Goal: Task Accomplishment & Management: Use online tool/utility

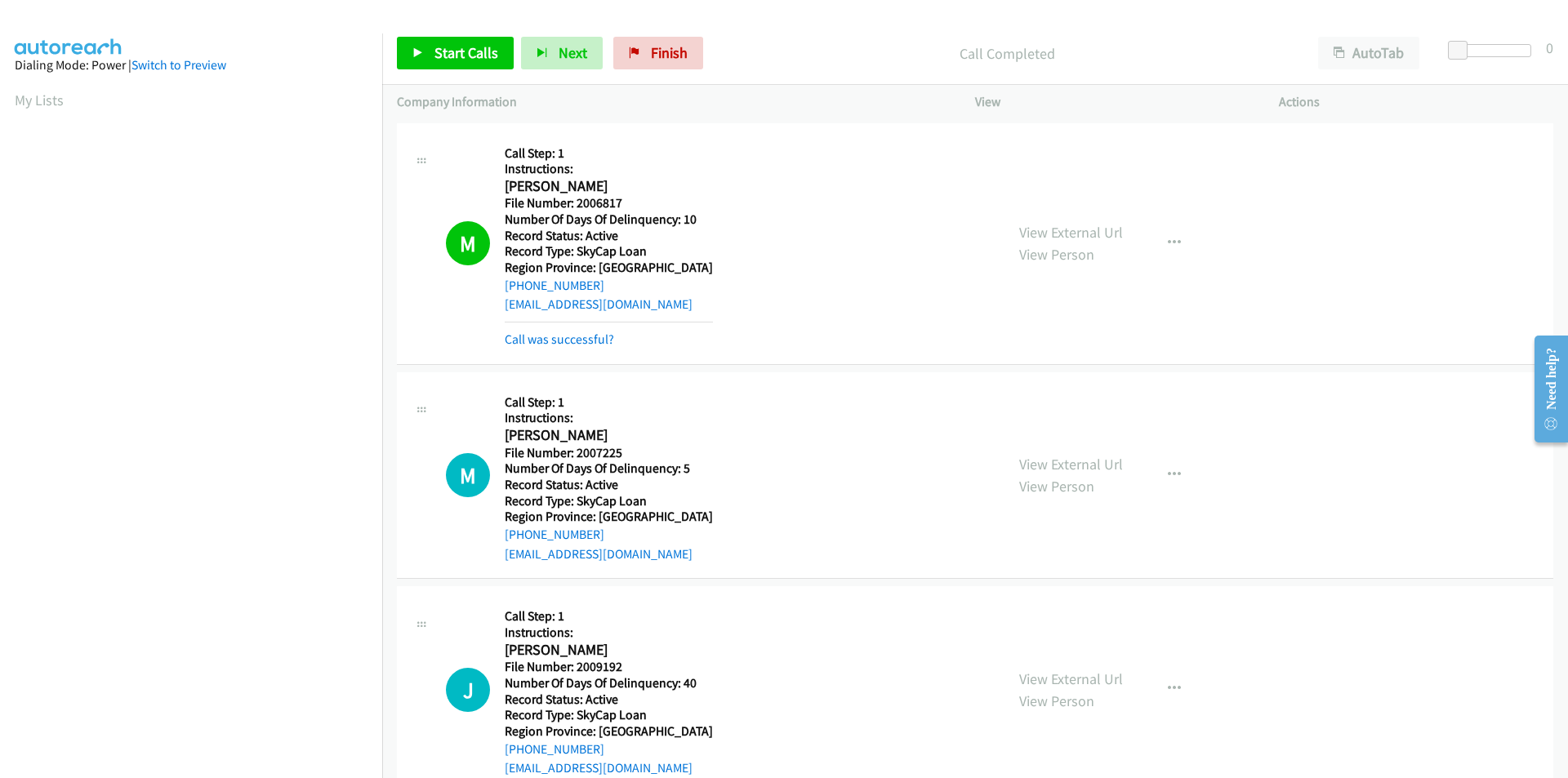
scroll to position [137, 0]
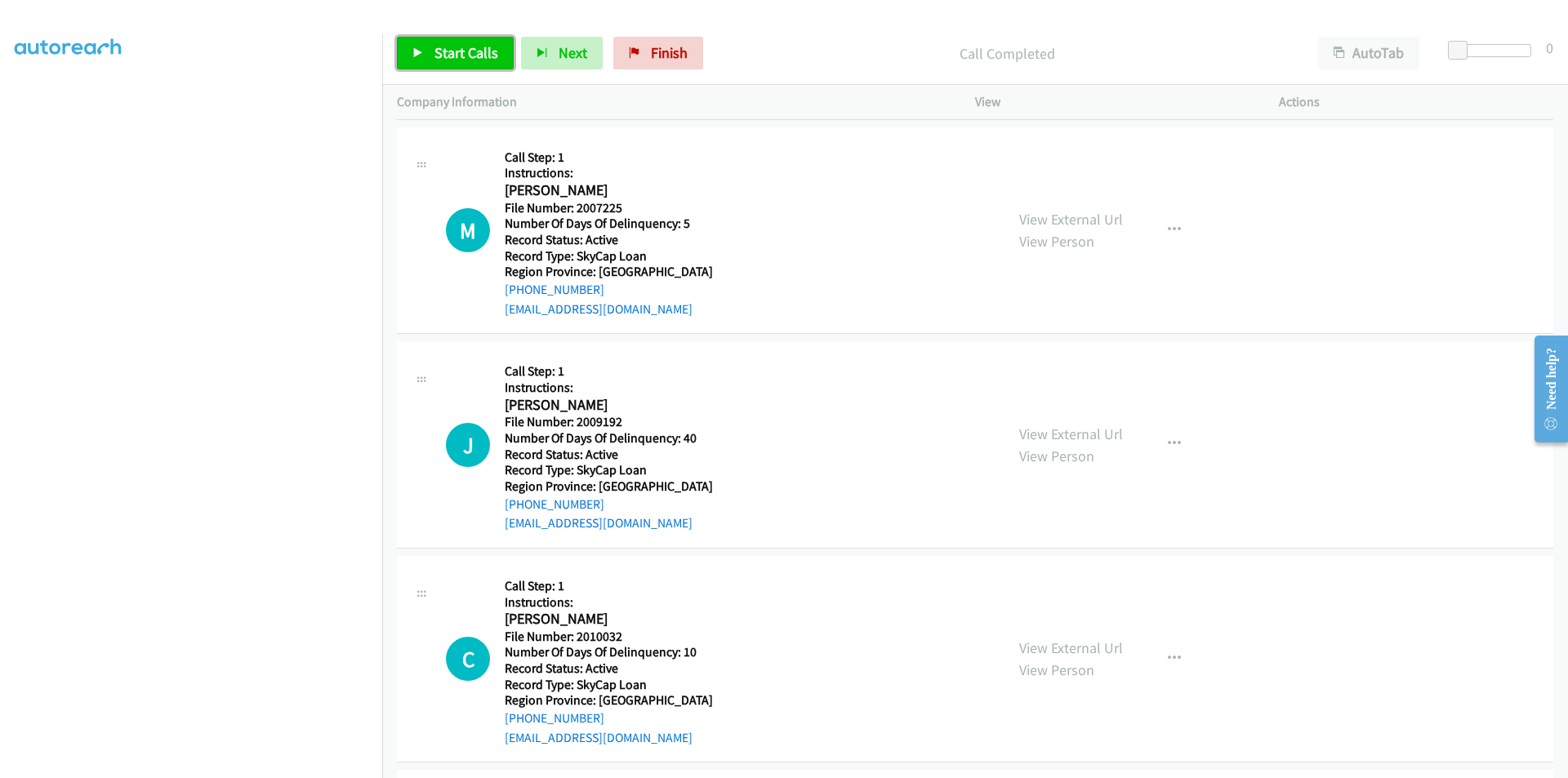
click at [452, 50] on span "Start Calls" at bounding box center [466, 52] width 64 height 19
click at [452, 50] on span "Pause" at bounding box center [453, 52] width 37 height 19
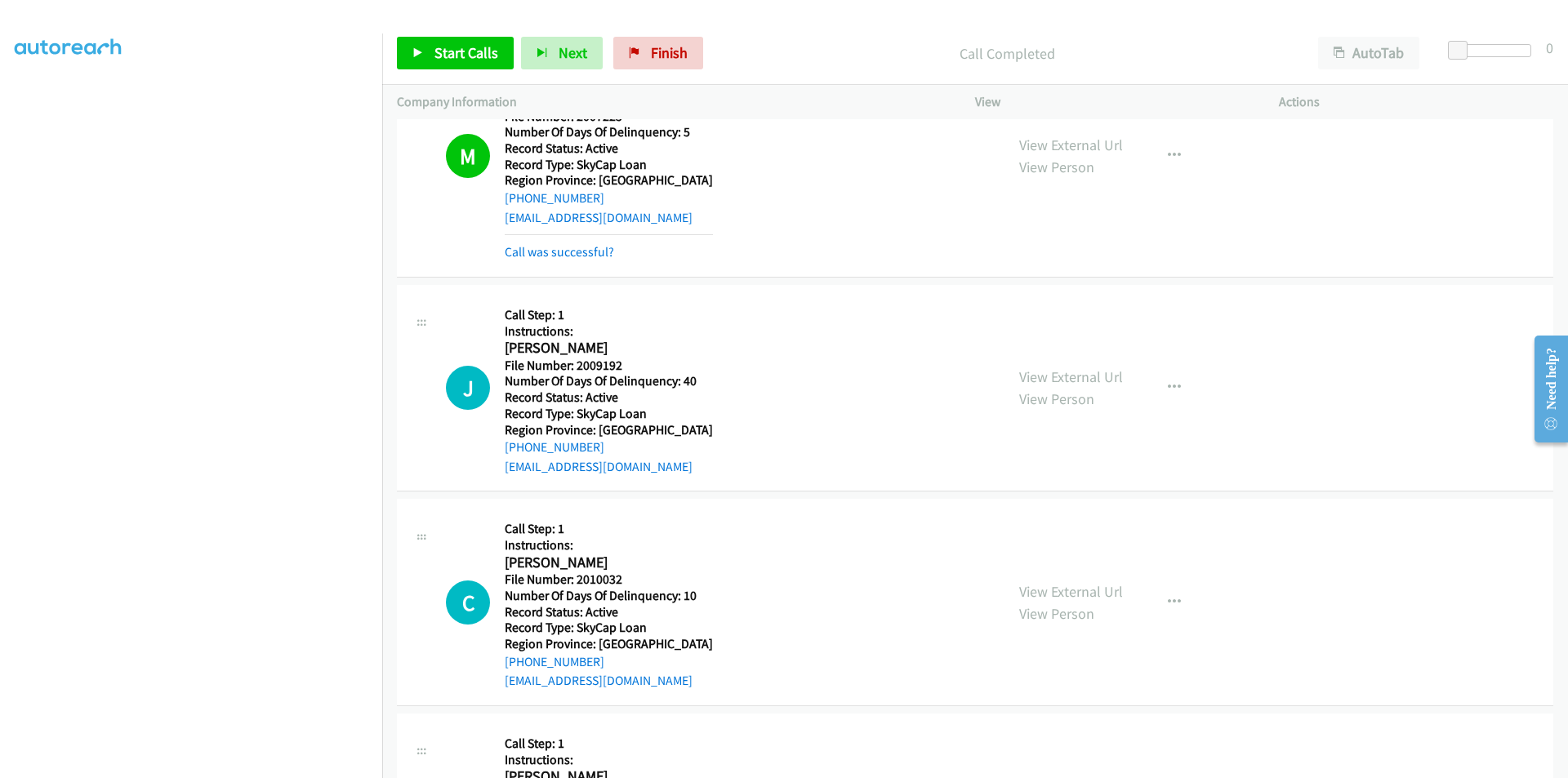
scroll to position [490, 0]
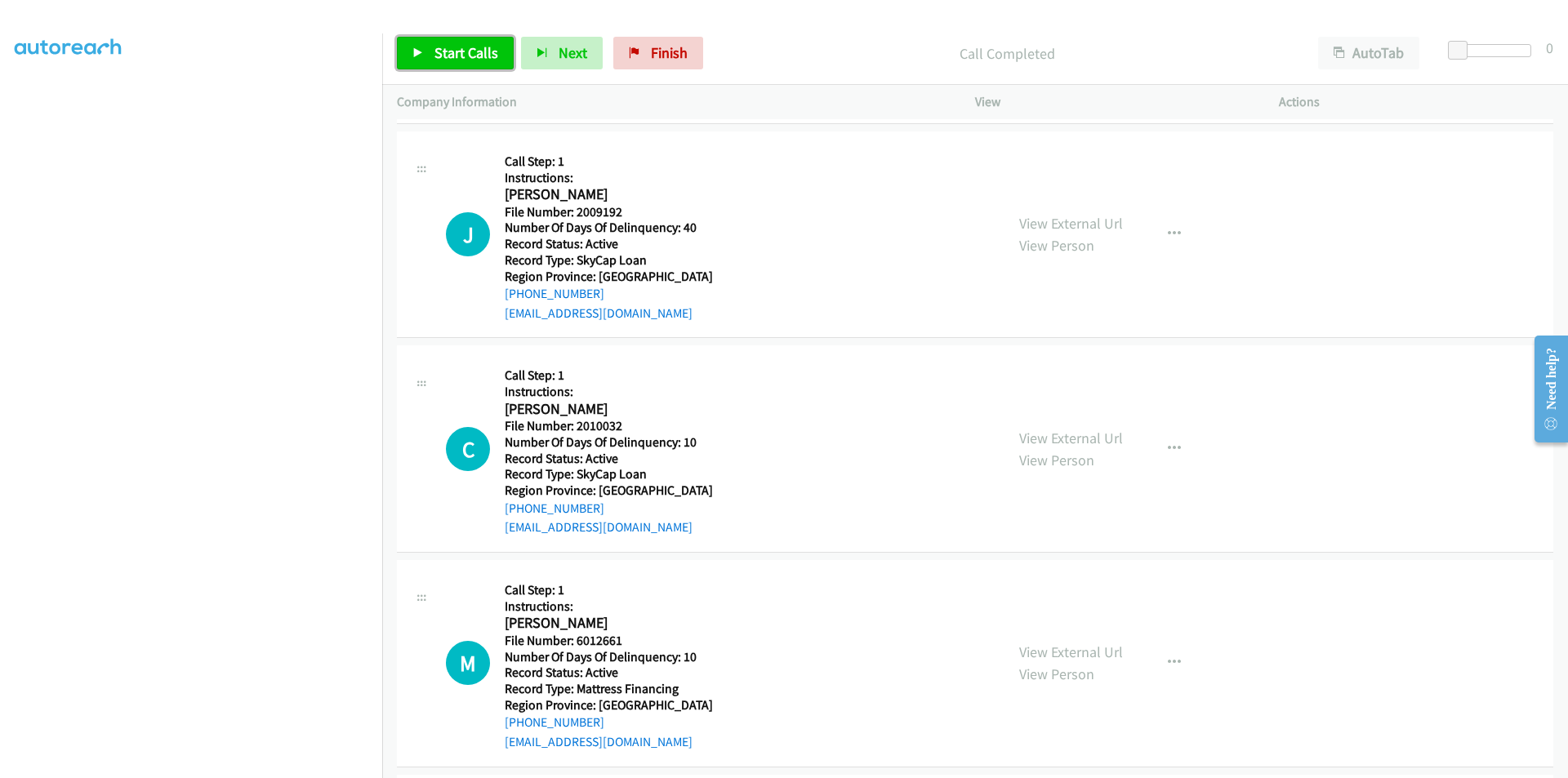
click at [442, 49] on span "Start Calls" at bounding box center [466, 52] width 64 height 19
click at [442, 49] on span "Pause" at bounding box center [453, 52] width 37 height 19
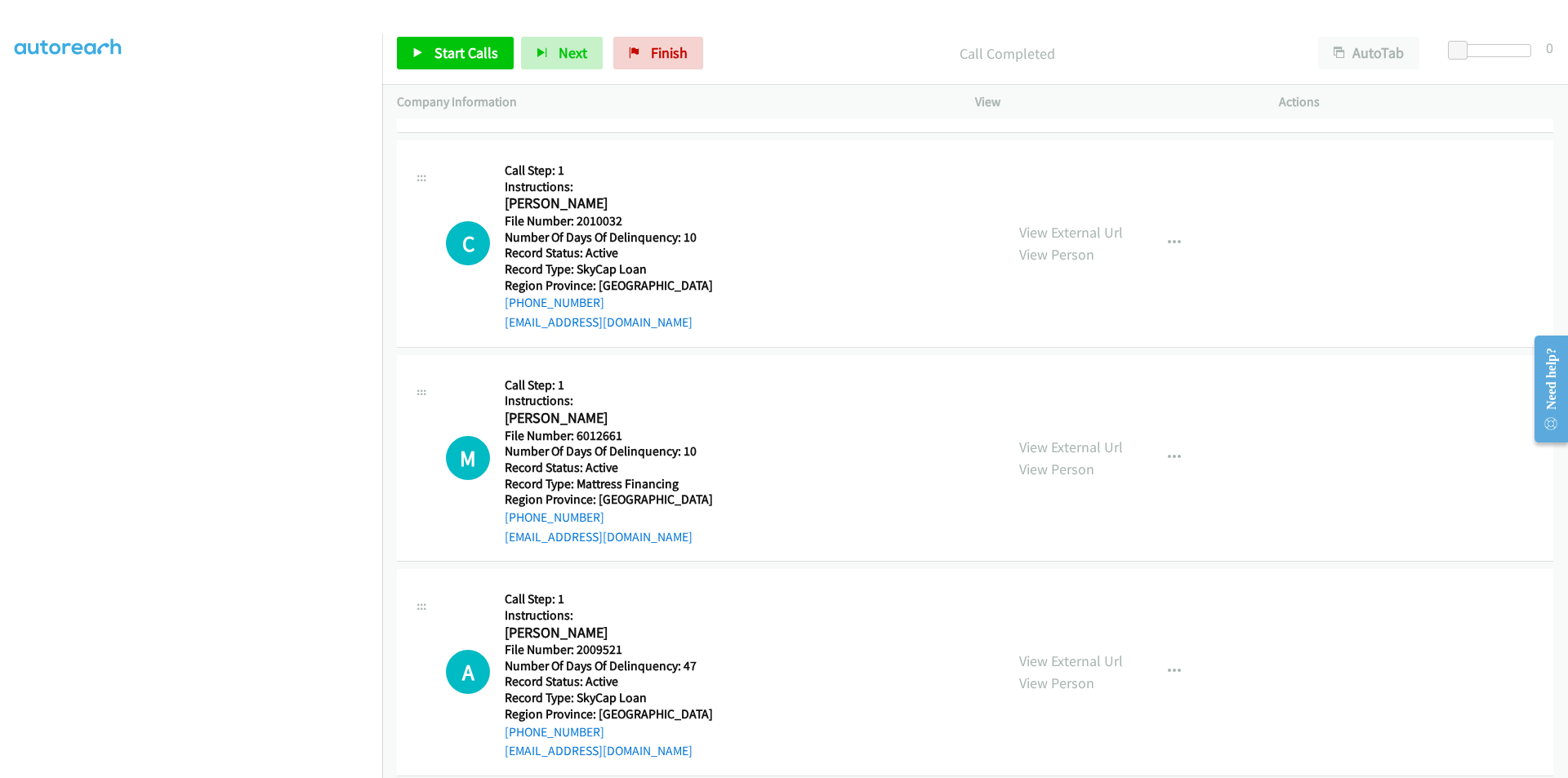
scroll to position [735, 0]
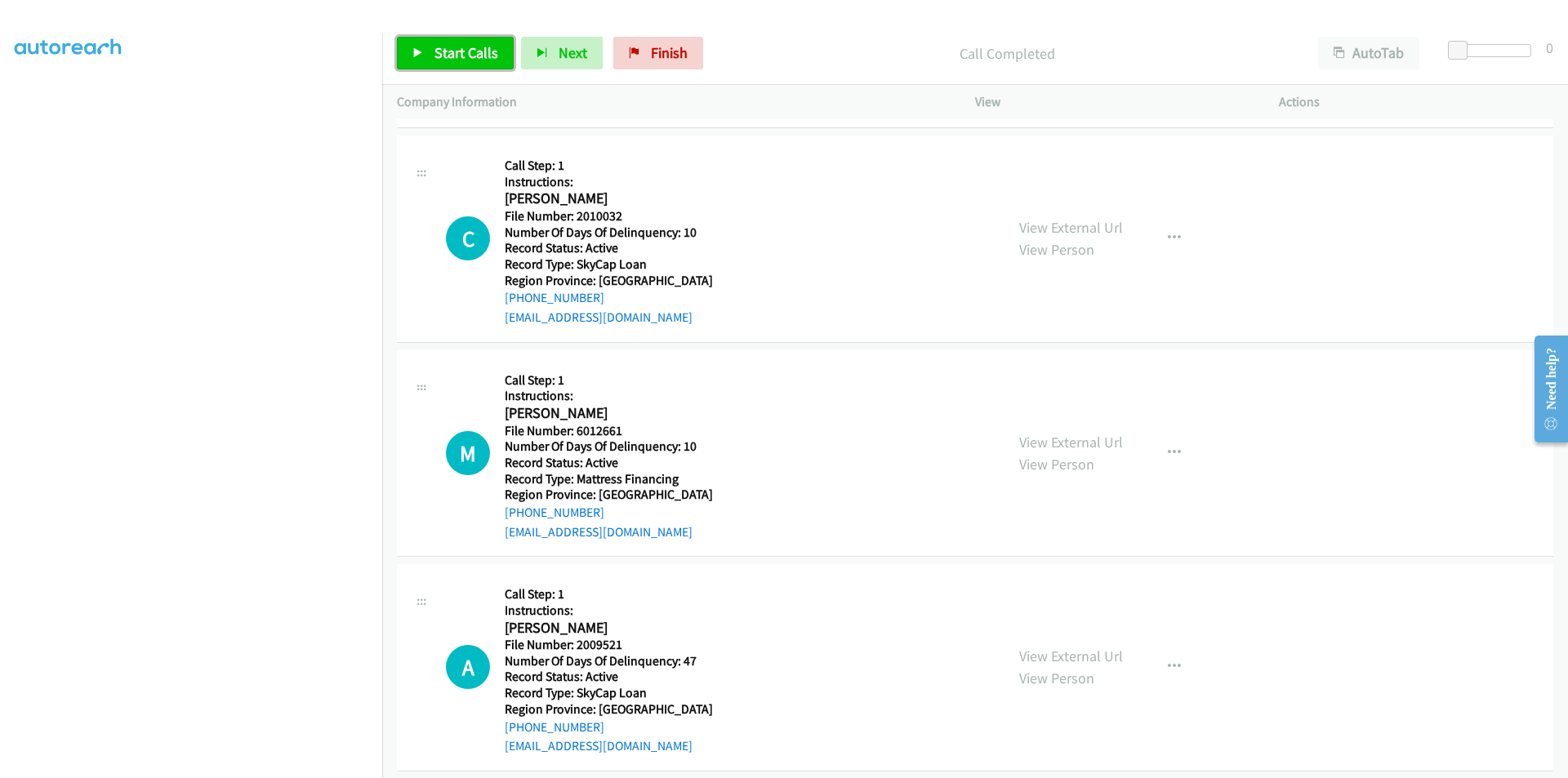
click at [465, 54] on span "Start Calls" at bounding box center [466, 52] width 64 height 19
click at [449, 57] on span "Pause" at bounding box center [453, 52] width 37 height 19
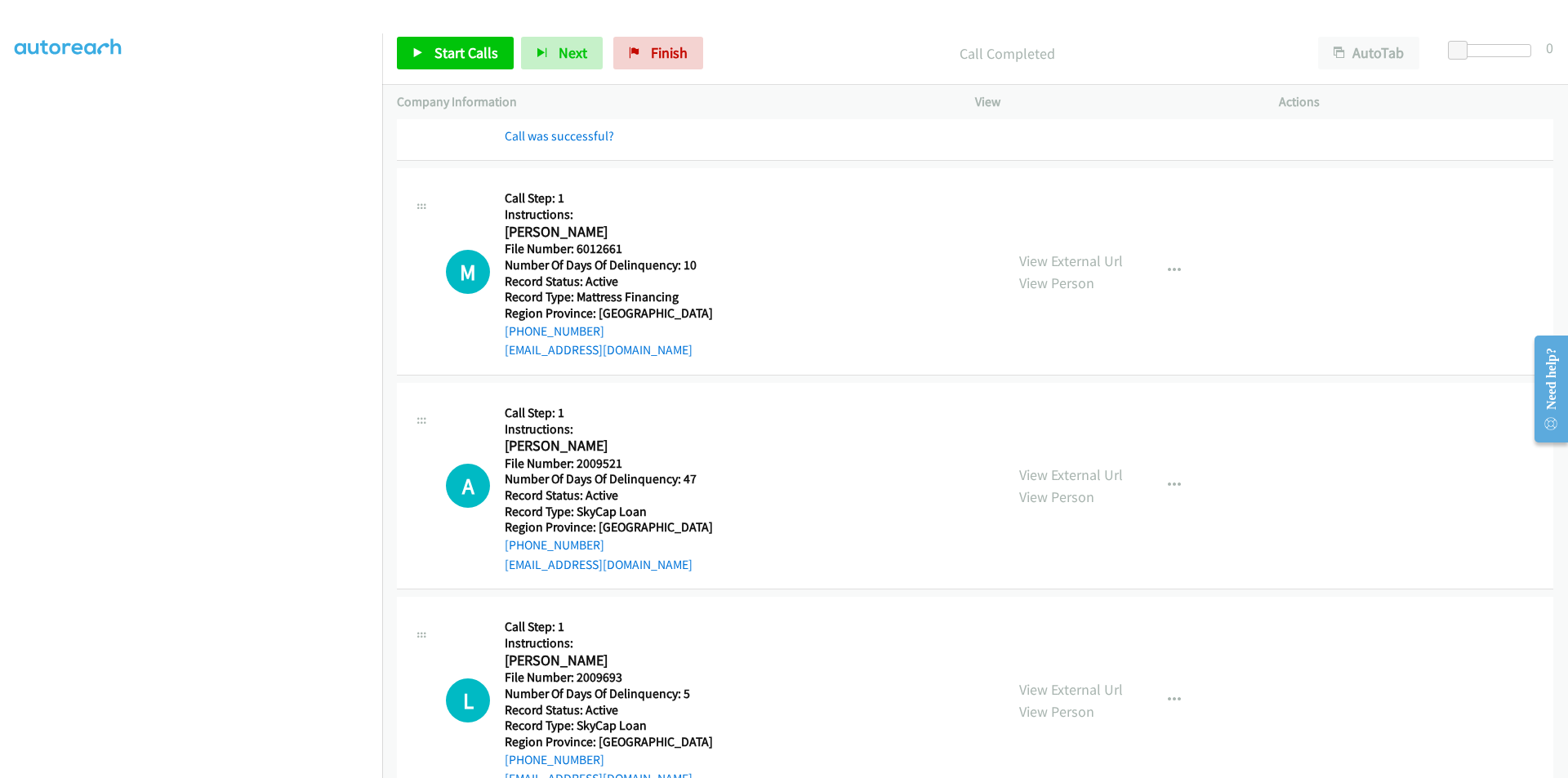
scroll to position [980, 0]
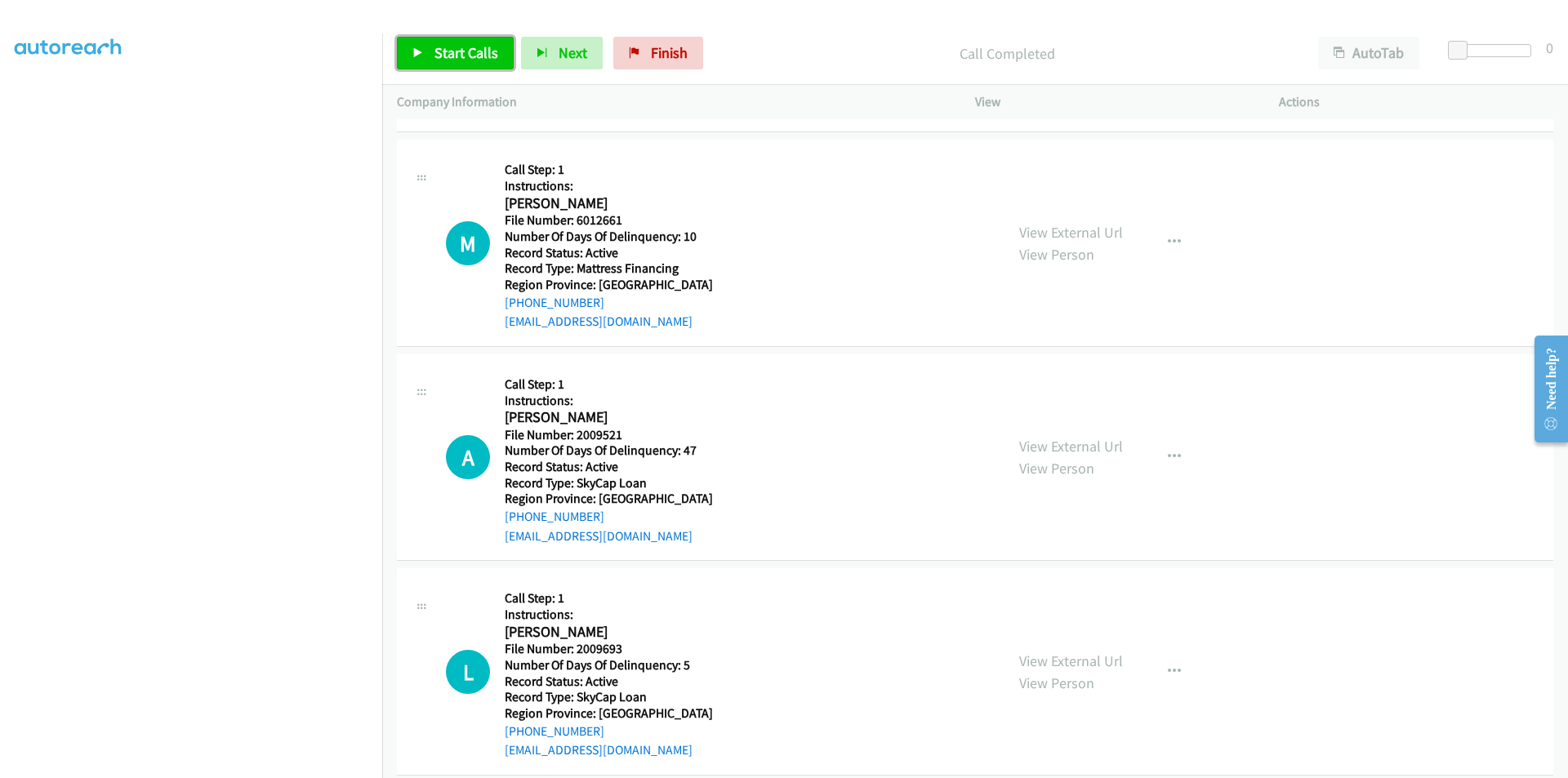
click at [456, 48] on span "Start Calls" at bounding box center [466, 52] width 64 height 19
click at [456, 48] on span "Pause" at bounding box center [453, 52] width 37 height 19
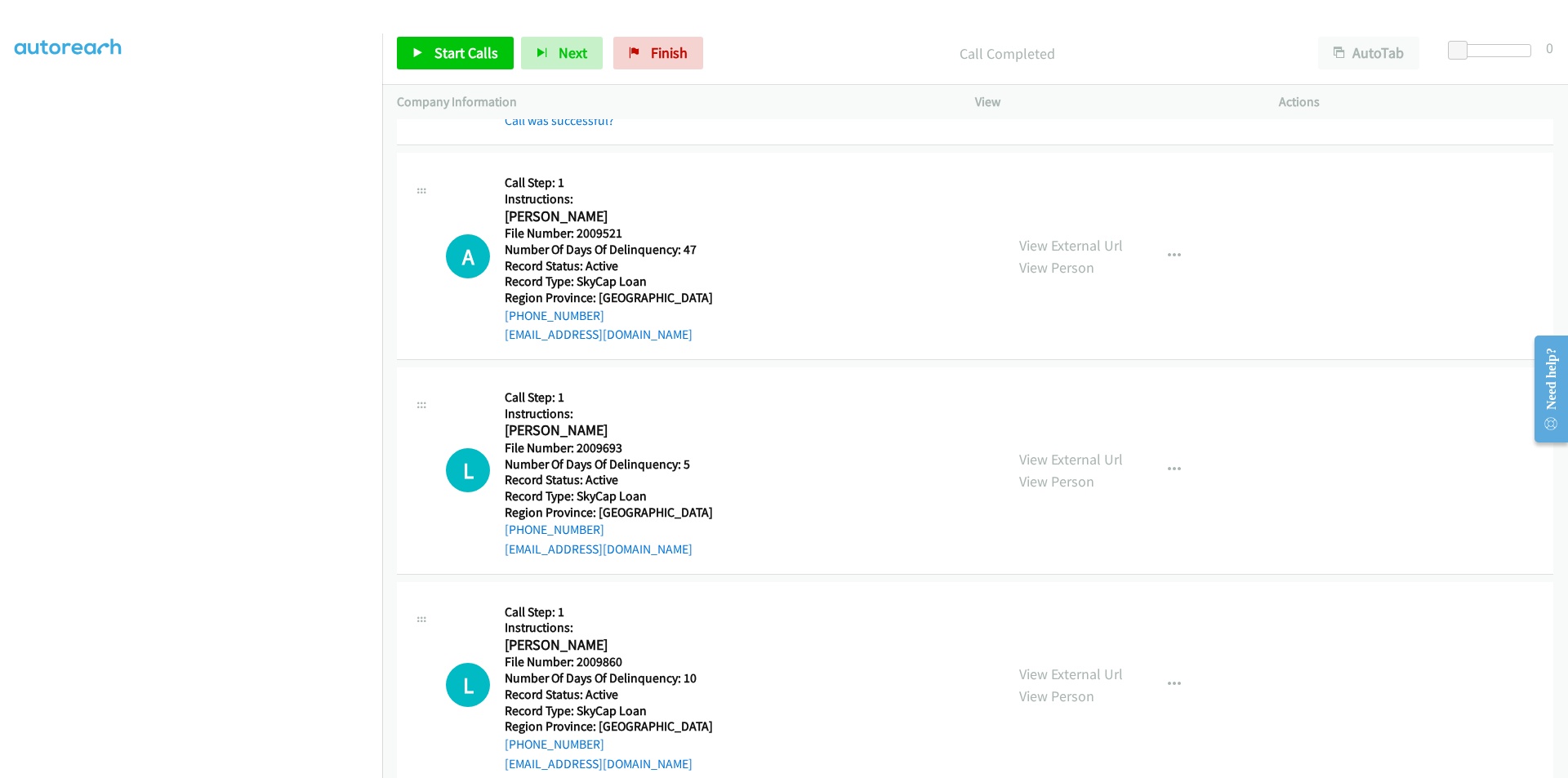
scroll to position [1225, 0]
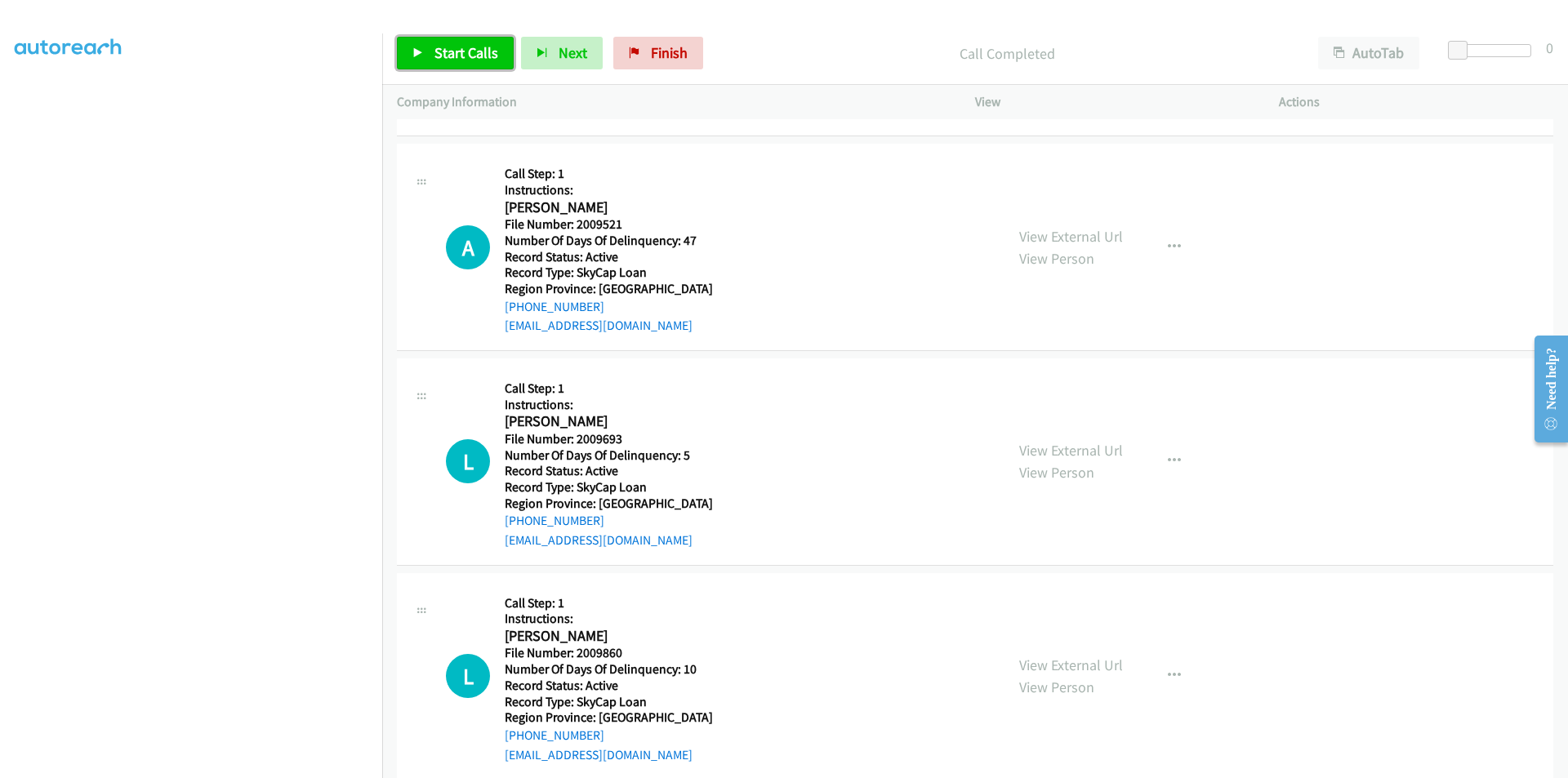
click at [440, 45] on span "Start Calls" at bounding box center [466, 52] width 64 height 19
click at [440, 45] on span "Pause" at bounding box center [453, 52] width 37 height 19
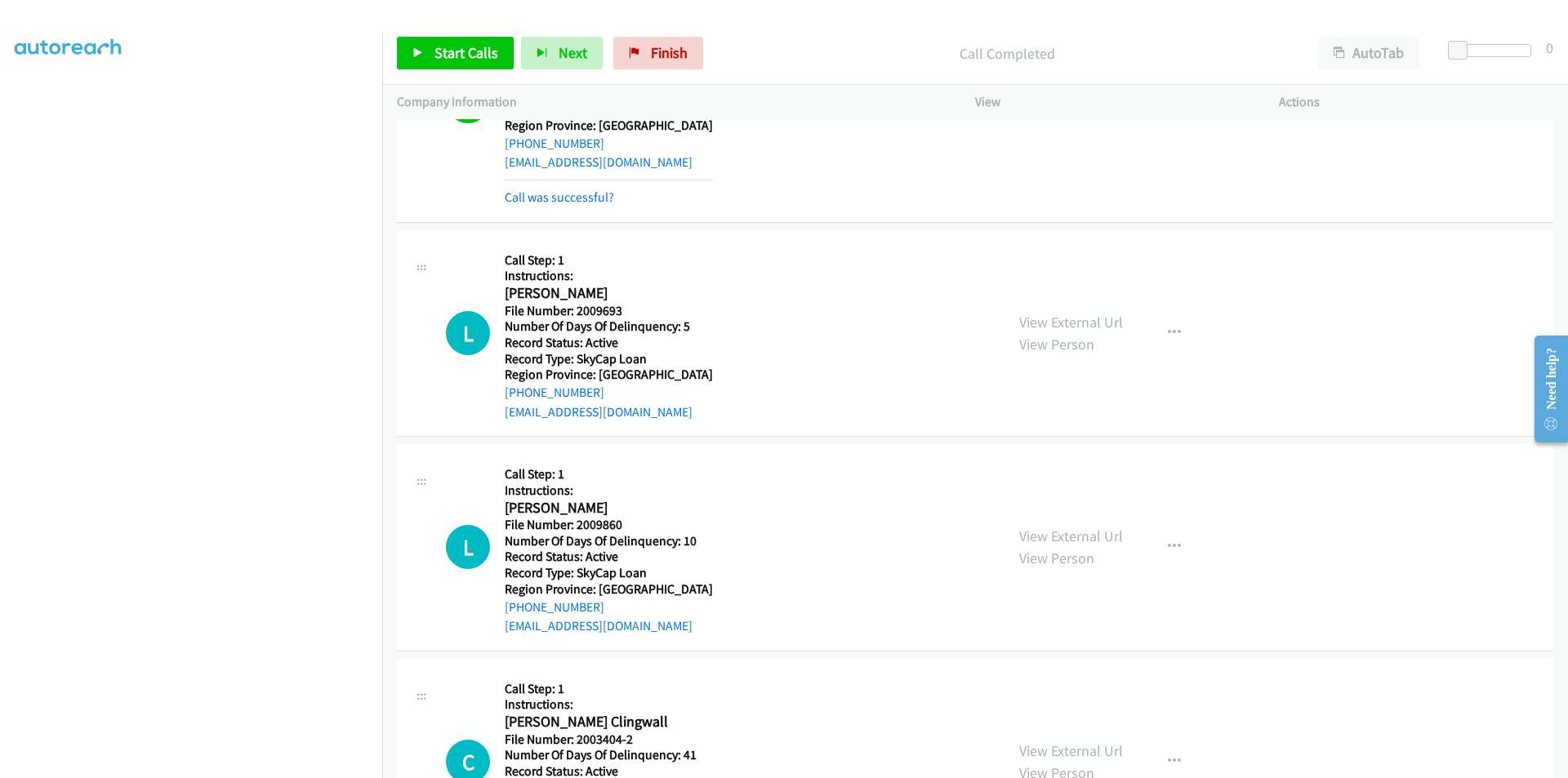
scroll to position [1470, 0]
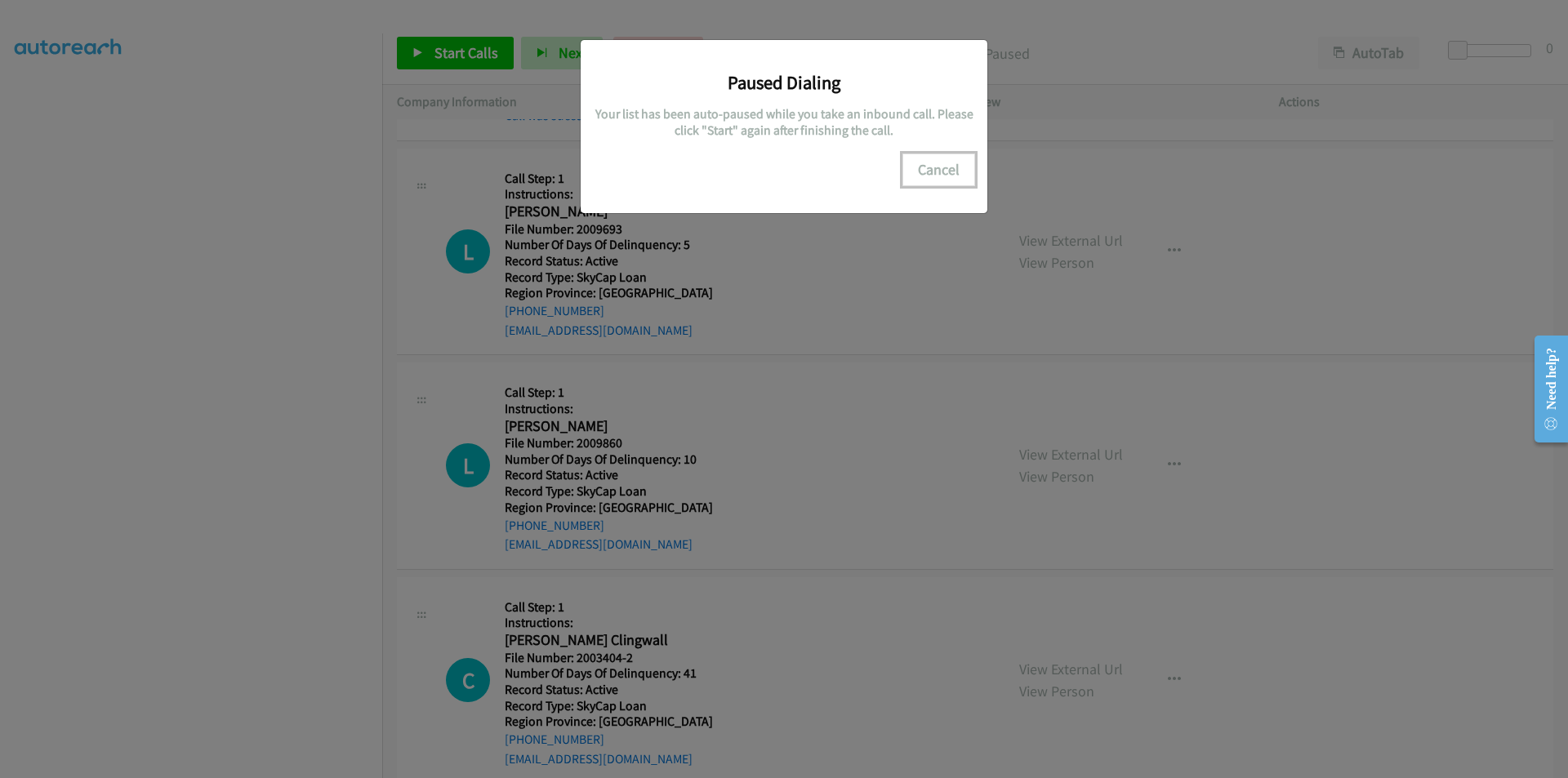
click at [926, 164] on button "Cancel" at bounding box center [939, 169] width 73 height 33
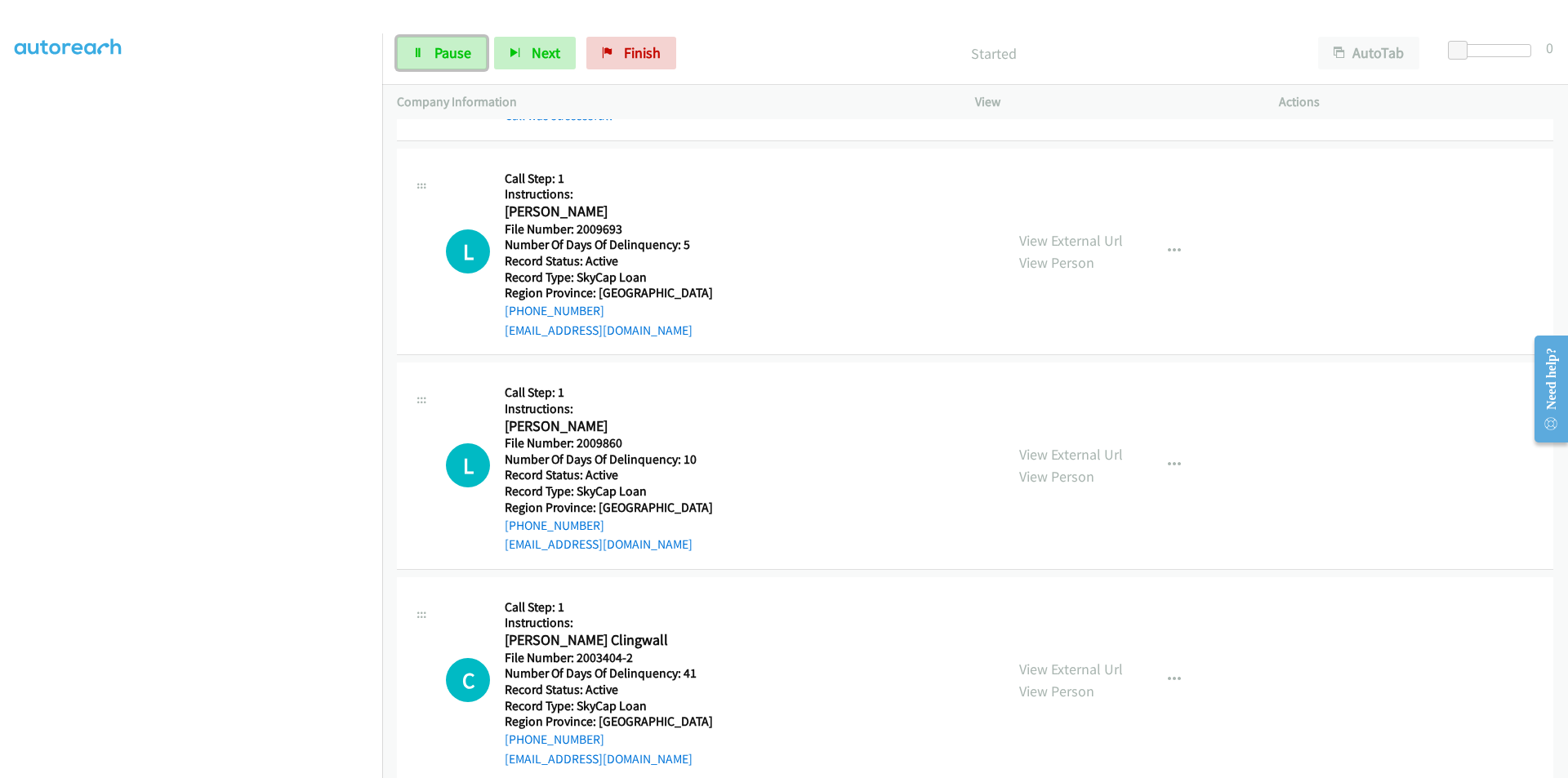
click at [442, 47] on span "Pause" at bounding box center [453, 52] width 37 height 19
click at [438, 48] on span "Start Calls" at bounding box center [466, 52] width 64 height 19
click at [438, 48] on span "Pause" at bounding box center [453, 52] width 37 height 19
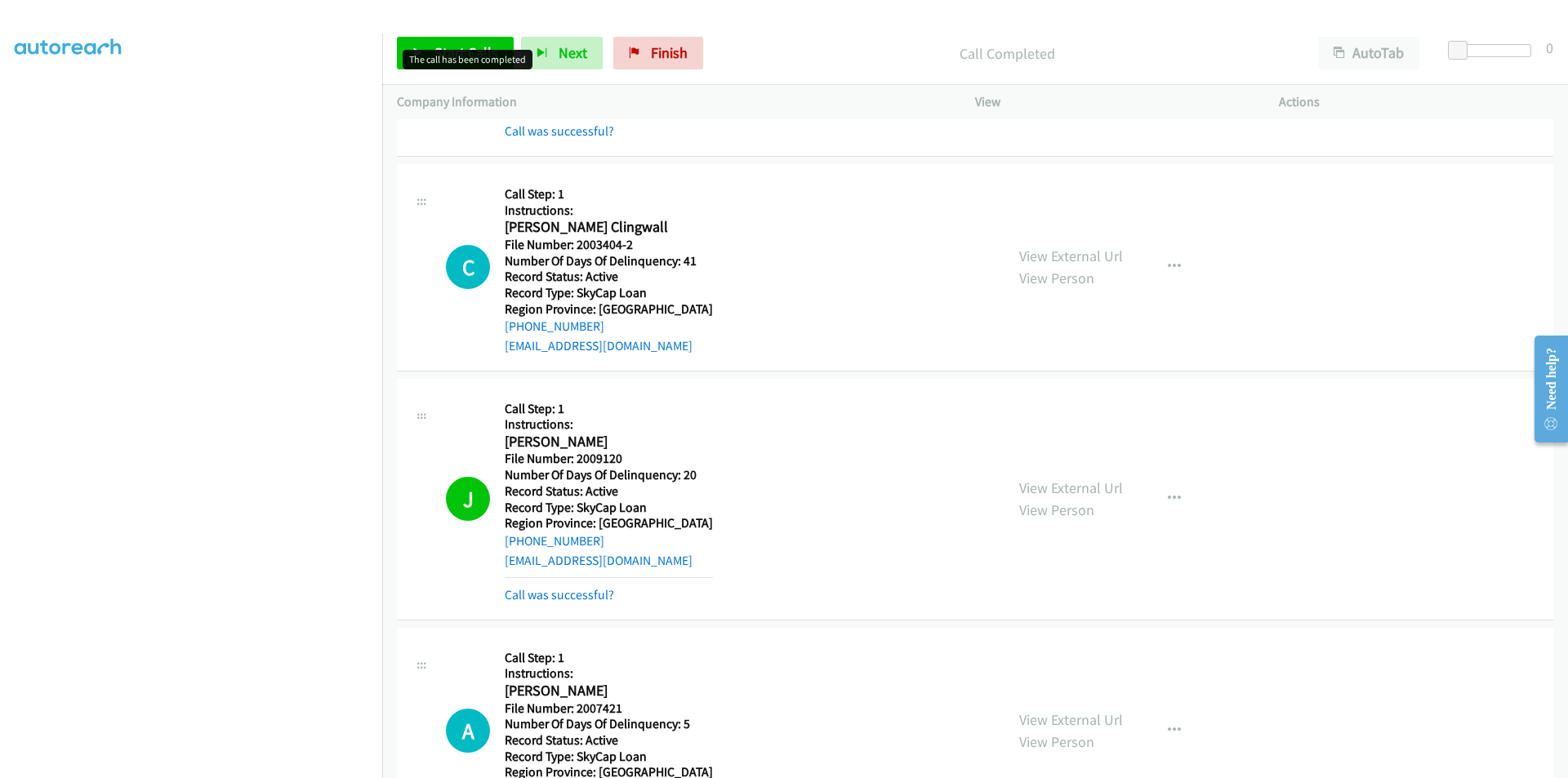
scroll to position [1960, 0]
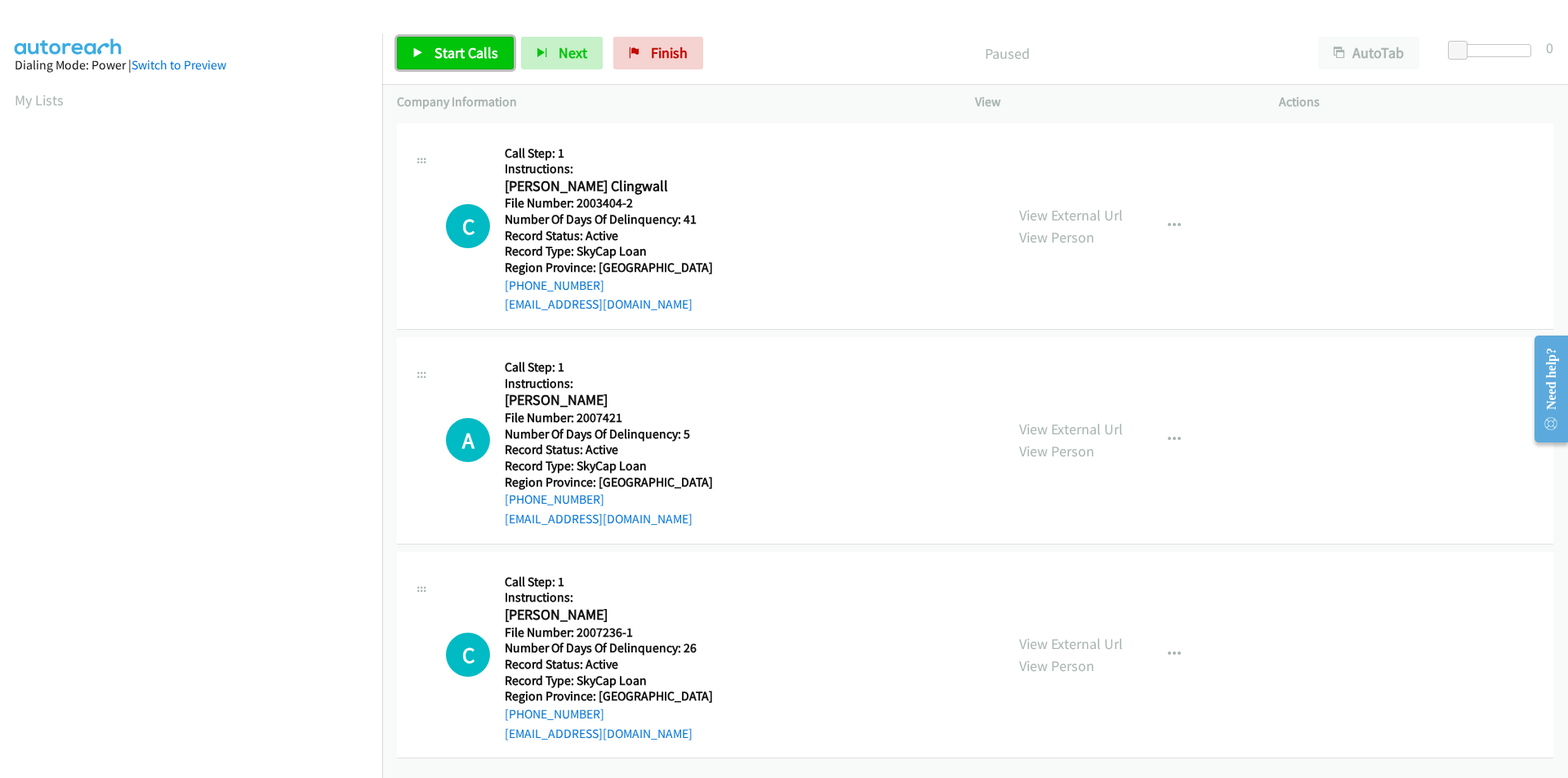
click at [443, 52] on span "Start Calls" at bounding box center [466, 52] width 64 height 19
click at [443, 52] on span "Pause" at bounding box center [453, 52] width 37 height 19
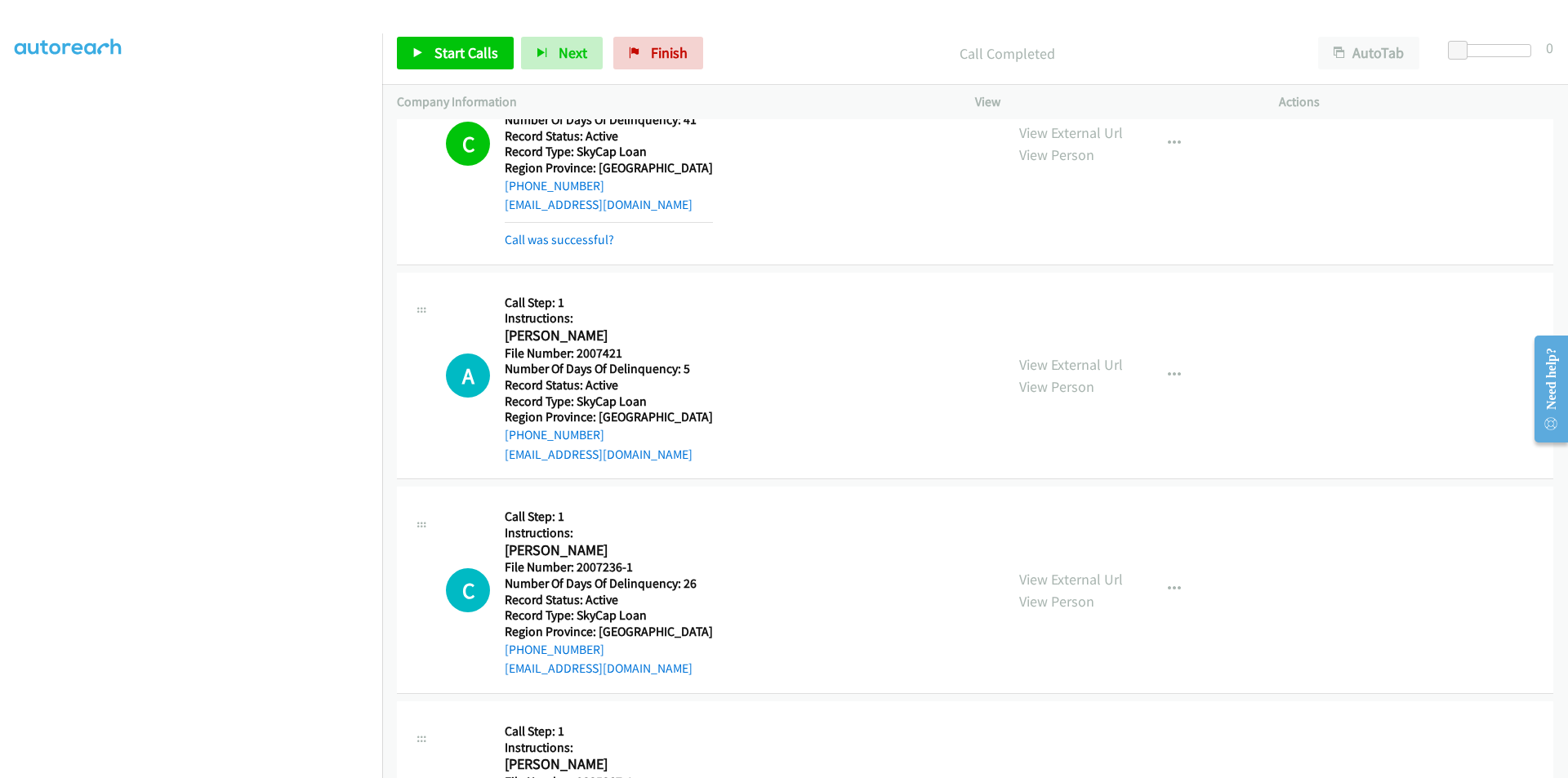
scroll to position [245, 0]
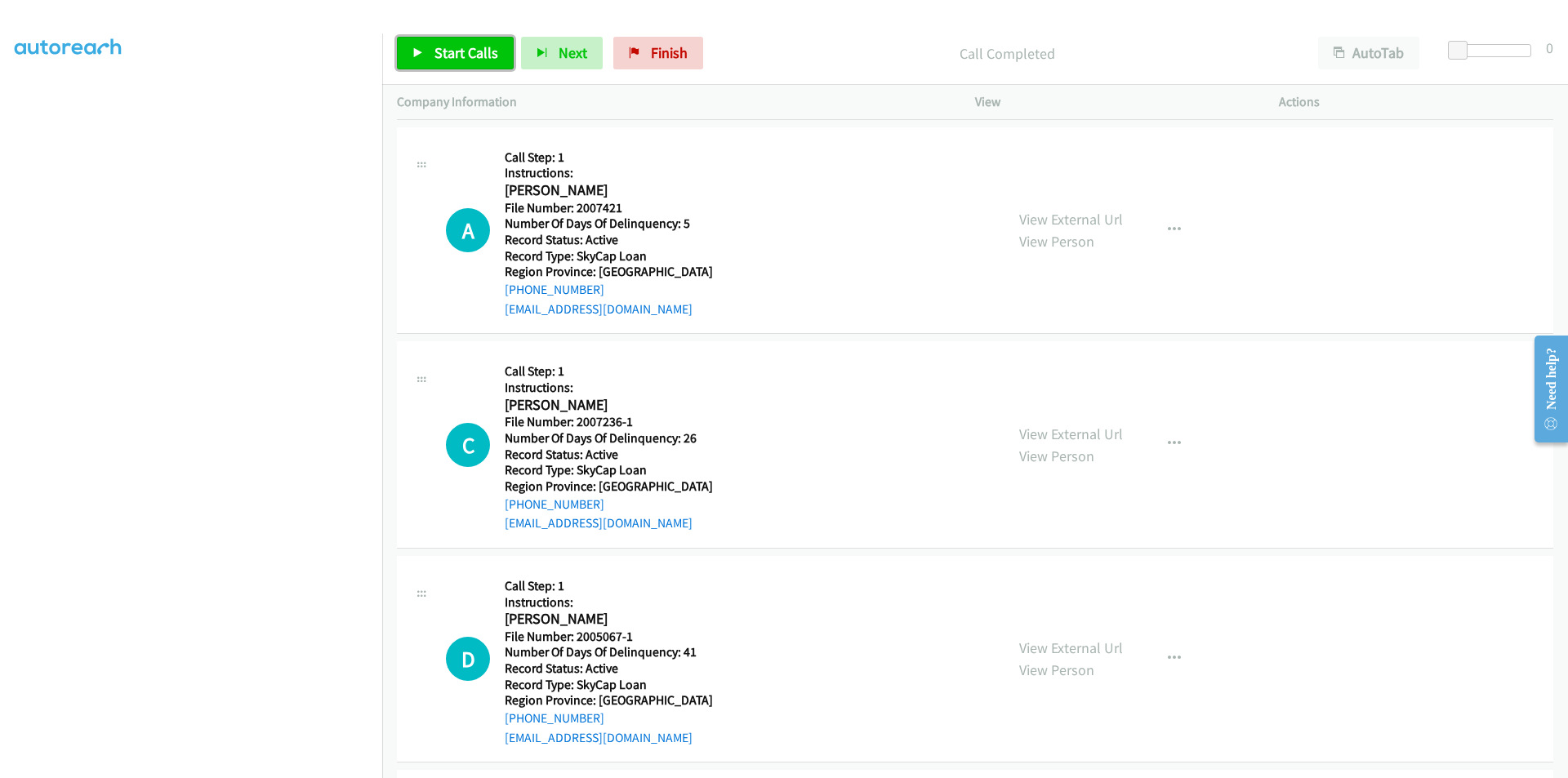
click at [465, 65] on link "Start Calls" at bounding box center [455, 53] width 117 height 33
click at [463, 58] on span "Pause" at bounding box center [453, 52] width 37 height 19
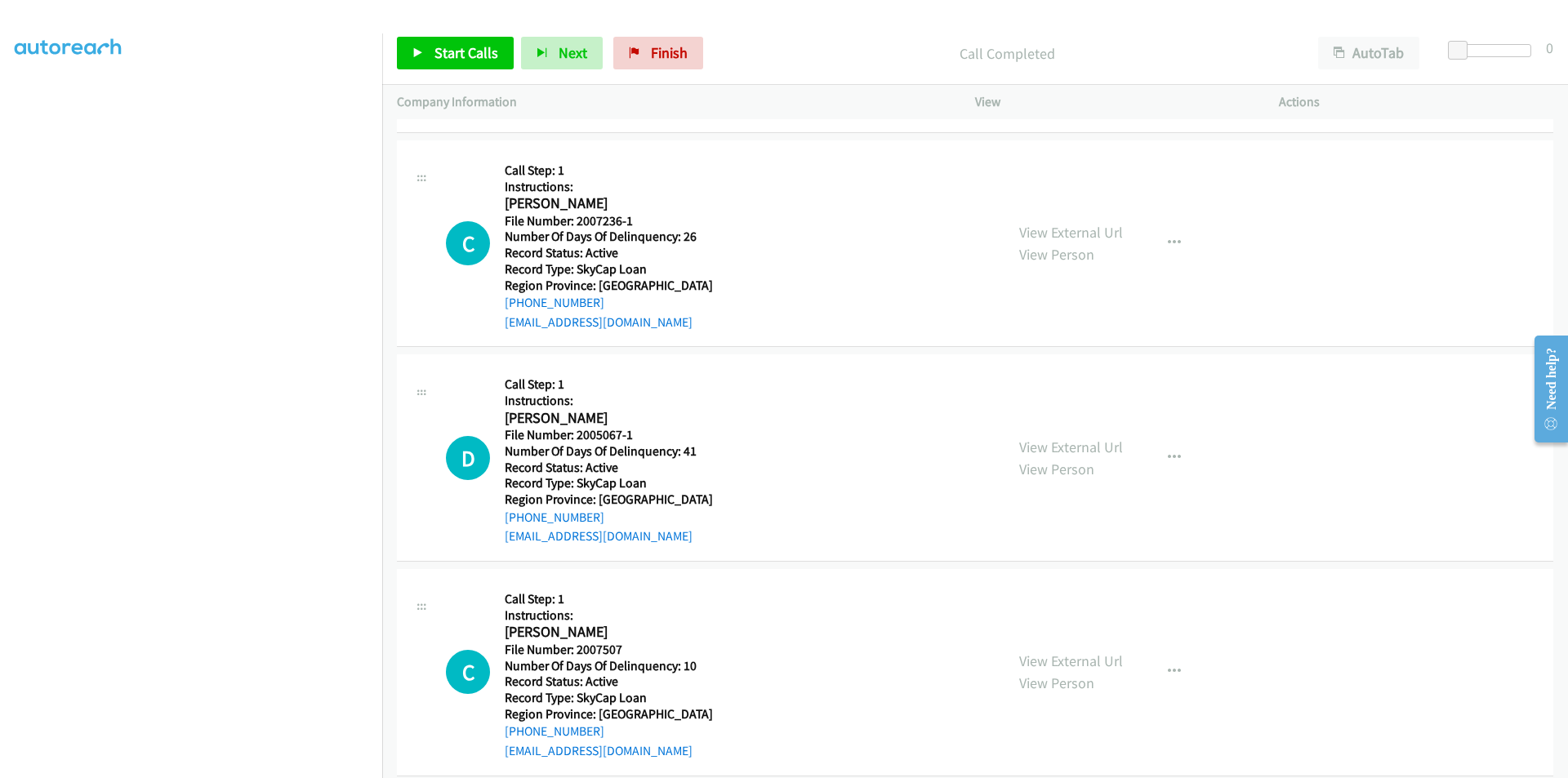
scroll to position [490, 0]
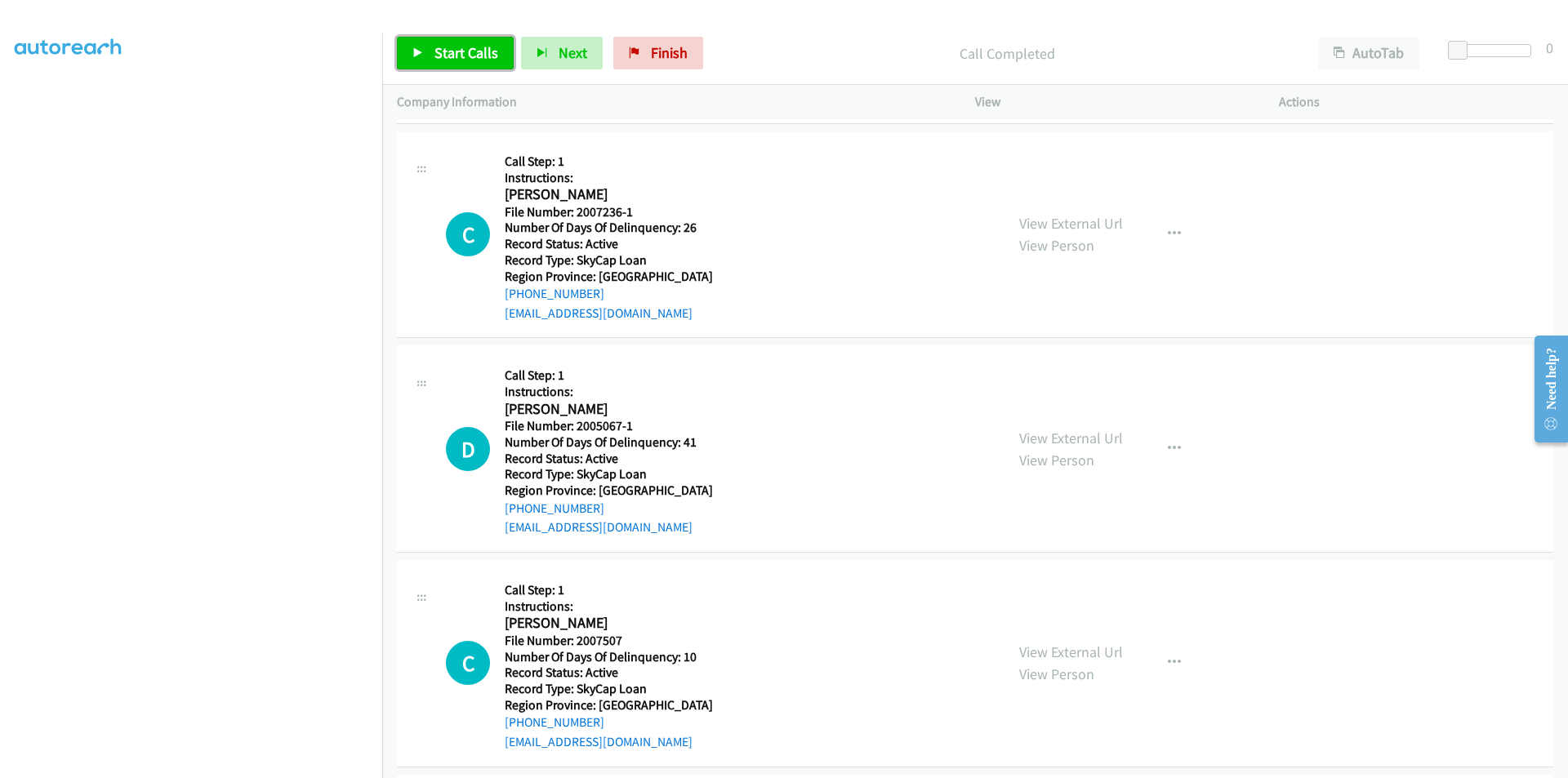
click at [449, 48] on span "Start Calls" at bounding box center [466, 52] width 64 height 19
click at [448, 48] on span "Pause" at bounding box center [453, 52] width 37 height 19
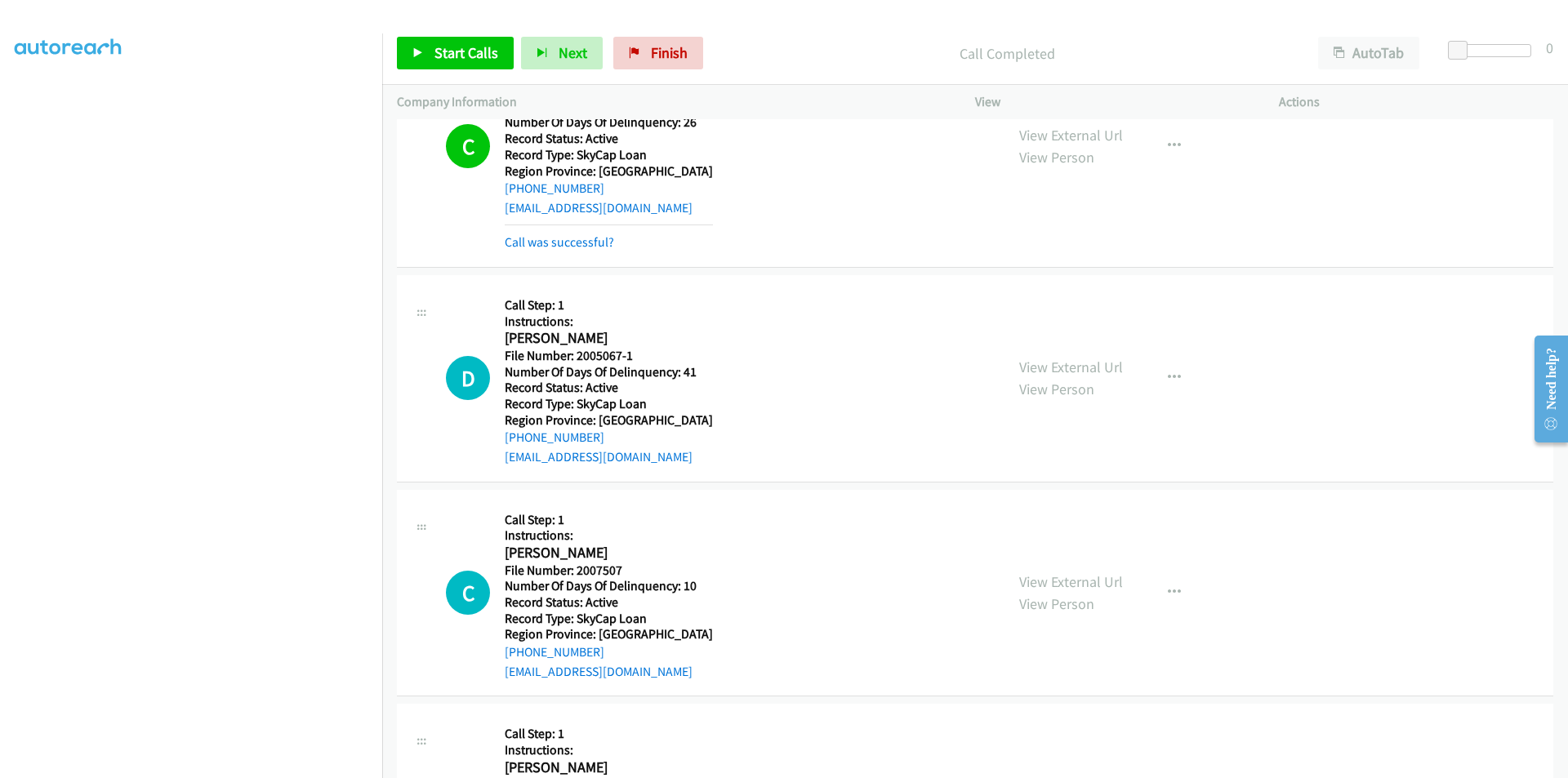
scroll to position [735, 0]
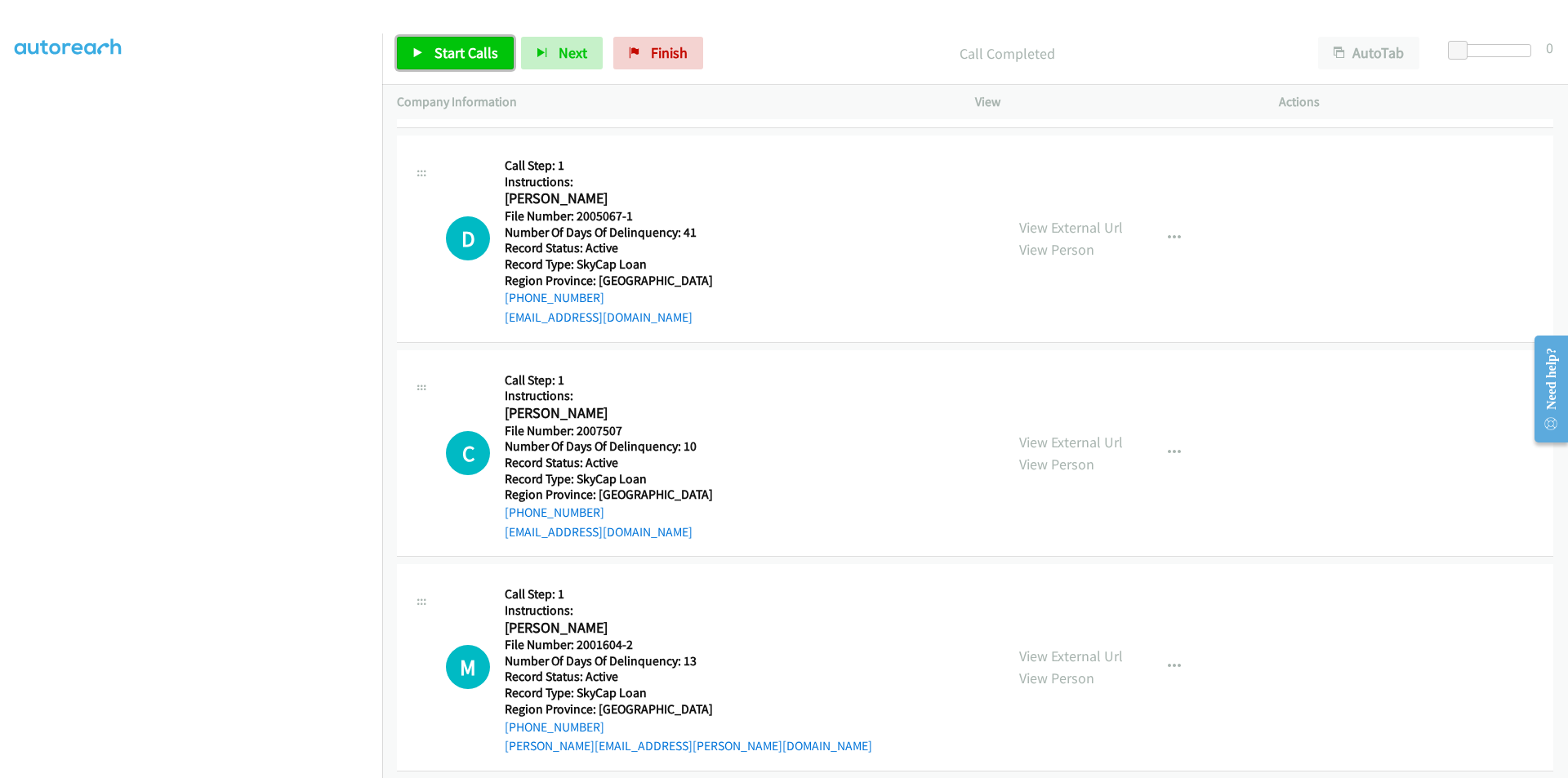
click at [449, 44] on span "Start Calls" at bounding box center [466, 52] width 64 height 19
click at [458, 51] on span "Pause" at bounding box center [453, 52] width 37 height 19
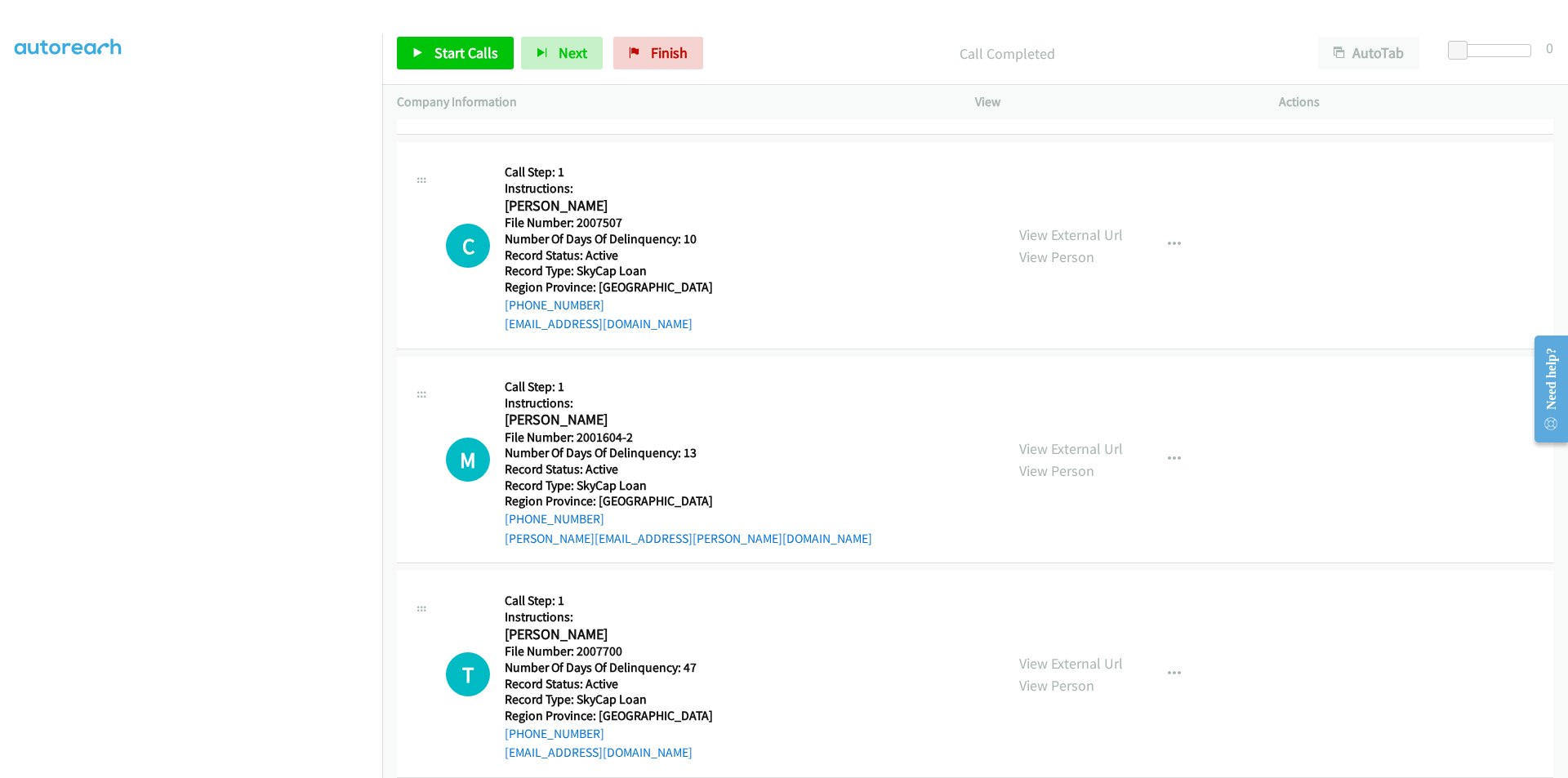
scroll to position [980, 0]
click at [448, 50] on span "Start Calls" at bounding box center [466, 52] width 64 height 19
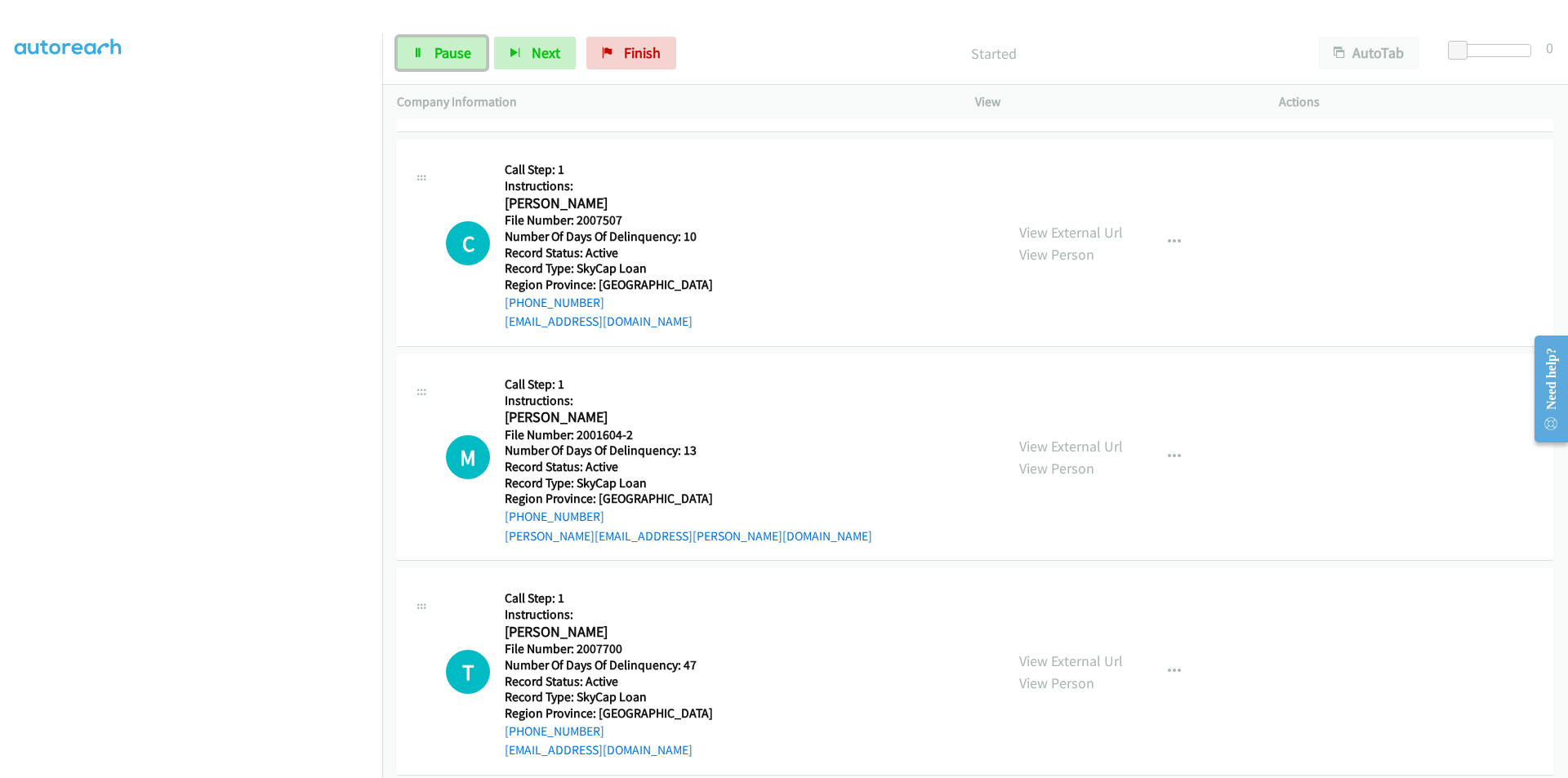
click at [448, 50] on span "Pause" at bounding box center [453, 52] width 37 height 19
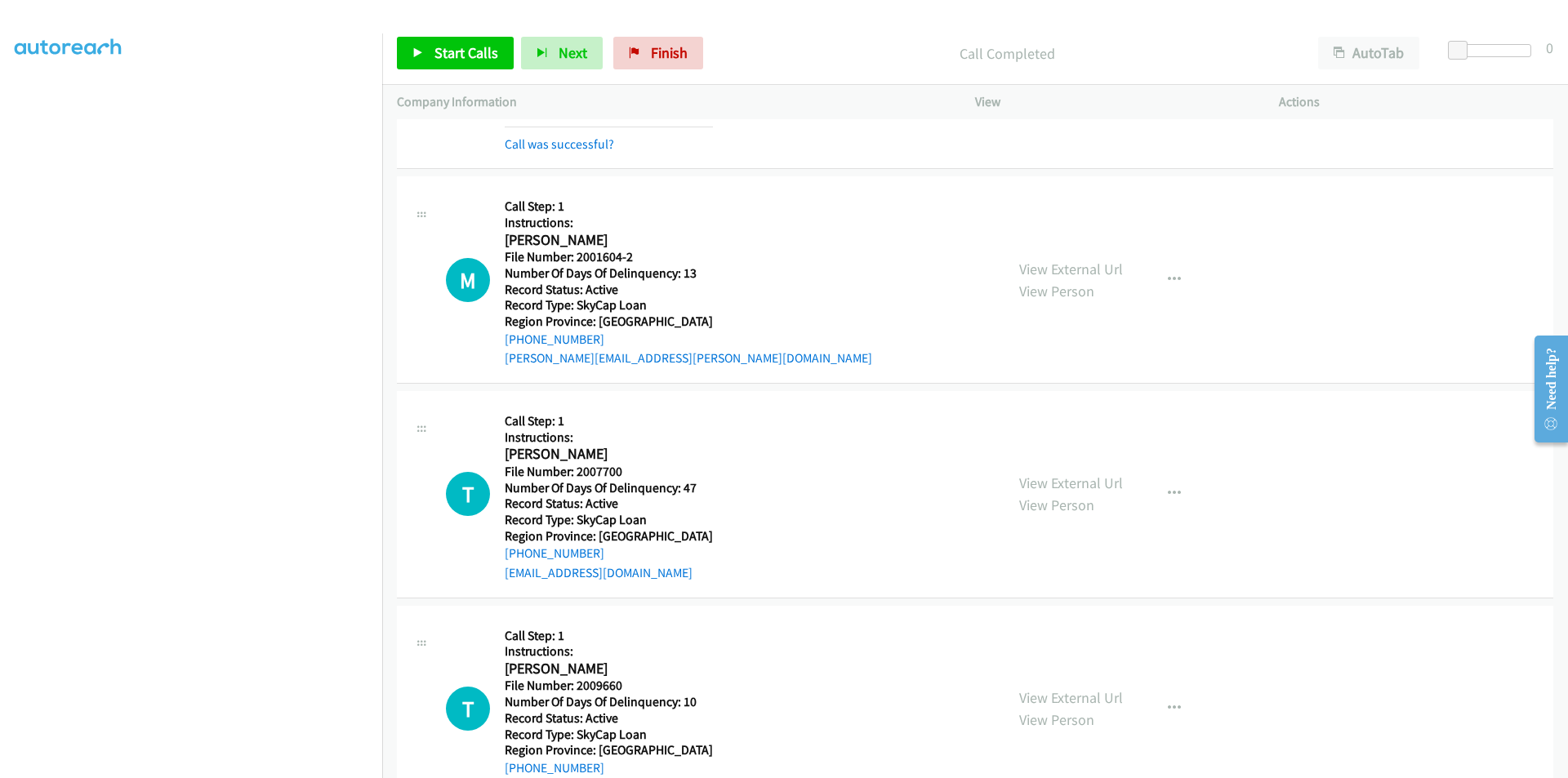
scroll to position [1225, 0]
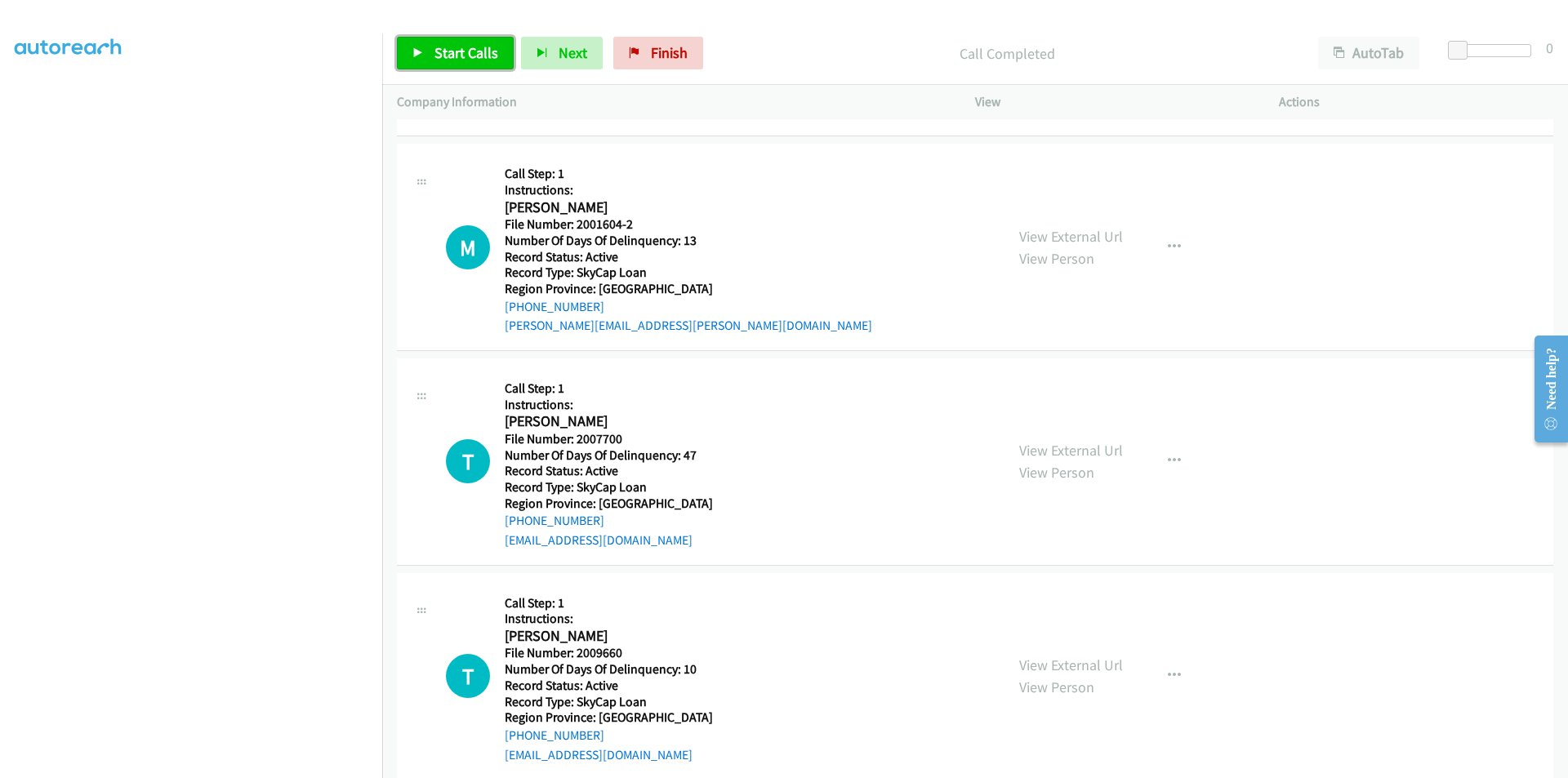
click at [457, 58] on span "Start Calls" at bounding box center [466, 52] width 64 height 19
click at [460, 51] on span "Pause" at bounding box center [453, 52] width 37 height 19
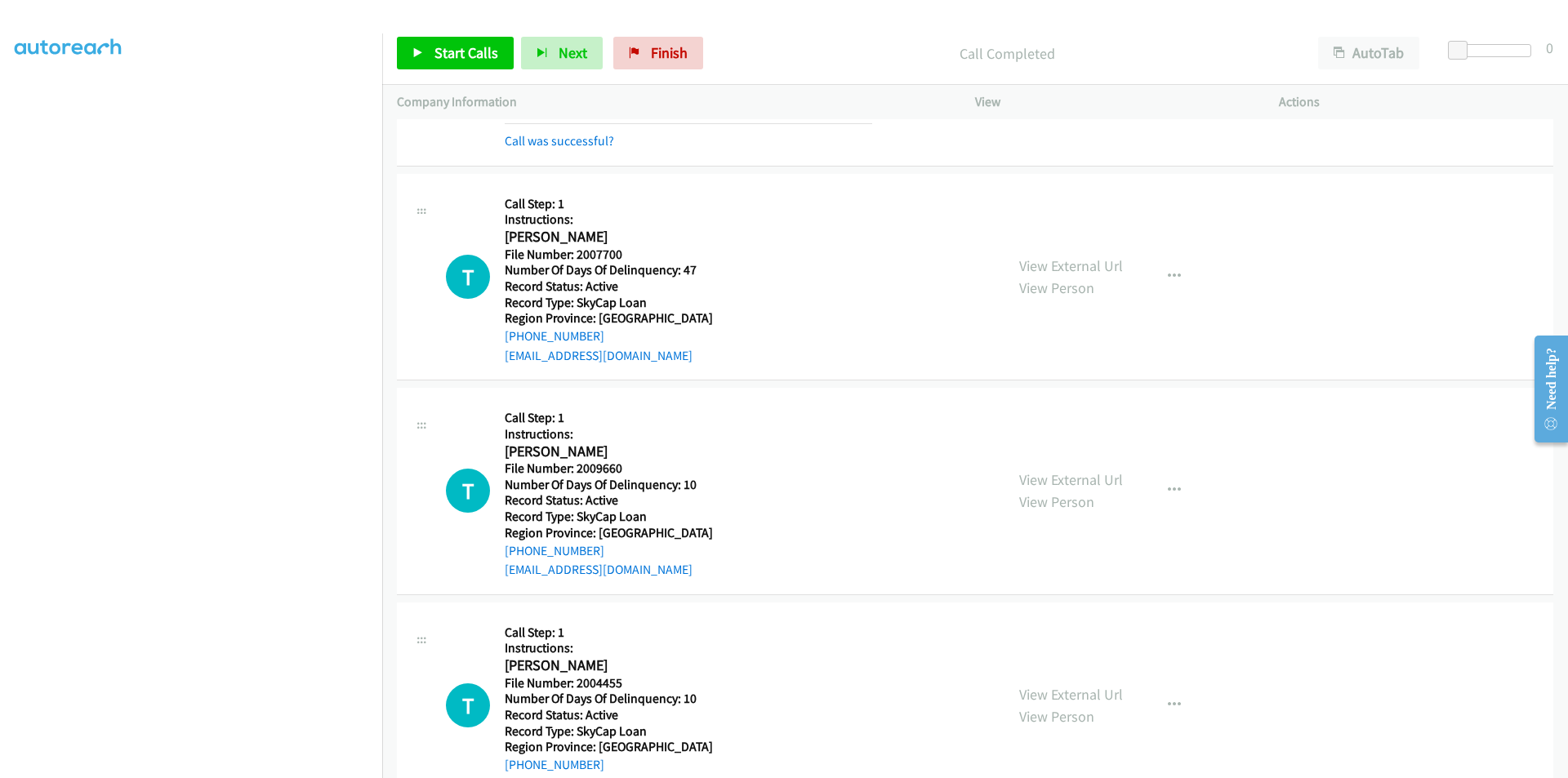
scroll to position [1470, 0]
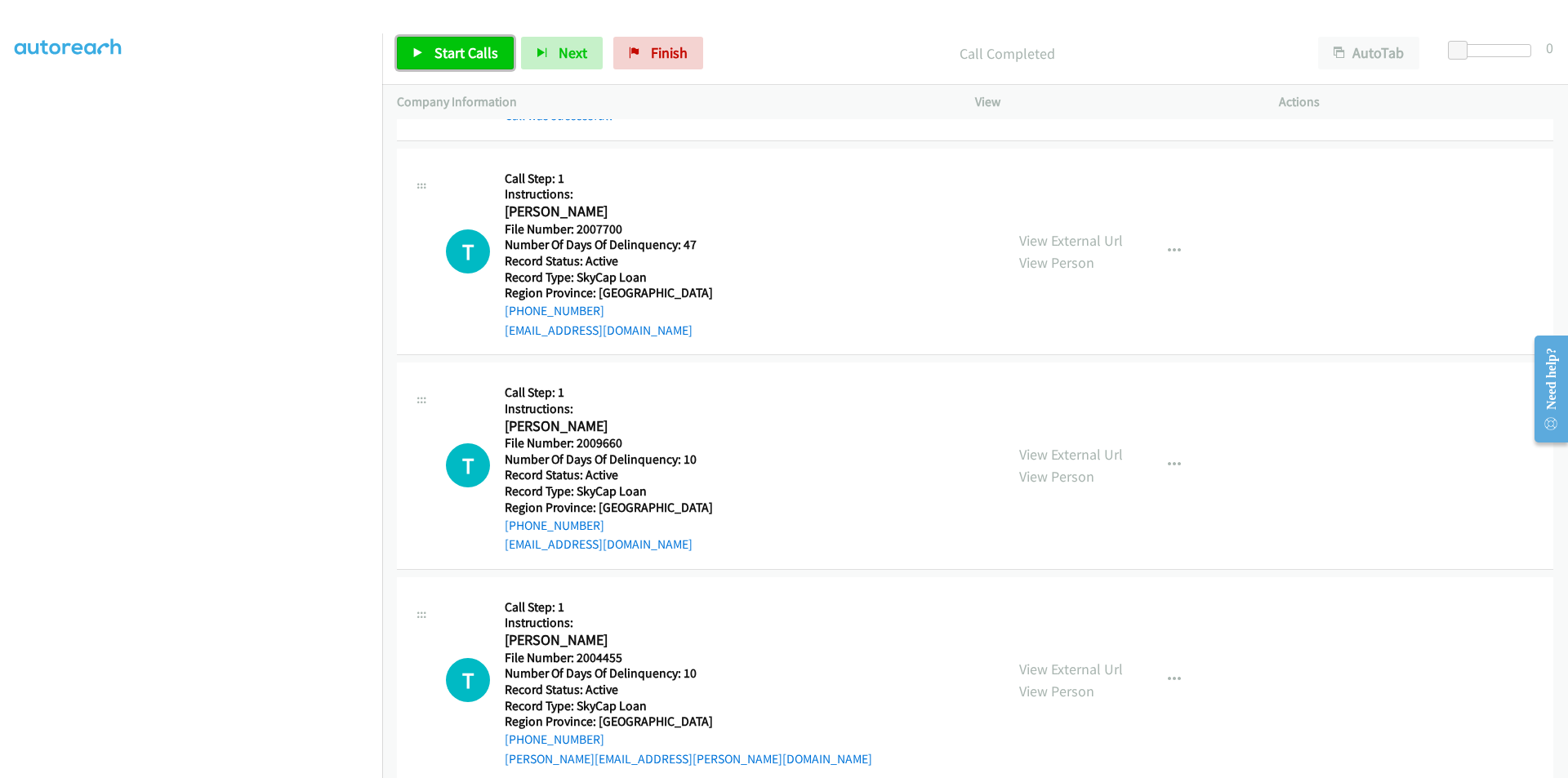
click at [462, 58] on span "Start Calls" at bounding box center [466, 52] width 64 height 19
click at [464, 54] on span "Pause" at bounding box center [453, 52] width 37 height 19
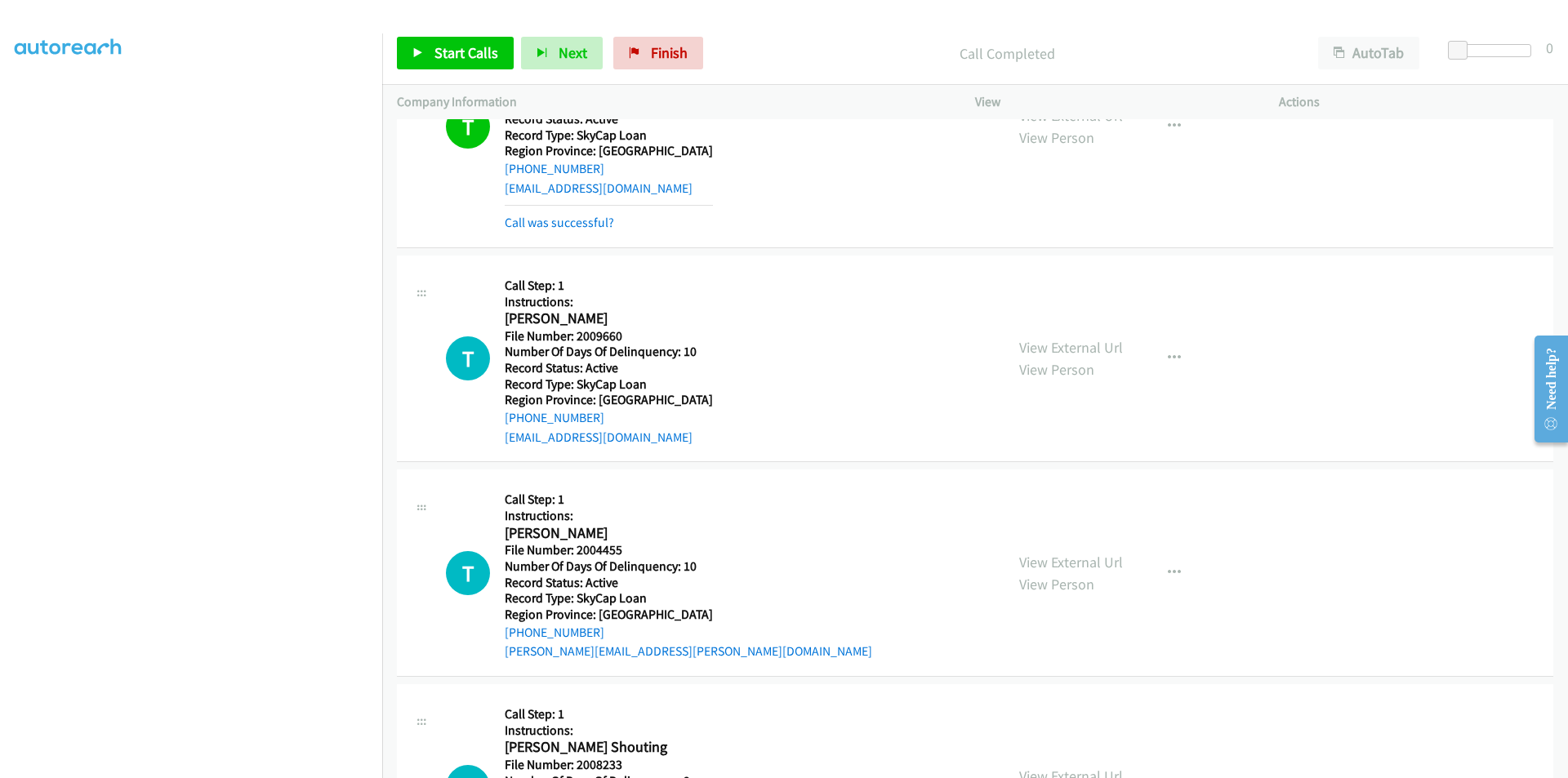
scroll to position [1715, 0]
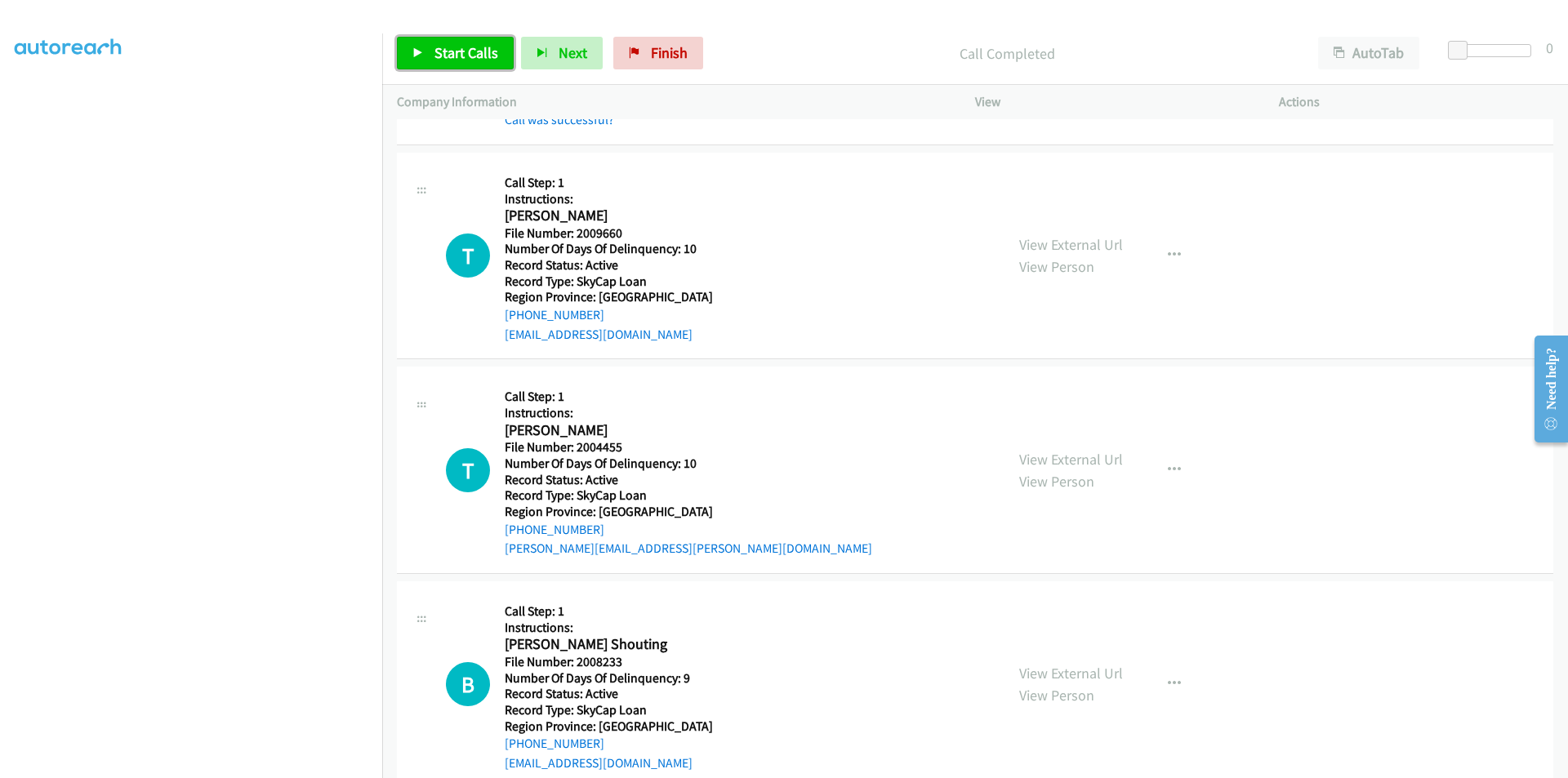
click at [438, 52] on span "Start Calls" at bounding box center [466, 52] width 64 height 19
click at [436, 49] on span "Pause" at bounding box center [453, 52] width 37 height 19
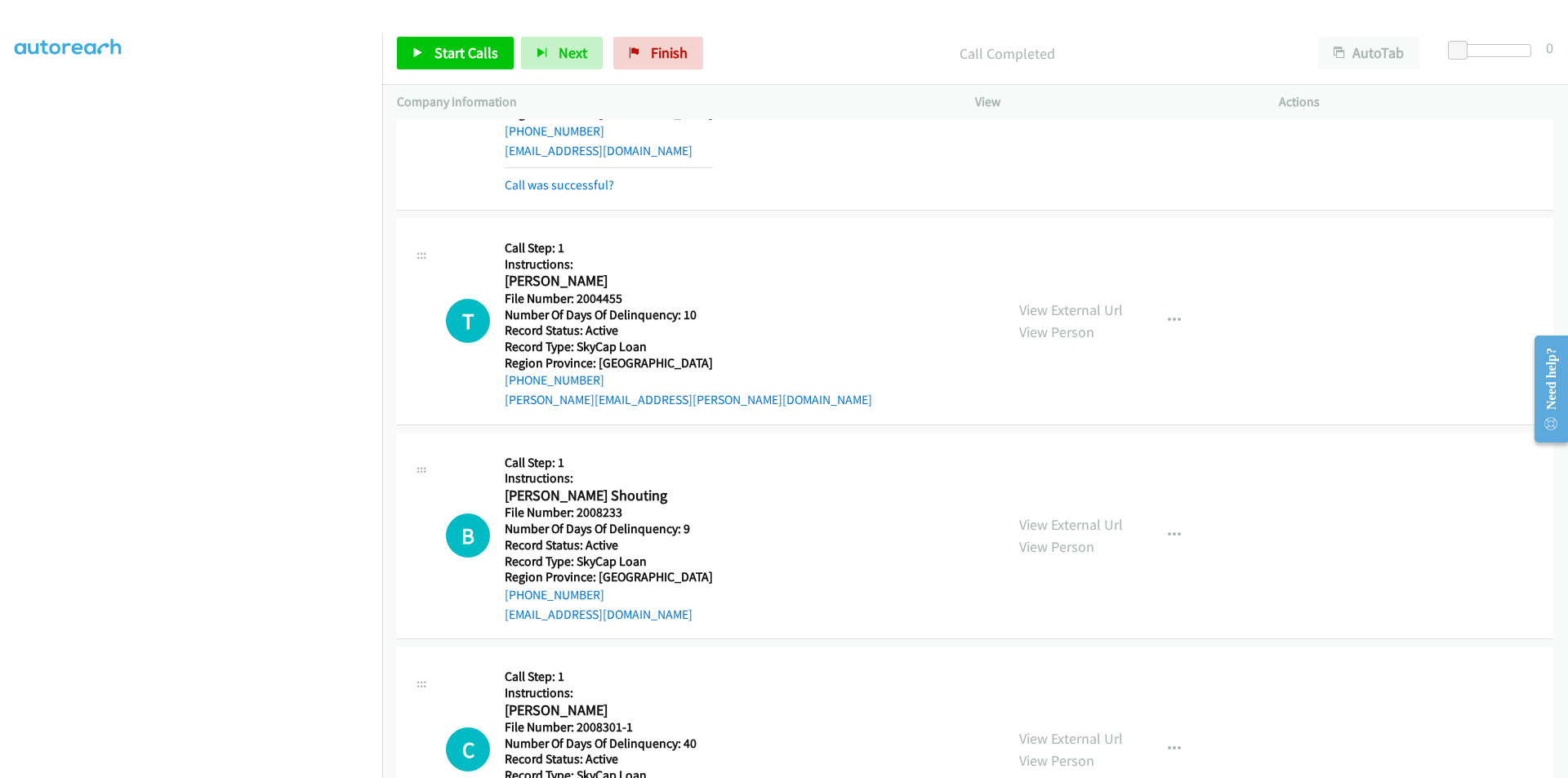
scroll to position [1960, 0]
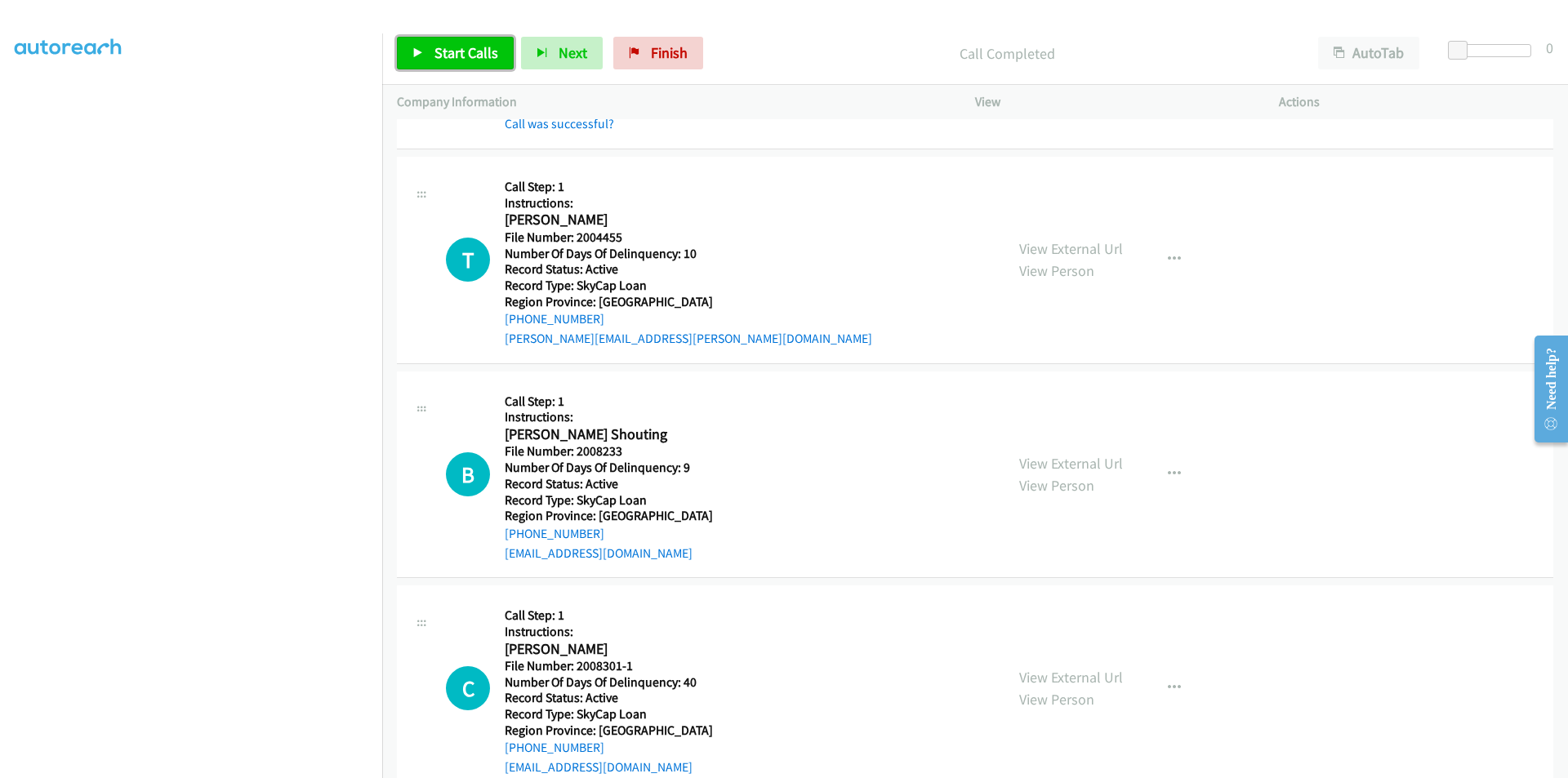
click at [466, 50] on span "Start Calls" at bounding box center [466, 52] width 64 height 19
click at [463, 50] on span "Pause" at bounding box center [453, 52] width 37 height 19
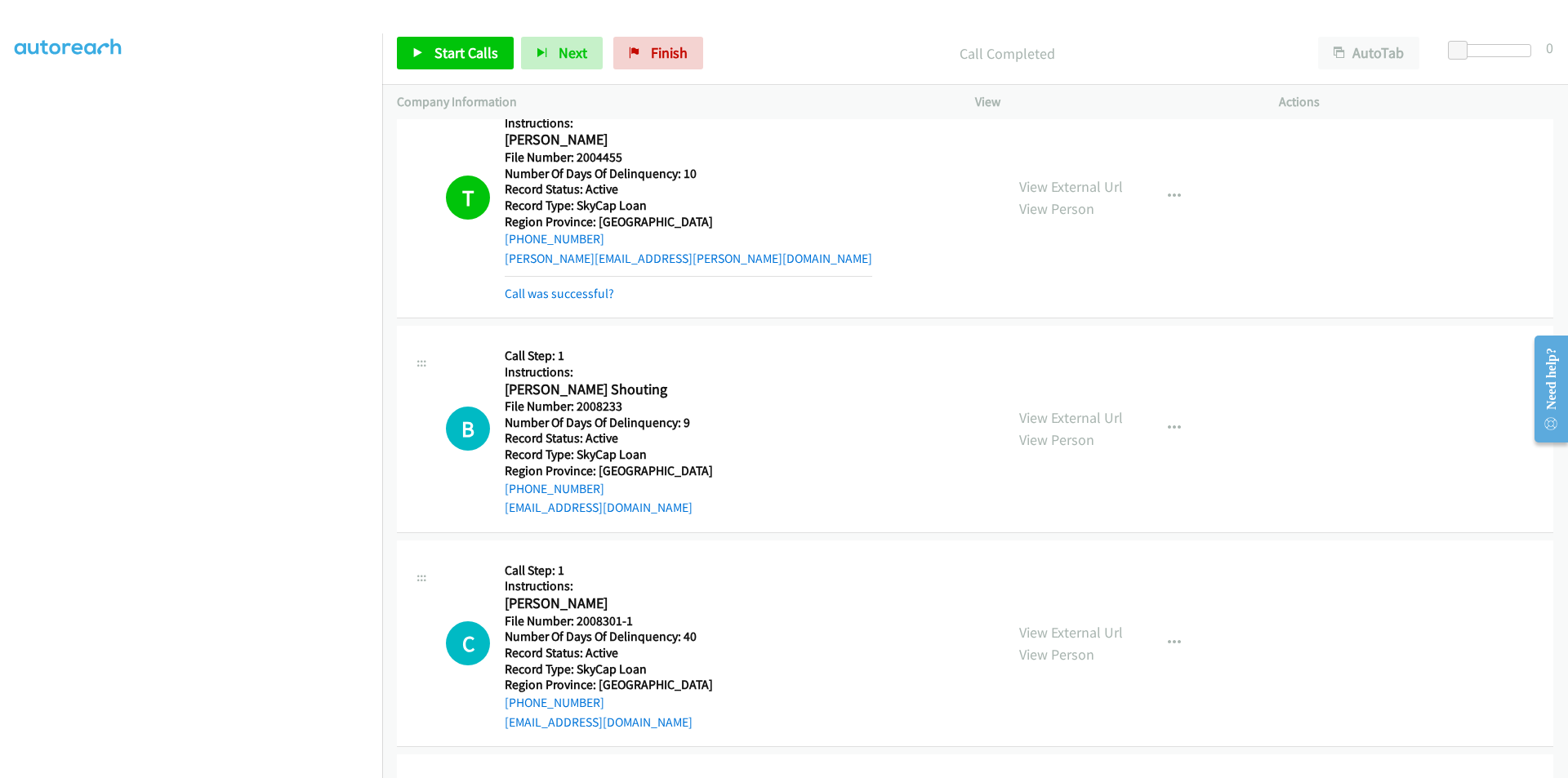
scroll to position [2205, 0]
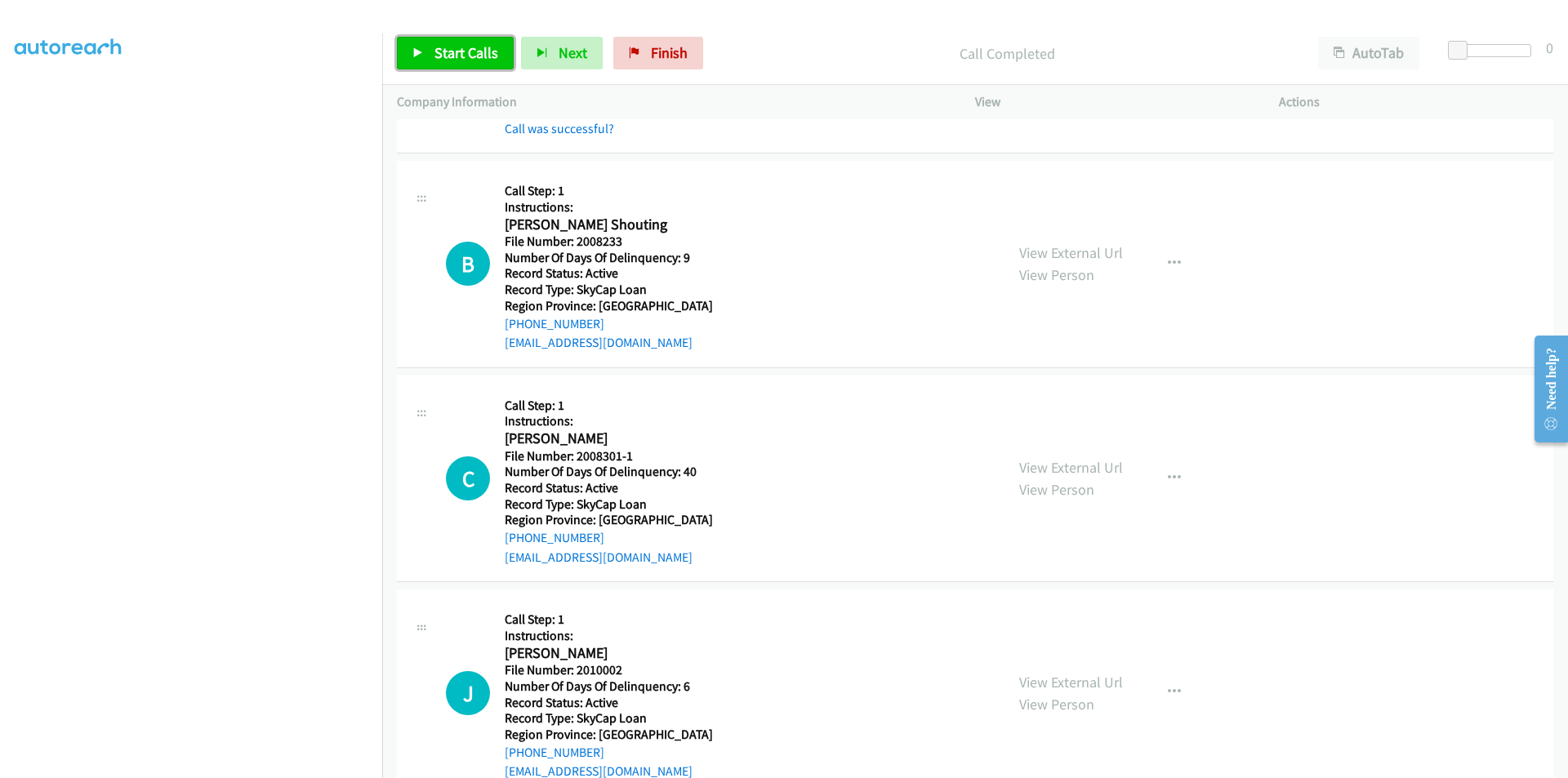
click at [470, 49] on span "Start Calls" at bounding box center [466, 52] width 64 height 19
click at [460, 48] on span "Pause" at bounding box center [453, 52] width 37 height 19
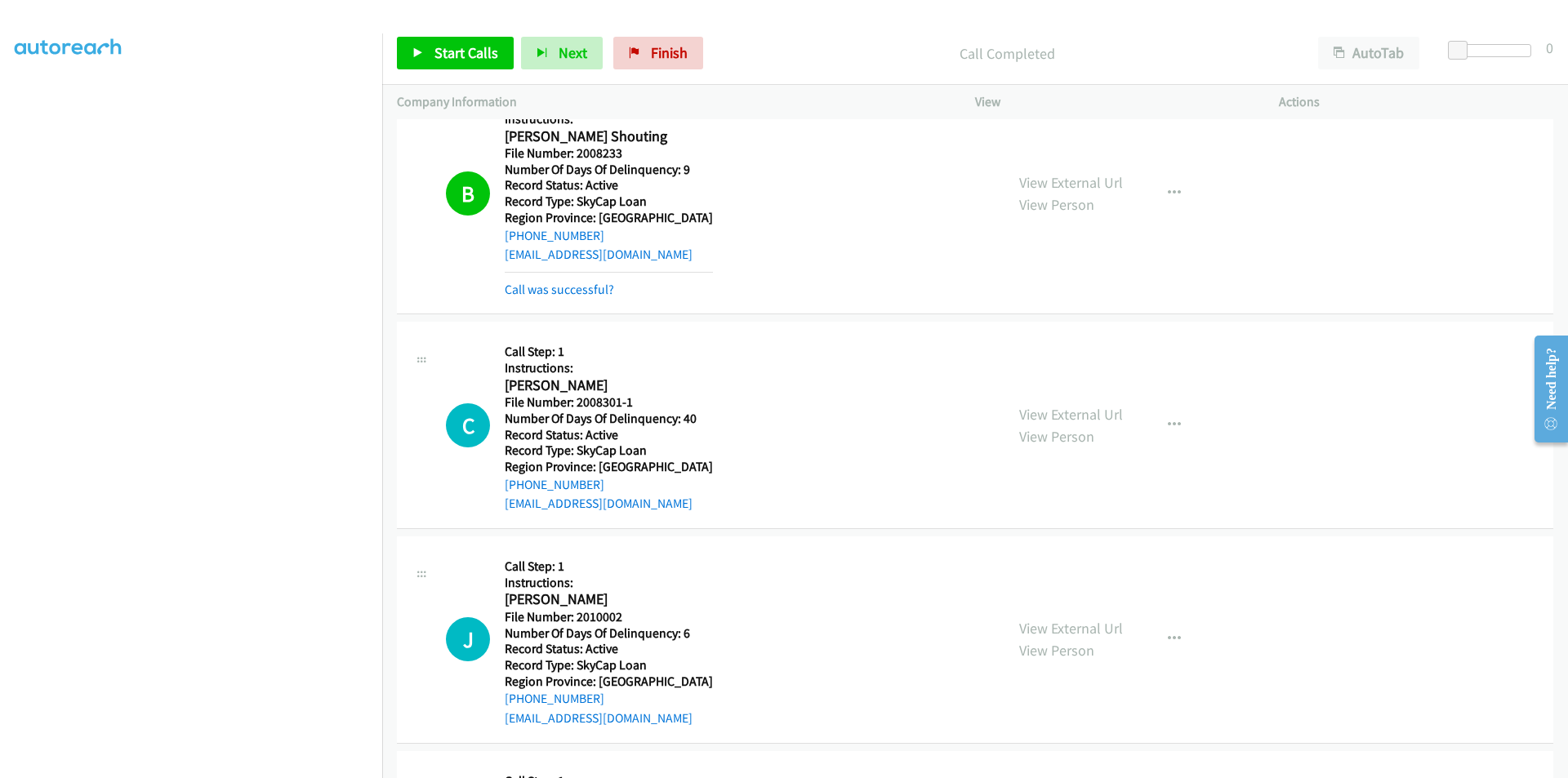
scroll to position [2450, 0]
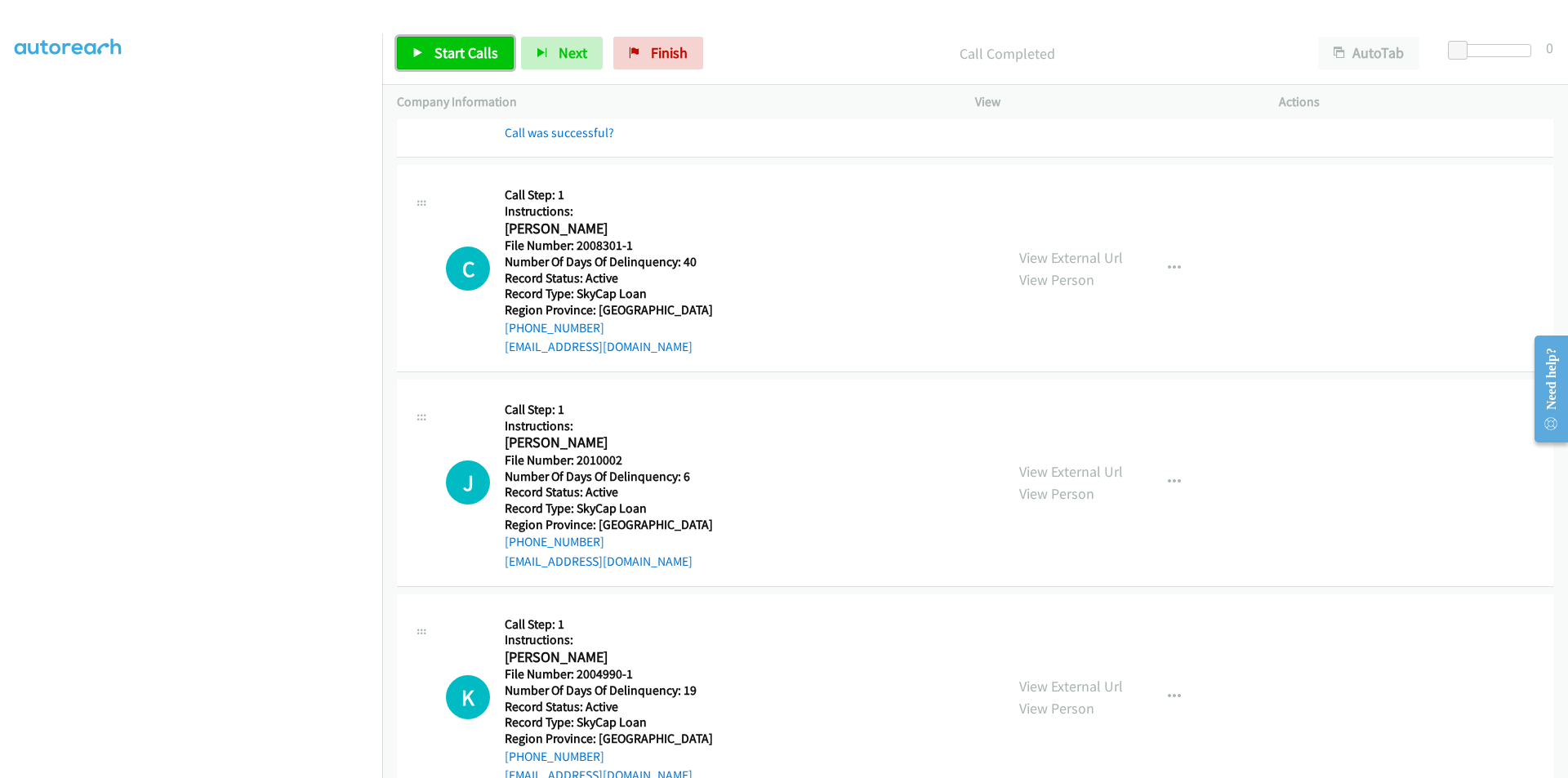
click at [484, 55] on span "Start Calls" at bounding box center [466, 52] width 64 height 19
click at [459, 50] on span "Pause" at bounding box center [453, 52] width 37 height 19
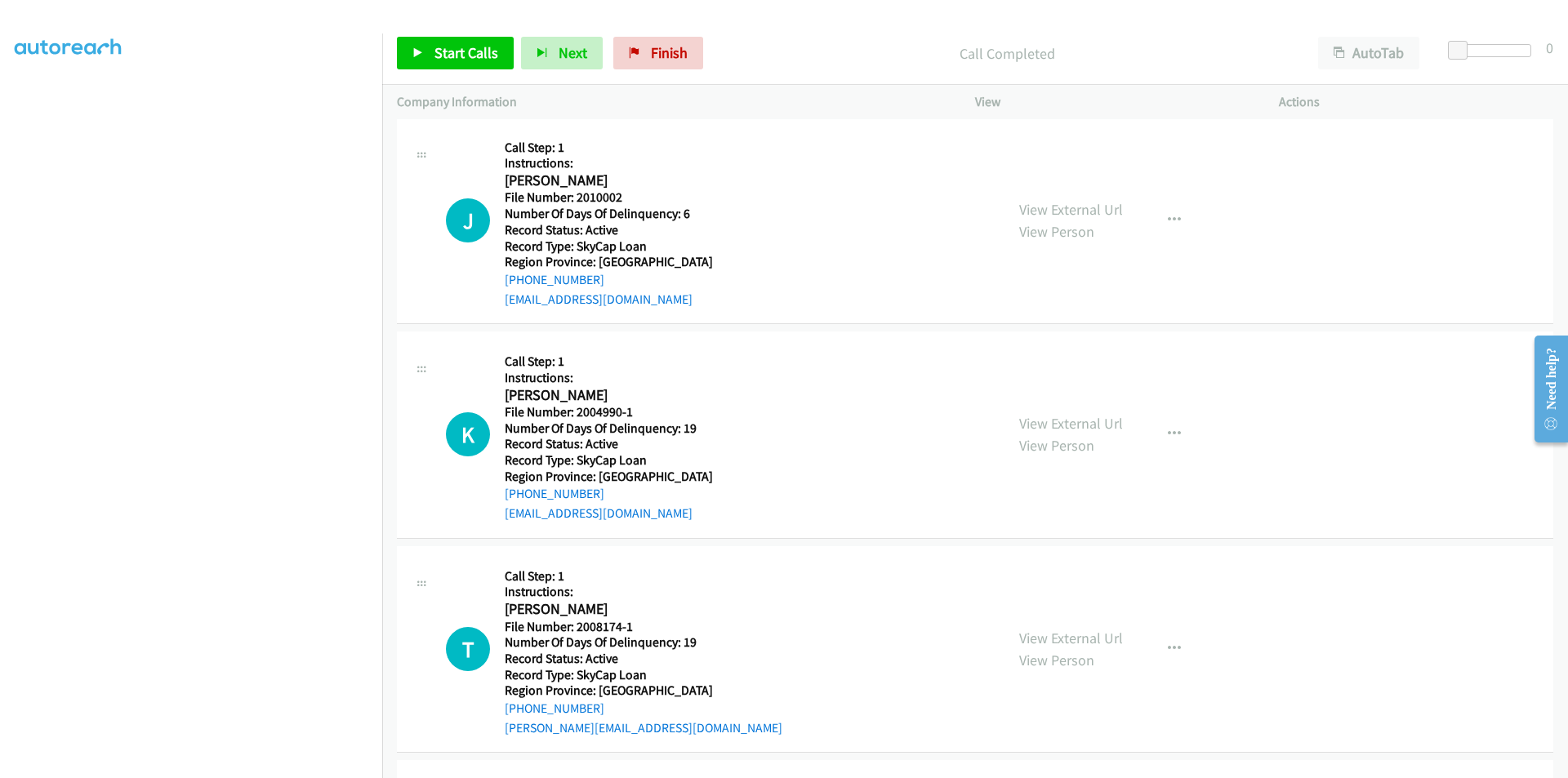
scroll to position [2777, 0]
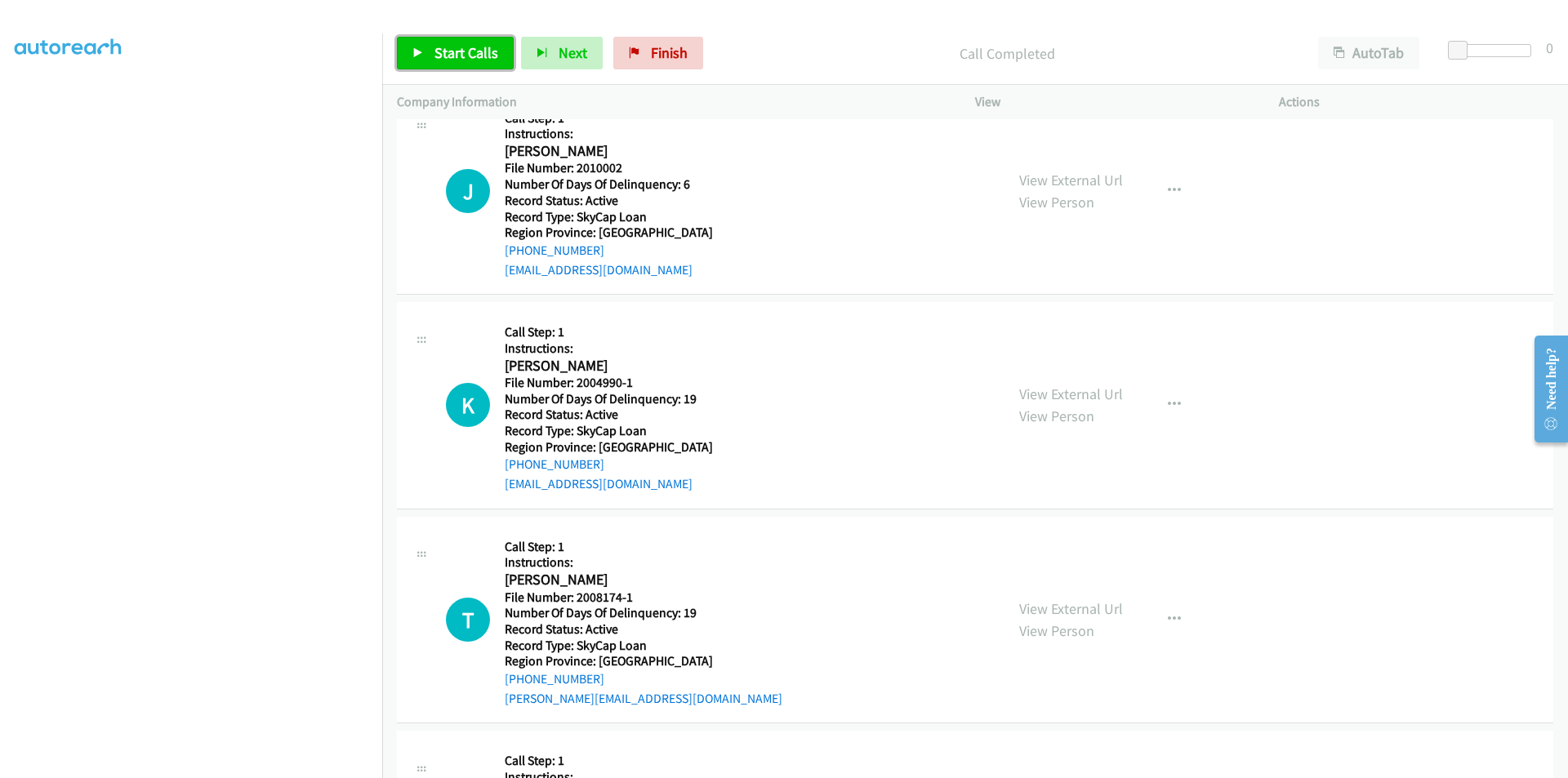
click at [489, 44] on span "Start Calls" at bounding box center [466, 52] width 64 height 19
click at [454, 53] on span "Pause" at bounding box center [453, 52] width 37 height 19
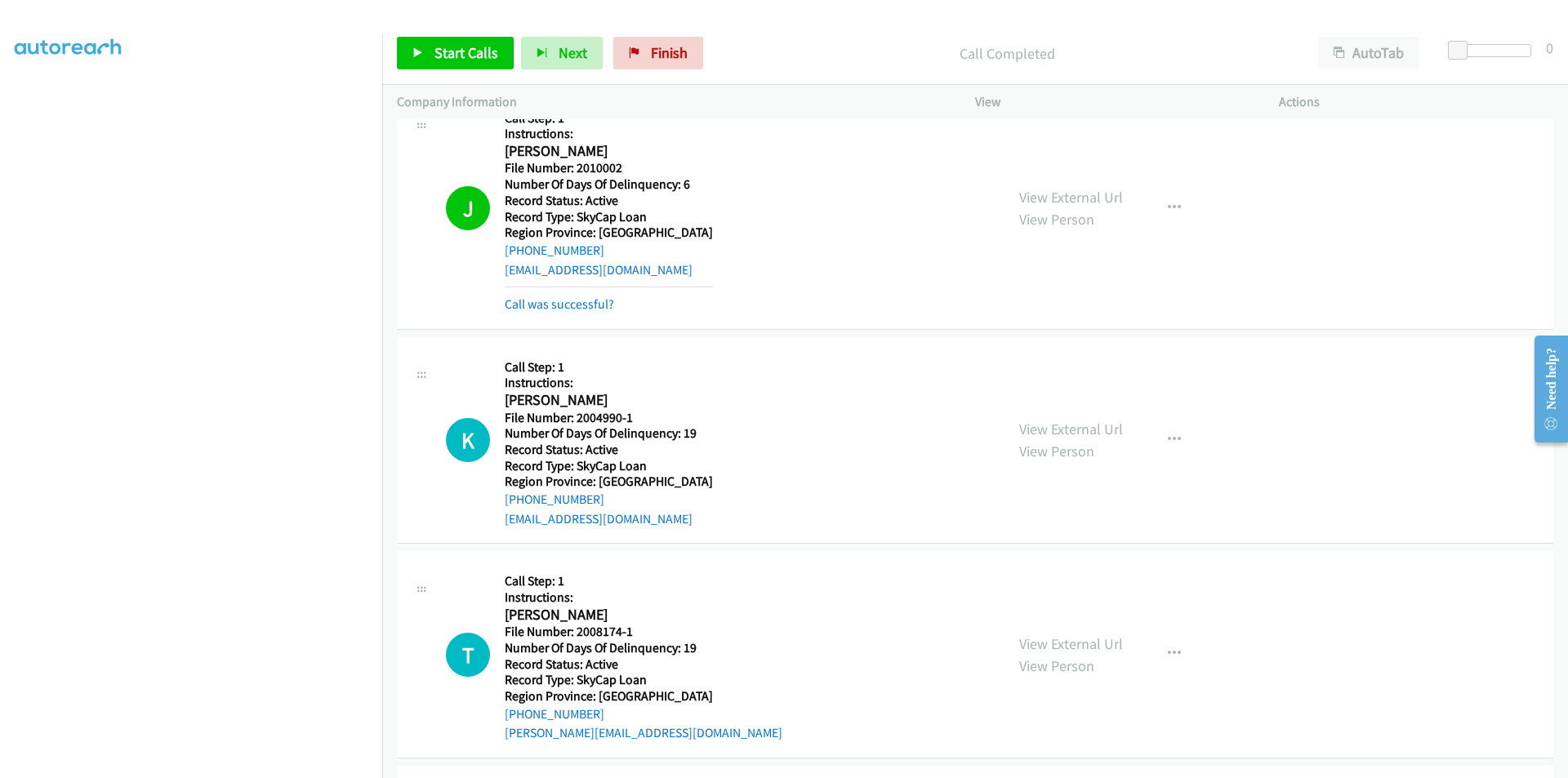
scroll to position [2995, 0]
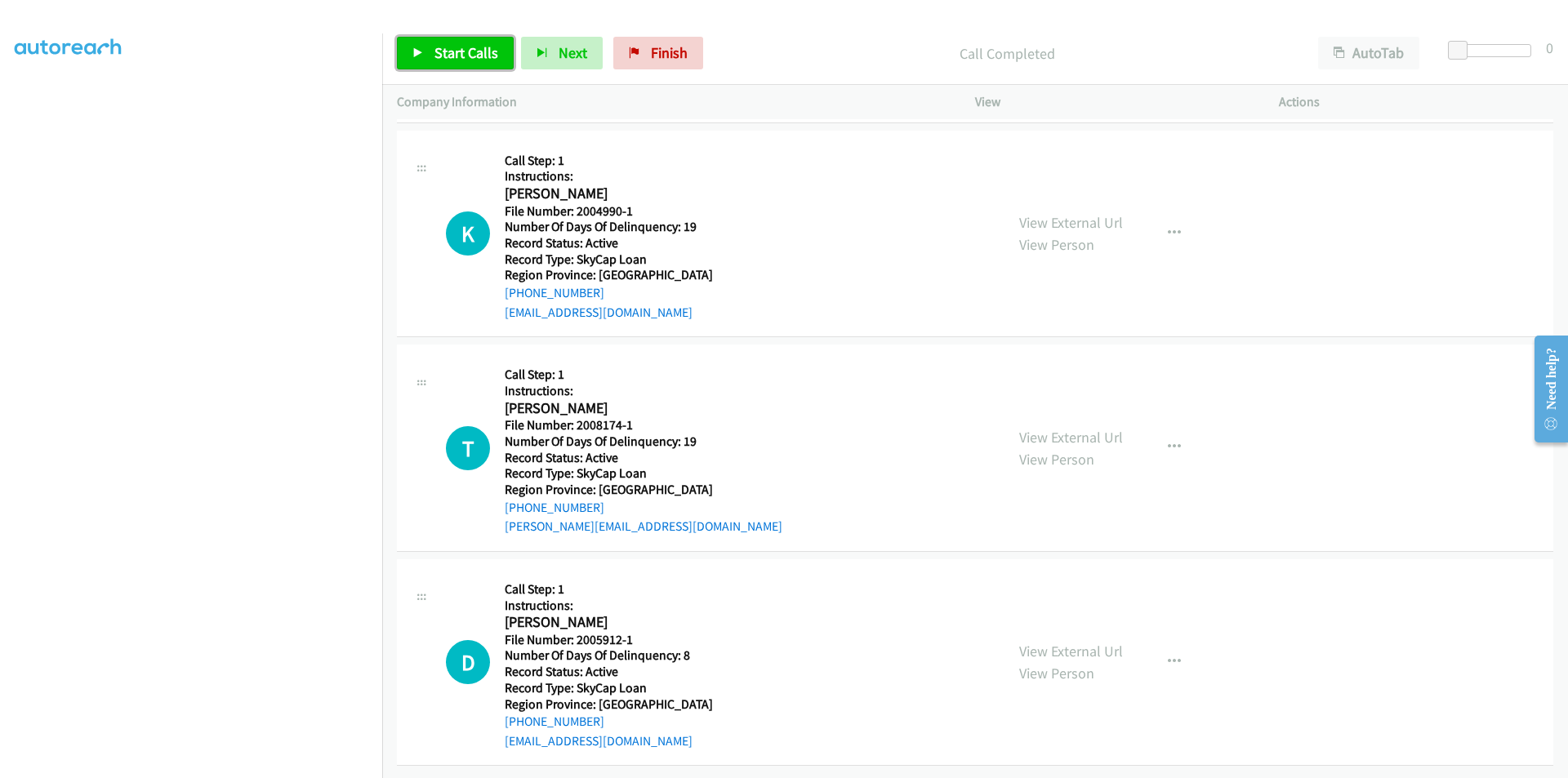
click at [440, 52] on span "Start Calls" at bounding box center [466, 52] width 64 height 19
click at [450, 52] on span "Pause" at bounding box center [453, 52] width 37 height 19
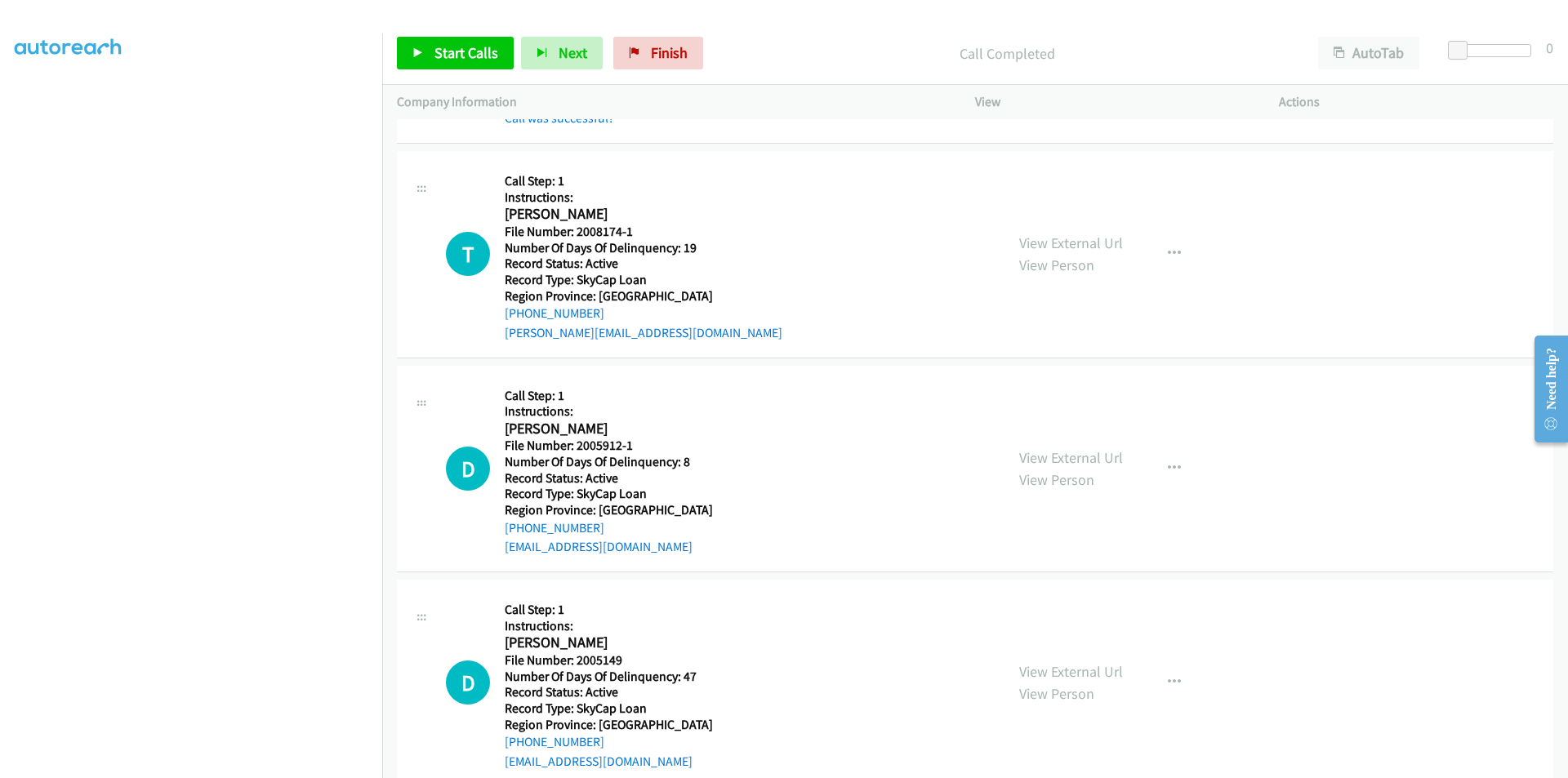
scroll to position [3240, 0]
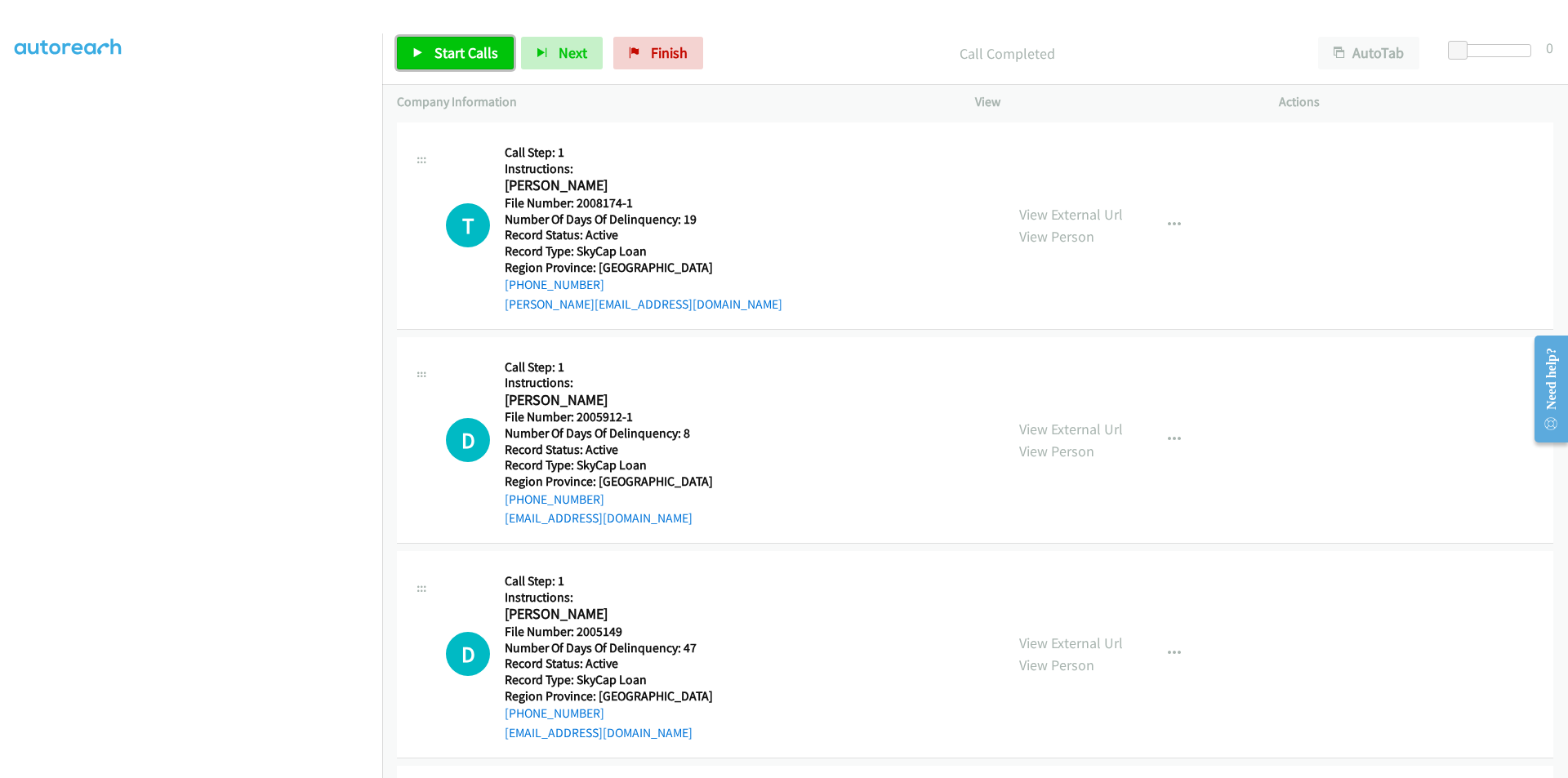
click at [460, 52] on span "Start Calls" at bounding box center [466, 52] width 64 height 19
click at [460, 50] on span "Pause" at bounding box center [453, 52] width 37 height 19
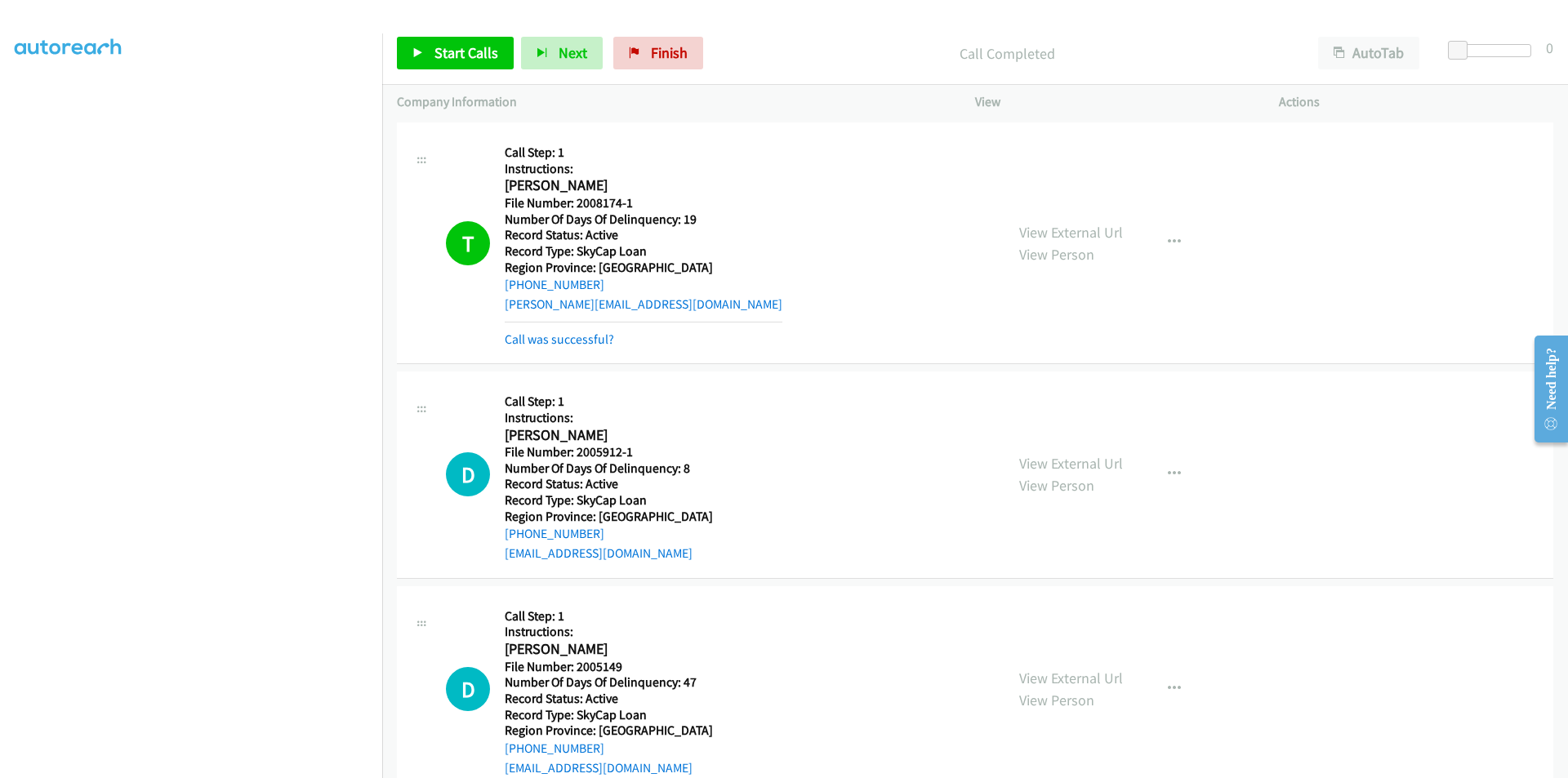
scroll to position [3486, 0]
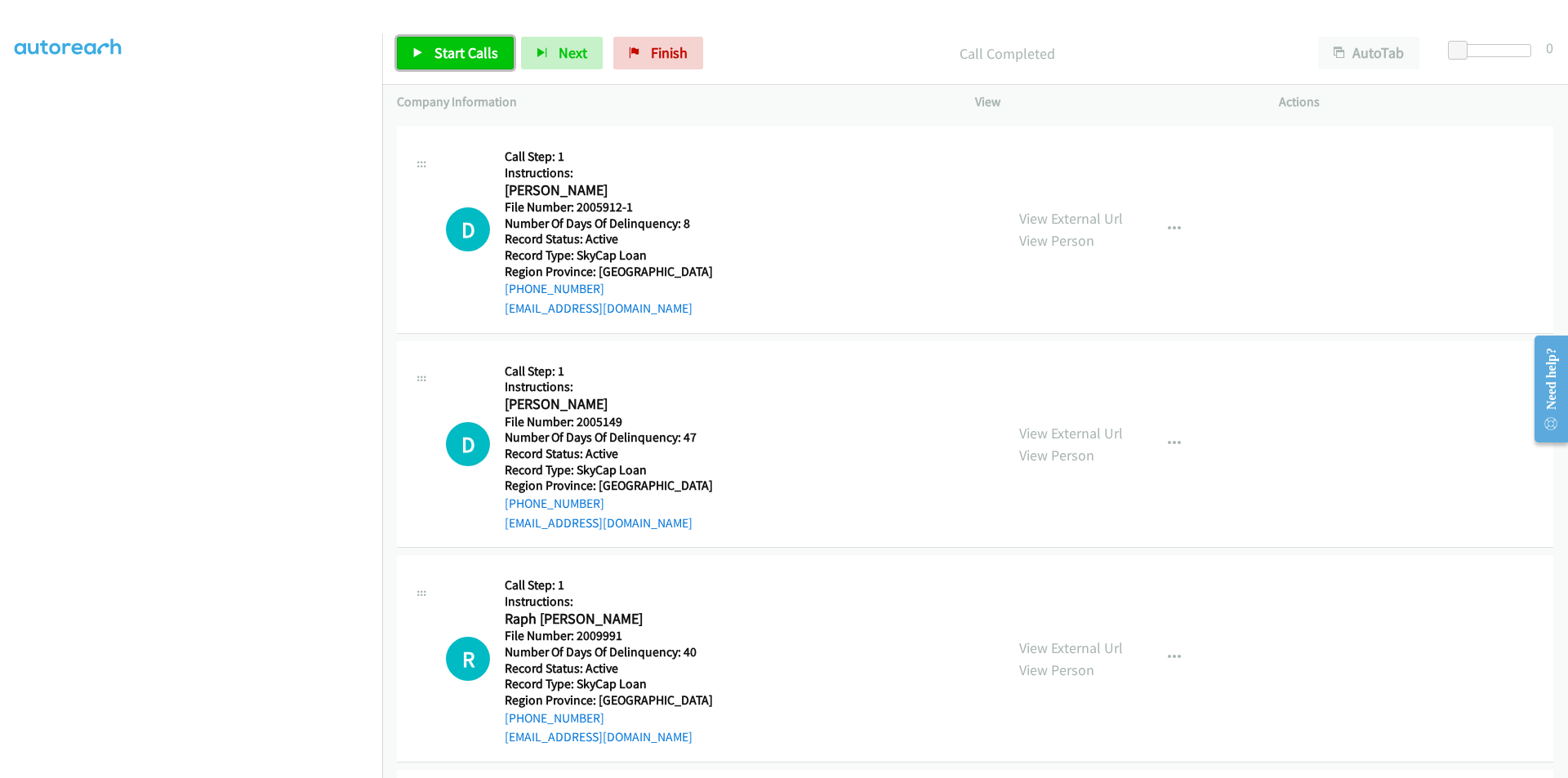
click at [438, 48] on span "Start Calls" at bounding box center [466, 52] width 64 height 19
click at [438, 48] on span "Pause" at bounding box center [453, 52] width 37 height 19
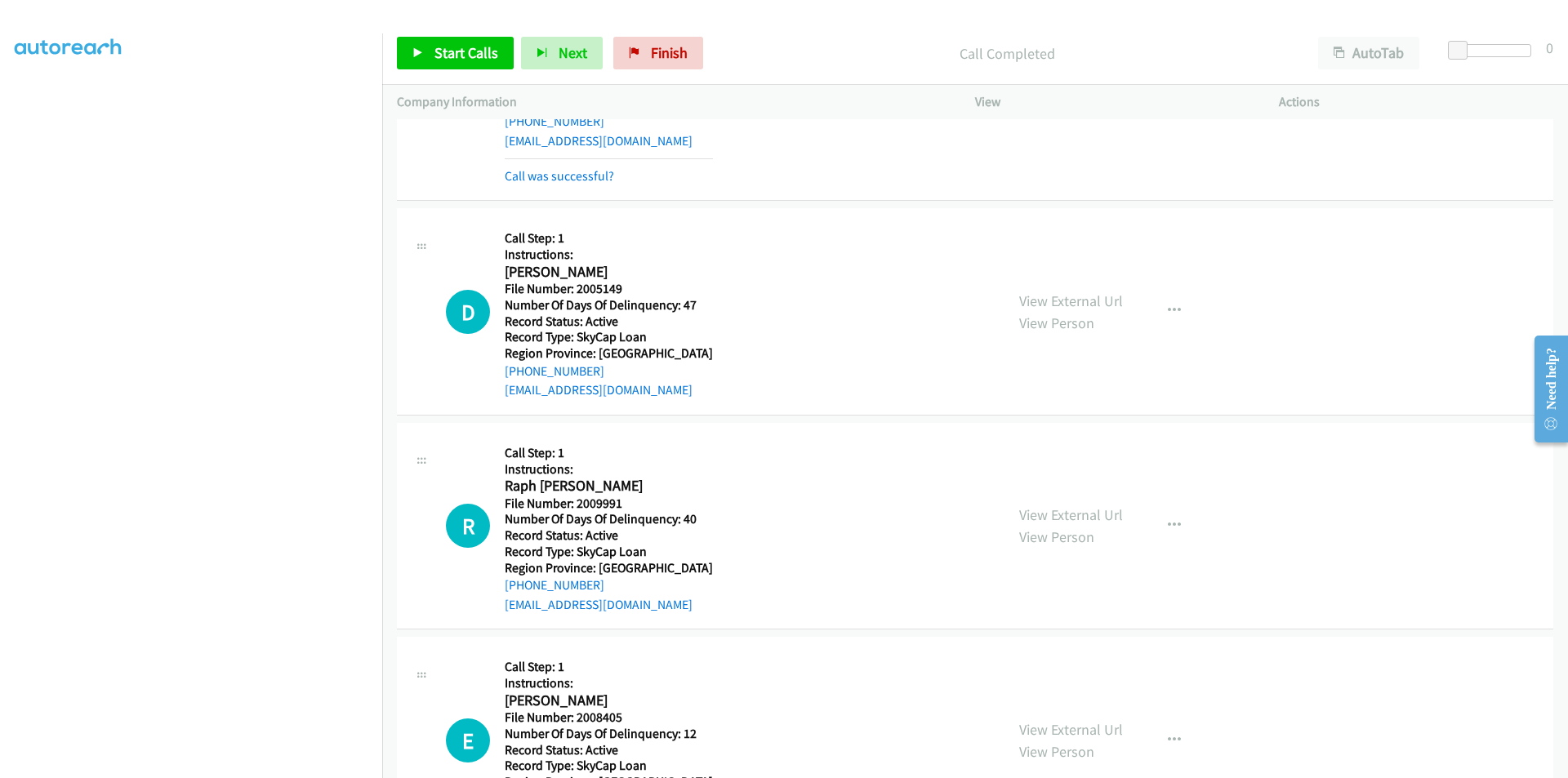
scroll to position [3731, 0]
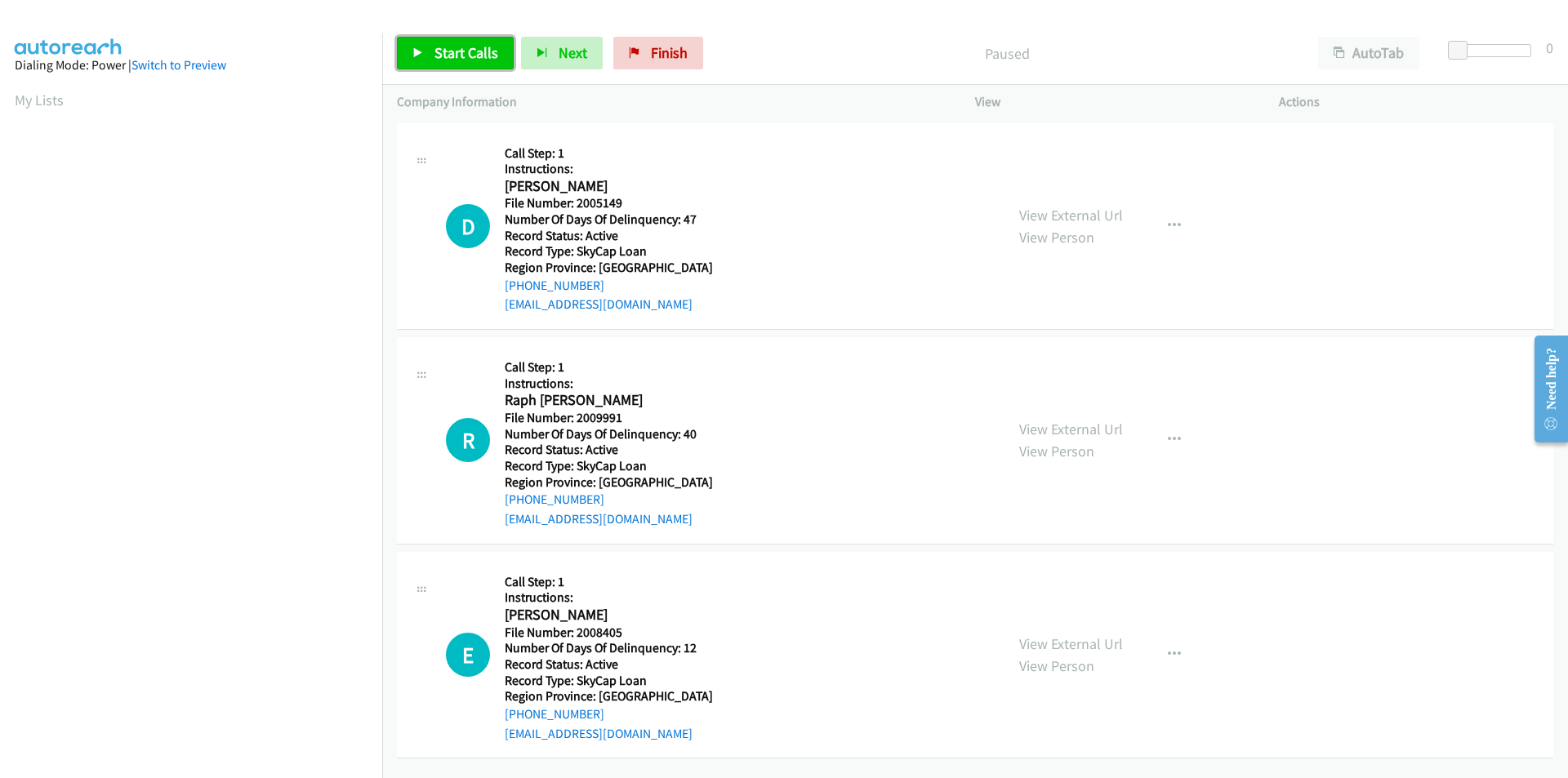
click at [465, 55] on span "Start Calls" at bounding box center [466, 52] width 64 height 19
click at [447, 65] on link "Pause" at bounding box center [441, 53] width 89 height 33
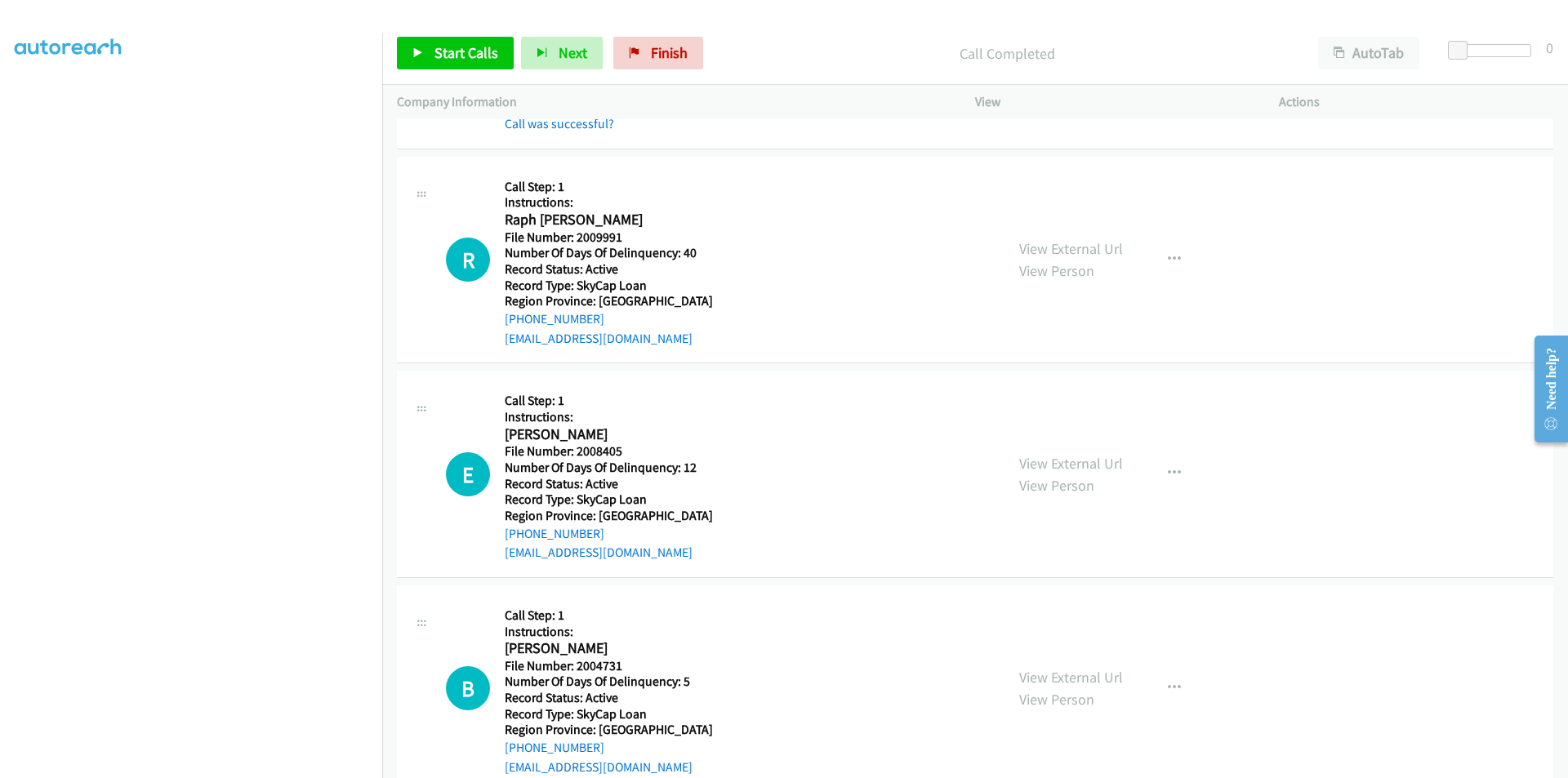
scroll to position [245, 0]
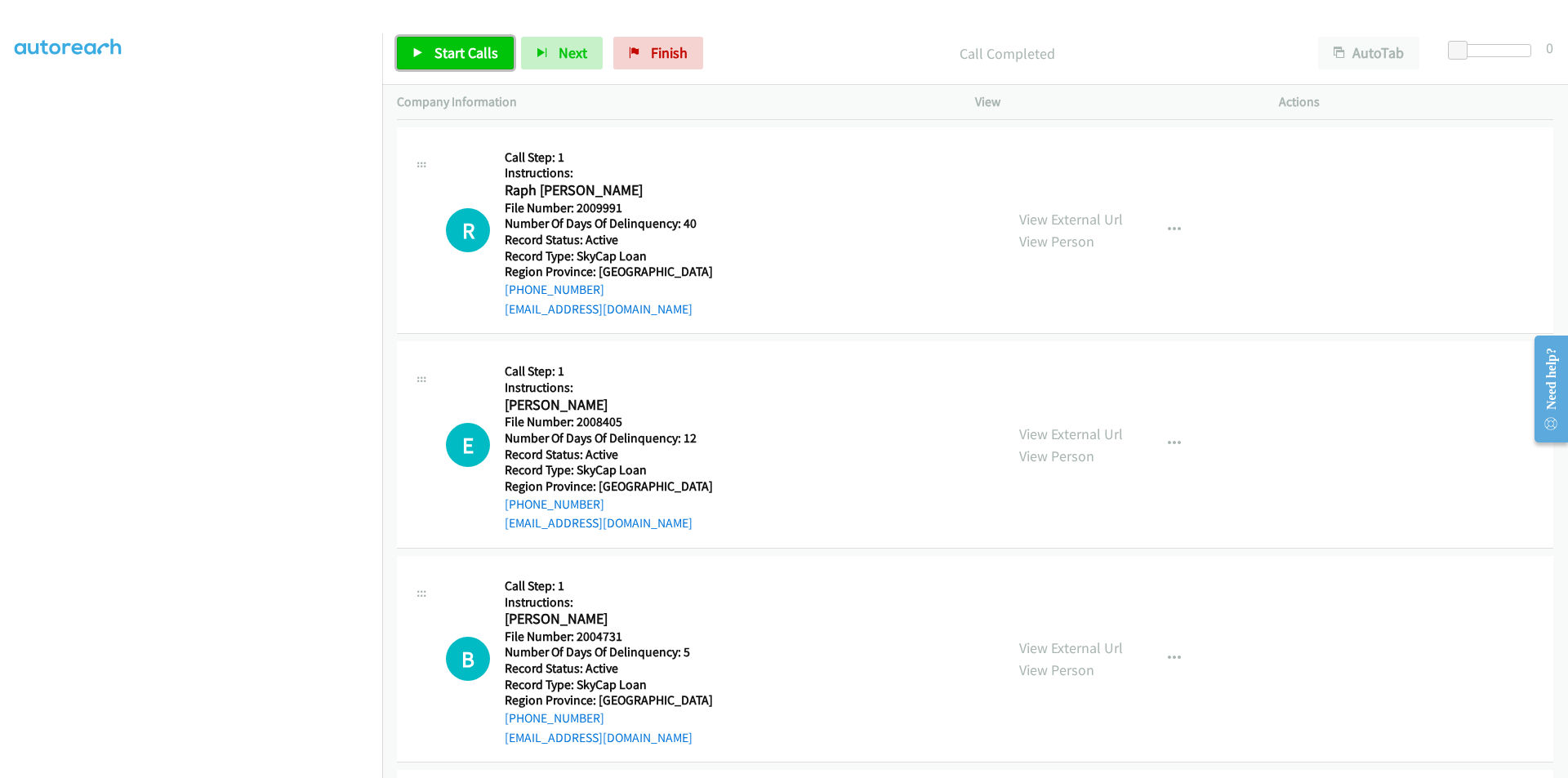
click at [483, 50] on span "Start Calls" at bounding box center [466, 52] width 64 height 19
click at [454, 56] on span "Pause" at bounding box center [453, 52] width 37 height 19
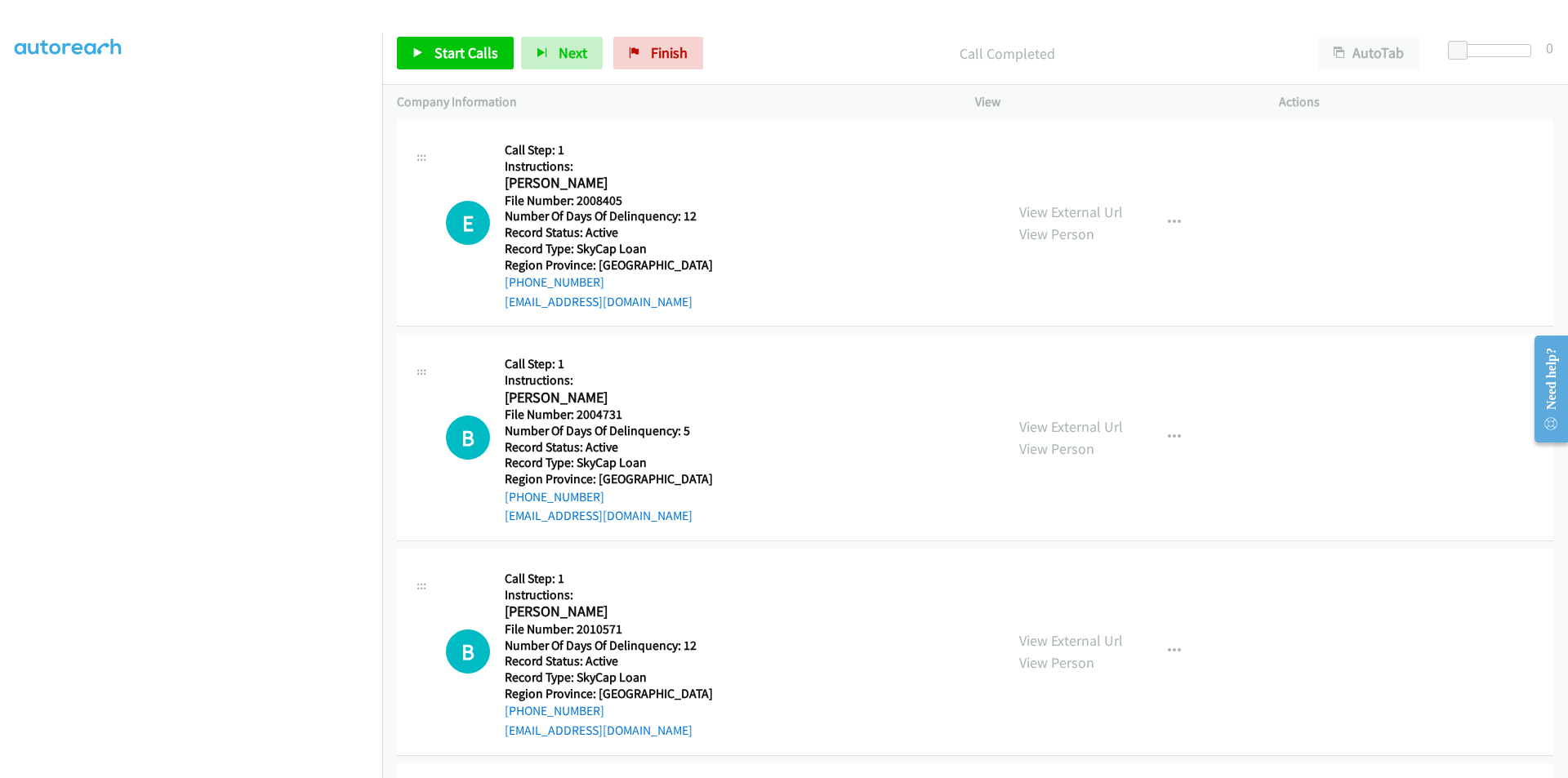
scroll to position [408, 0]
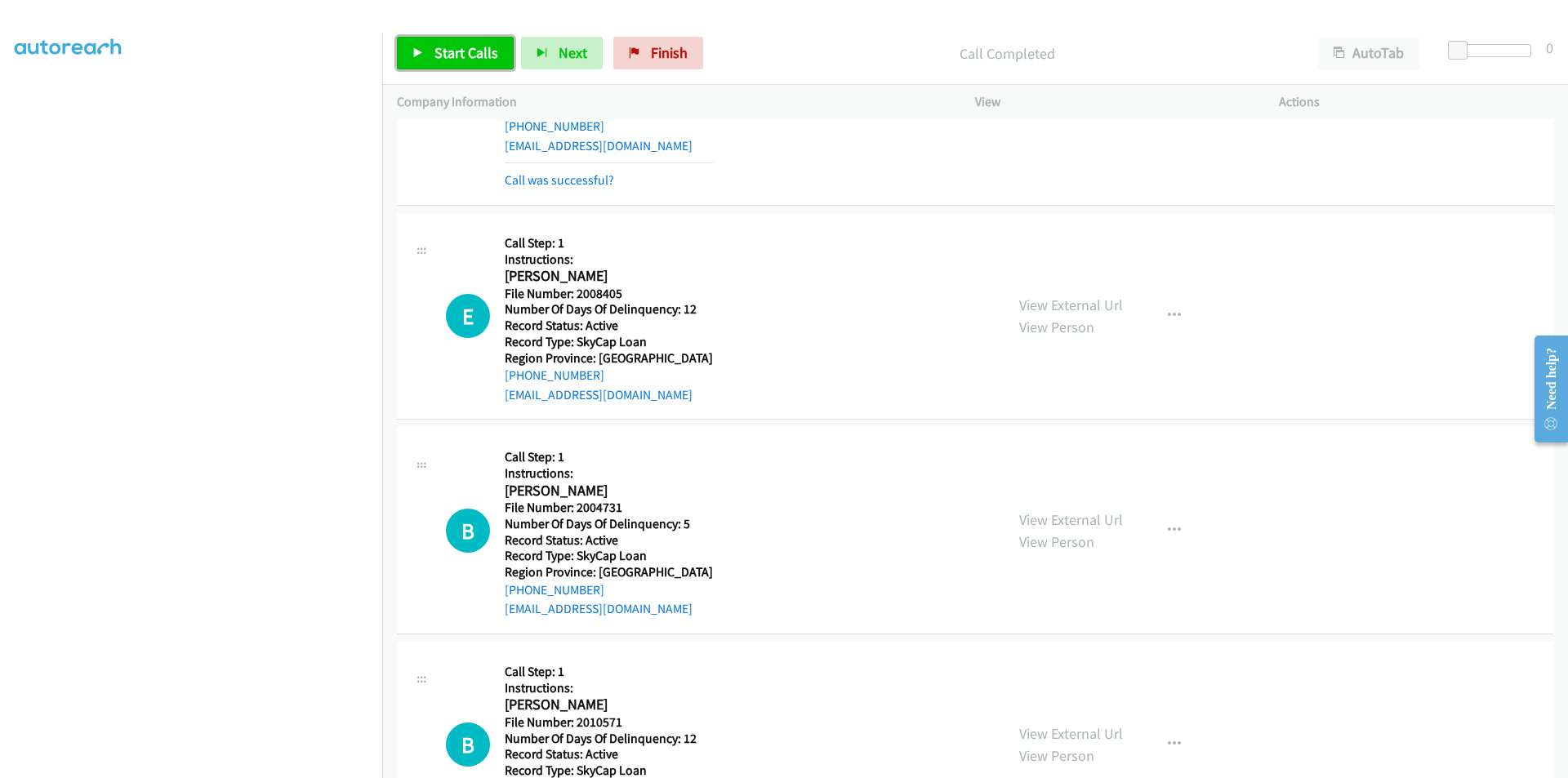
click at [447, 53] on span "Start Calls" at bounding box center [466, 52] width 64 height 19
click at [450, 53] on span "Pause" at bounding box center [453, 52] width 37 height 19
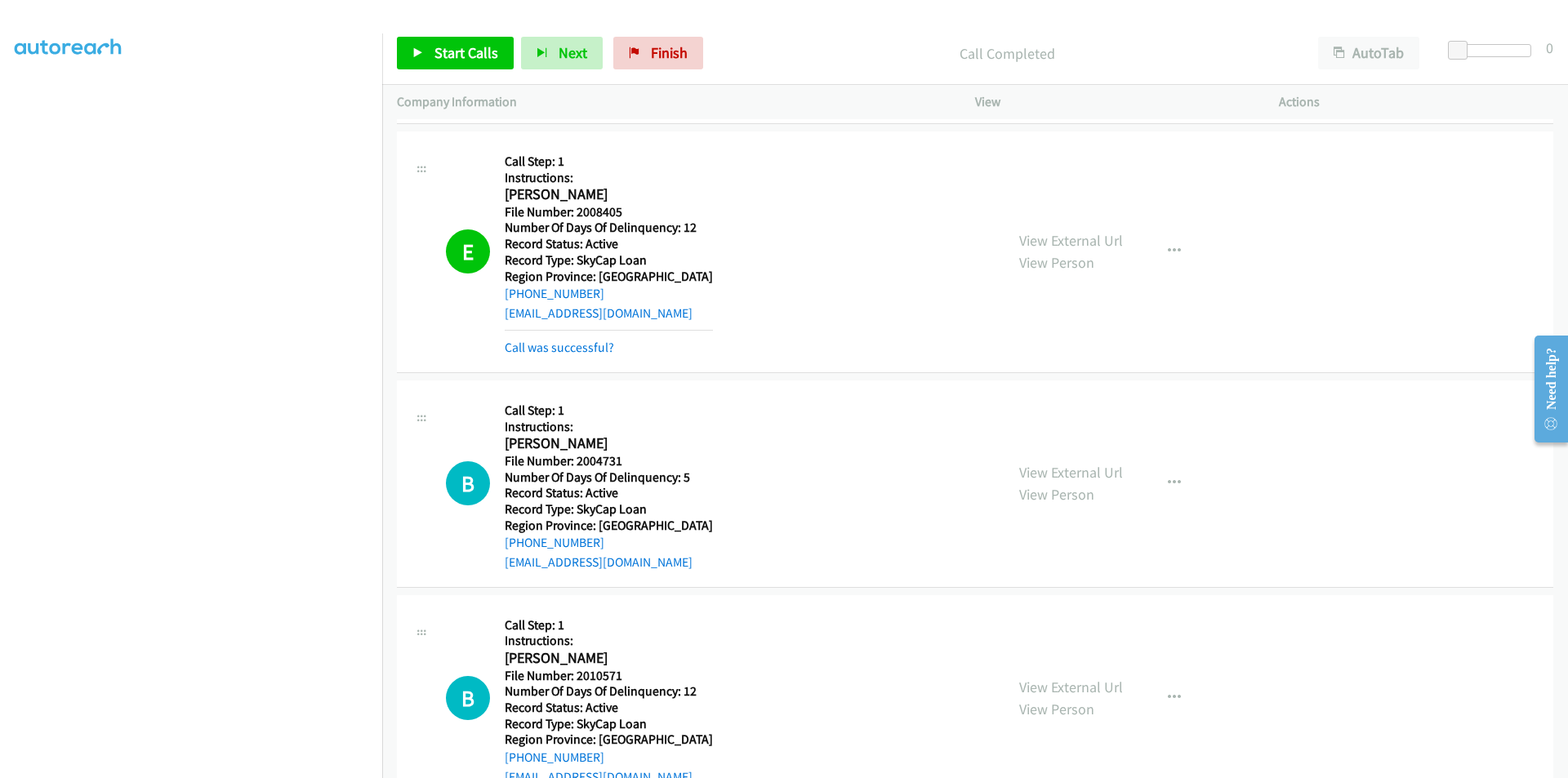
scroll to position [735, 0]
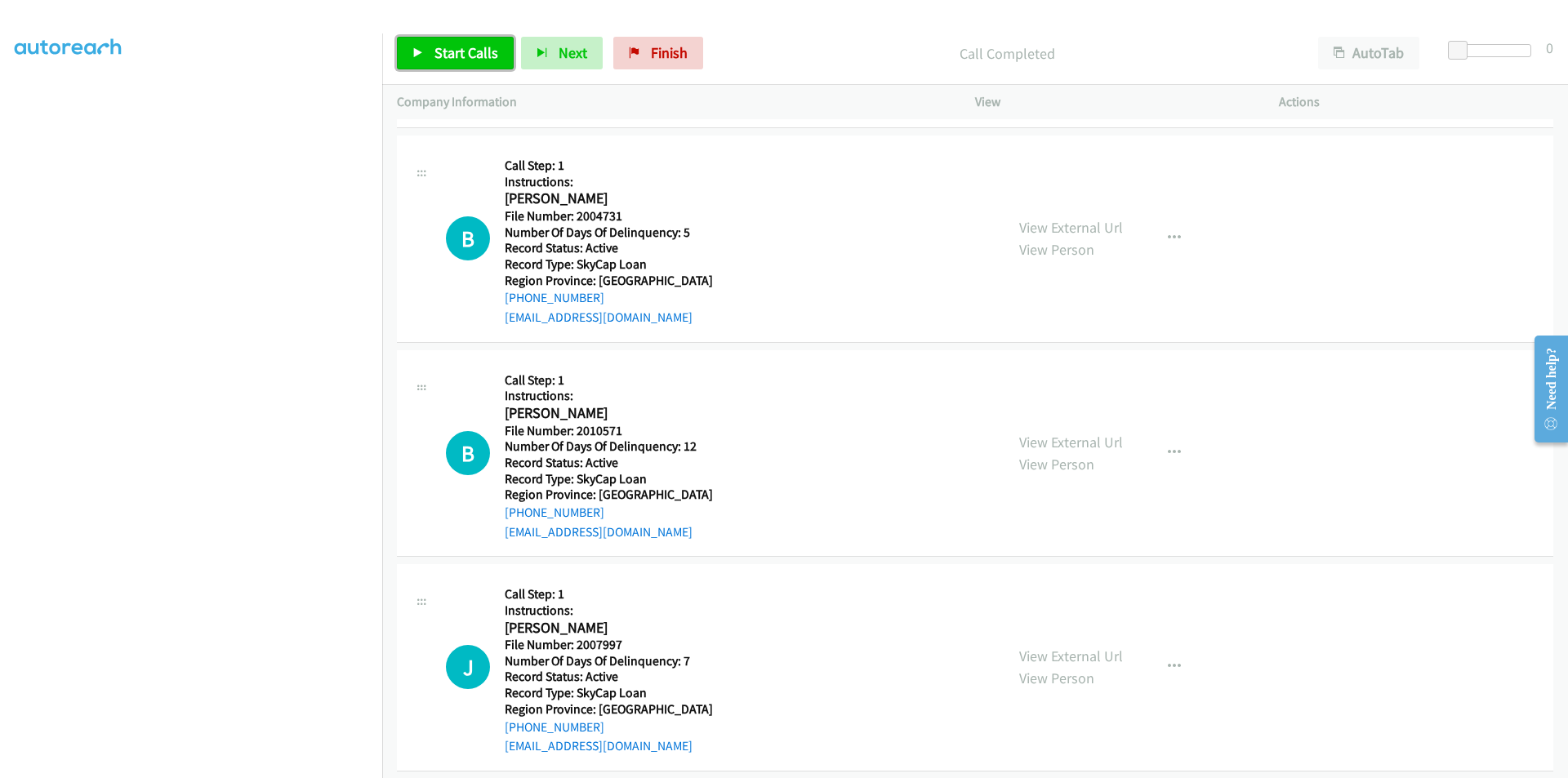
click at [471, 58] on span "Start Calls" at bounding box center [466, 52] width 64 height 19
click at [465, 56] on span "Pause" at bounding box center [453, 52] width 37 height 19
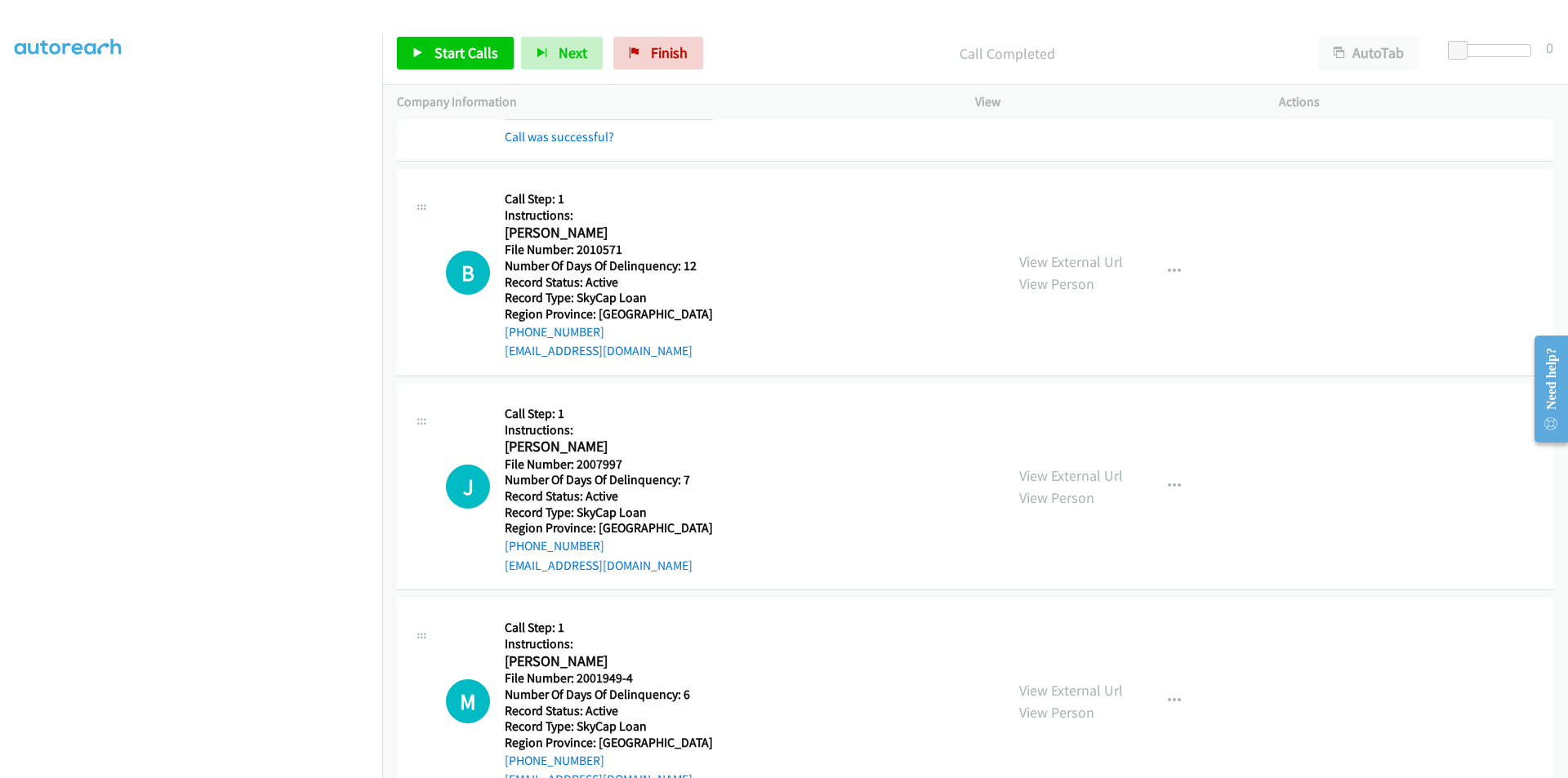
scroll to position [980, 0]
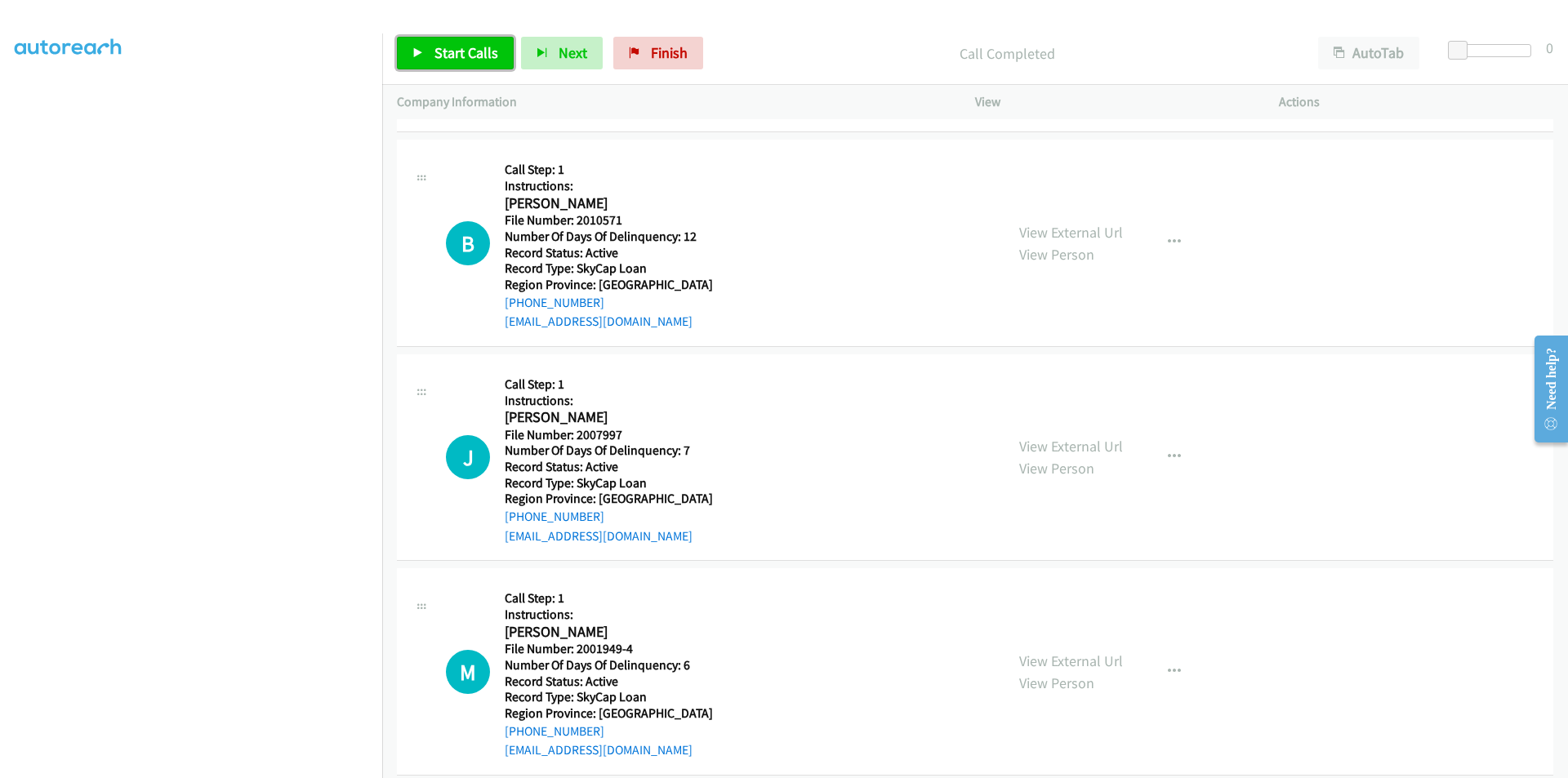
click at [451, 47] on span "Start Calls" at bounding box center [466, 52] width 64 height 19
click at [451, 47] on span "Pause" at bounding box center [453, 52] width 37 height 19
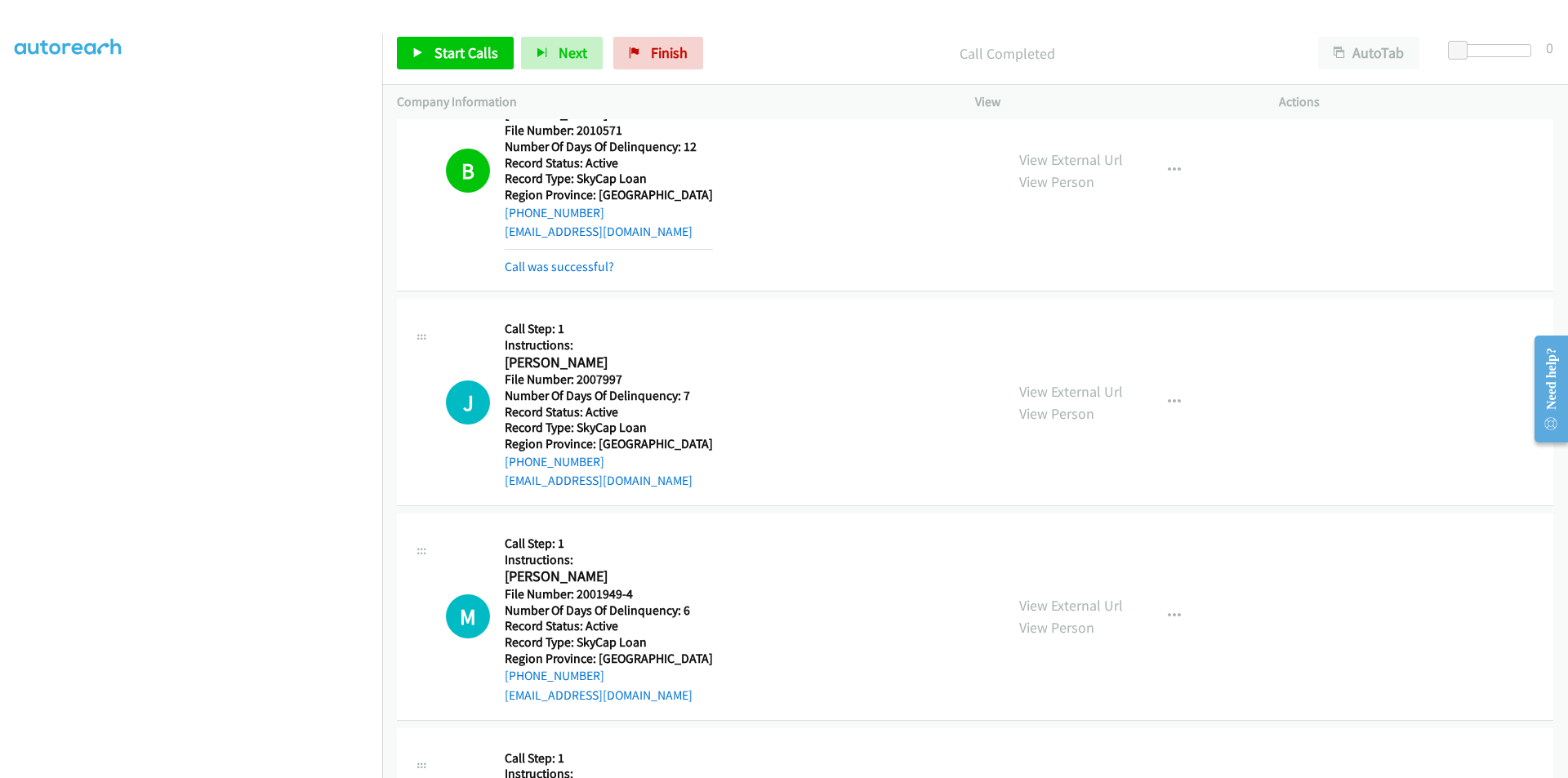
scroll to position [1225, 0]
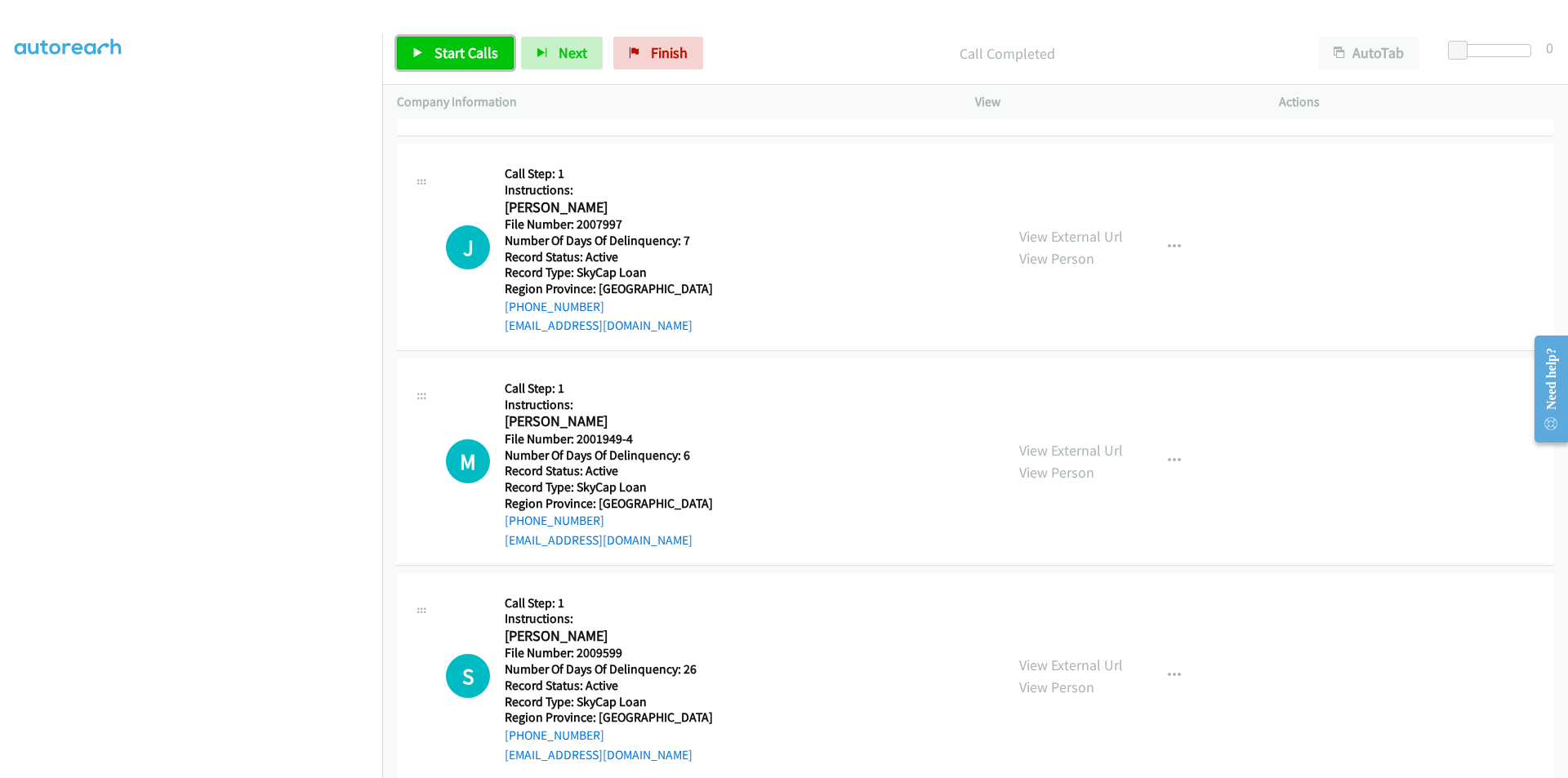
click at [472, 42] on link "Start Calls" at bounding box center [455, 53] width 117 height 33
click at [465, 48] on span "Pause" at bounding box center [453, 52] width 37 height 19
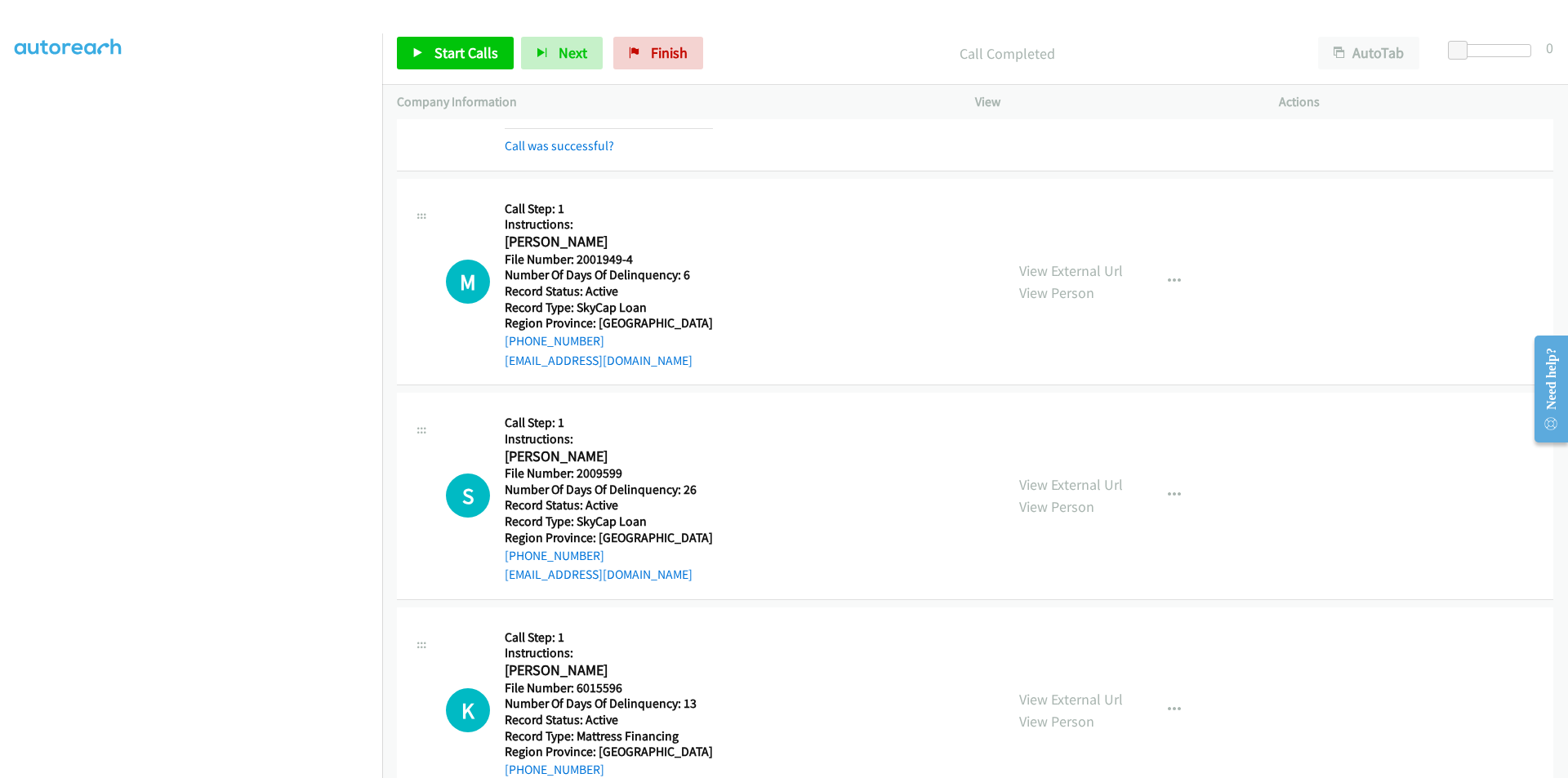
scroll to position [1500, 0]
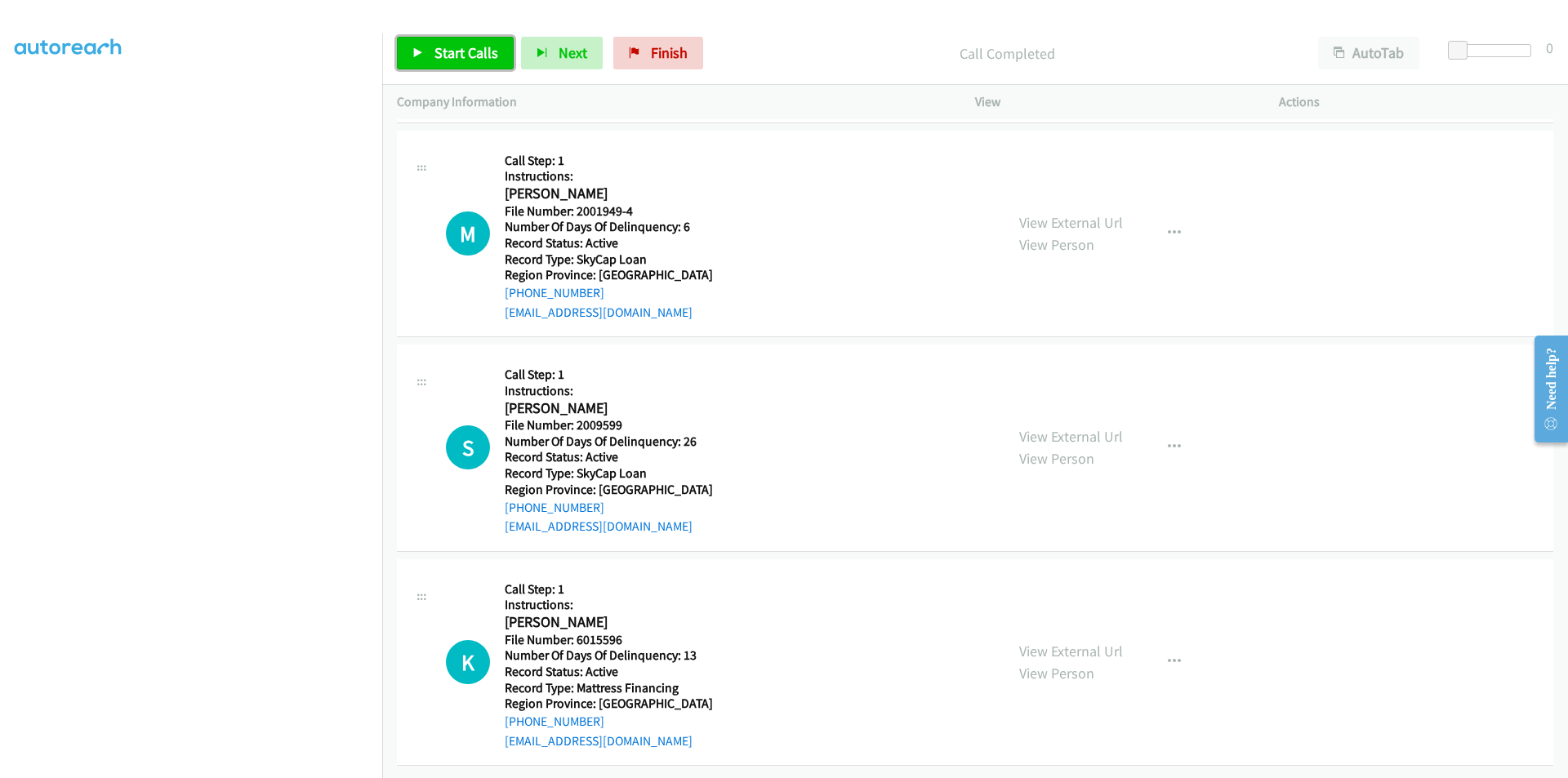
click at [454, 48] on span "Start Calls" at bounding box center [466, 52] width 64 height 19
click at [457, 48] on span "Pause" at bounding box center [453, 52] width 37 height 19
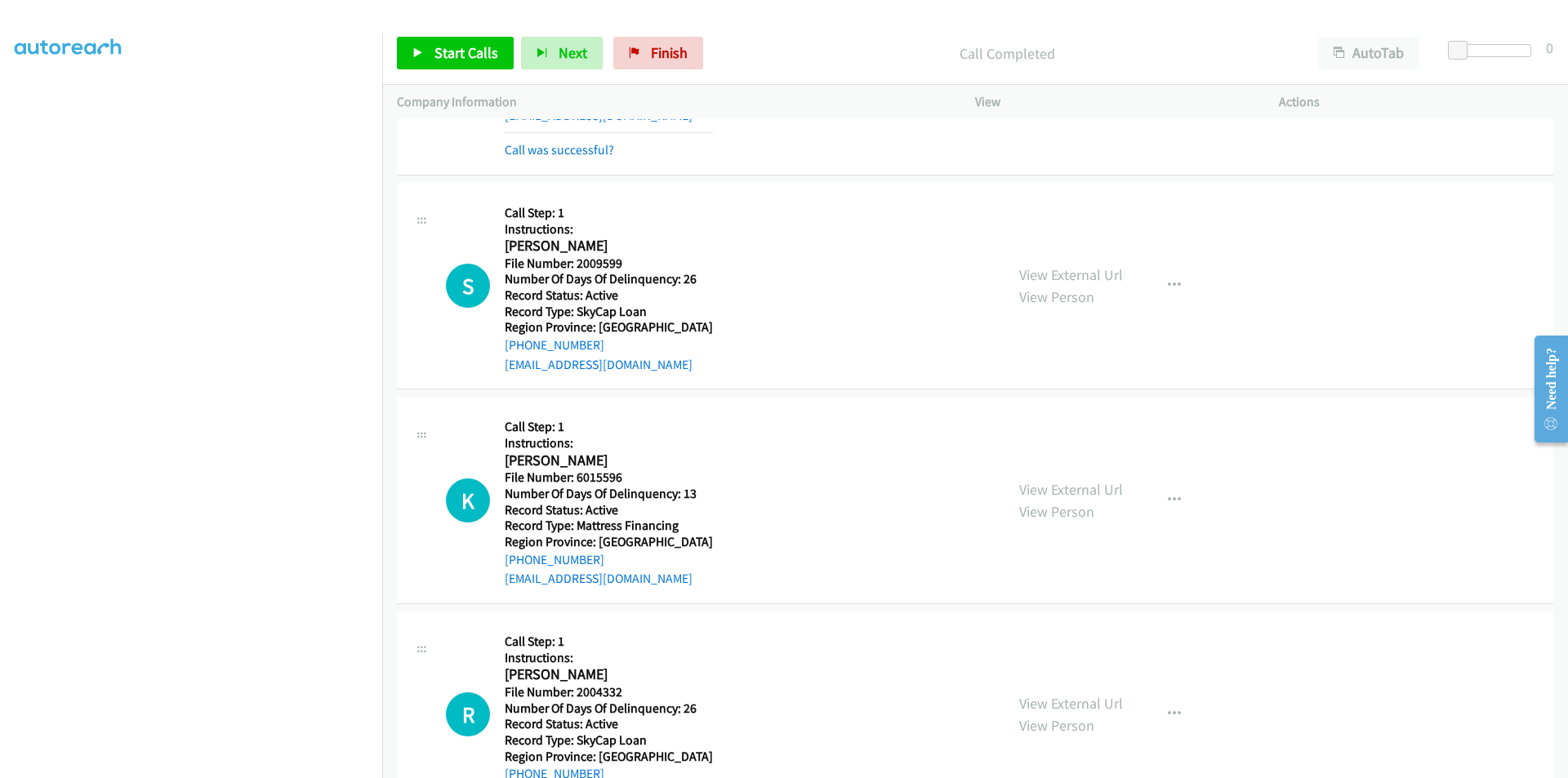
scroll to position [1745, 0]
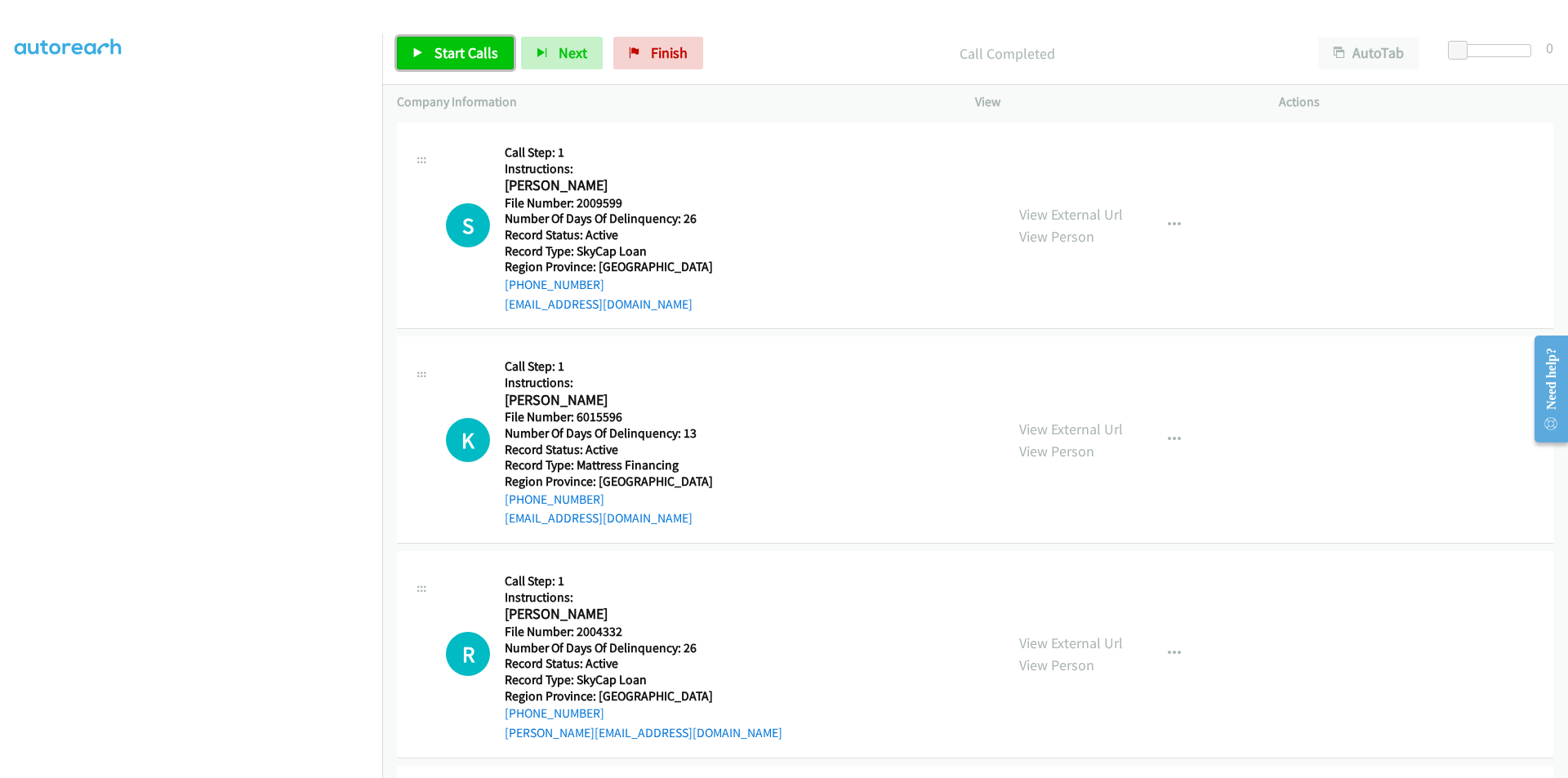
click at [443, 54] on span "Start Calls" at bounding box center [466, 52] width 64 height 19
click at [452, 51] on span "Pause" at bounding box center [453, 52] width 37 height 19
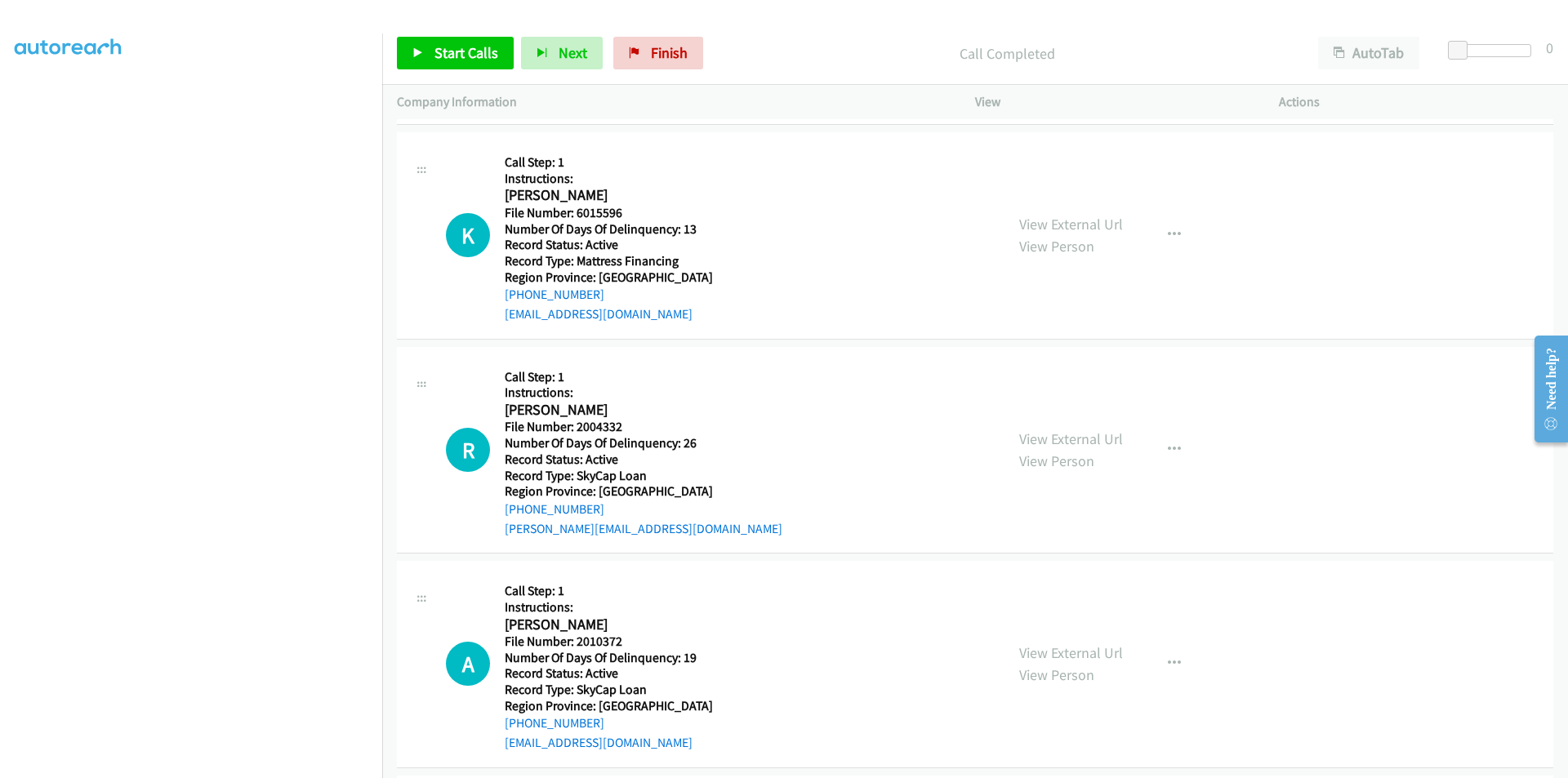
scroll to position [1991, 0]
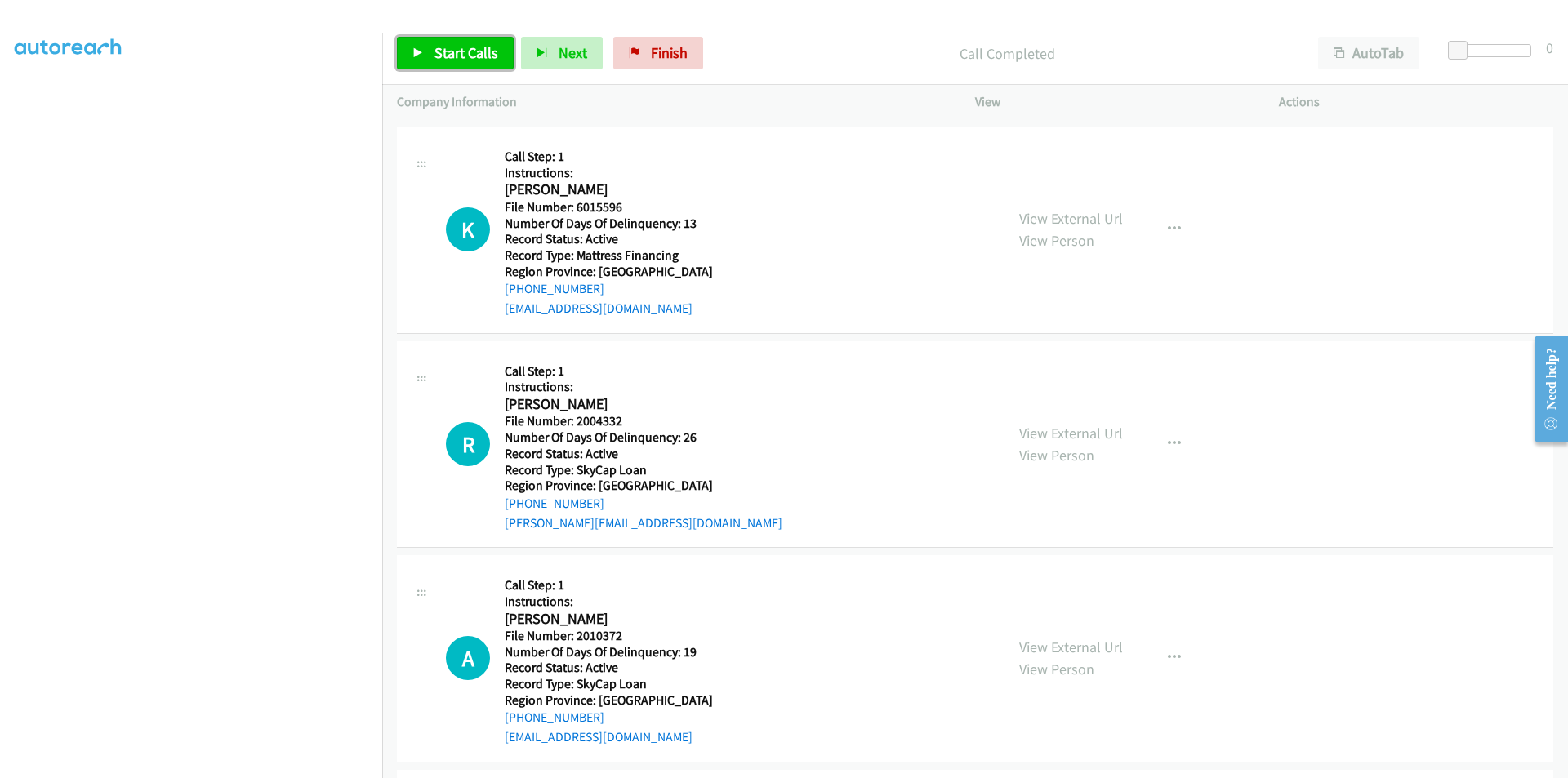
click at [449, 48] on span "Start Calls" at bounding box center [466, 52] width 64 height 19
click at [449, 48] on span "Pause" at bounding box center [453, 52] width 37 height 19
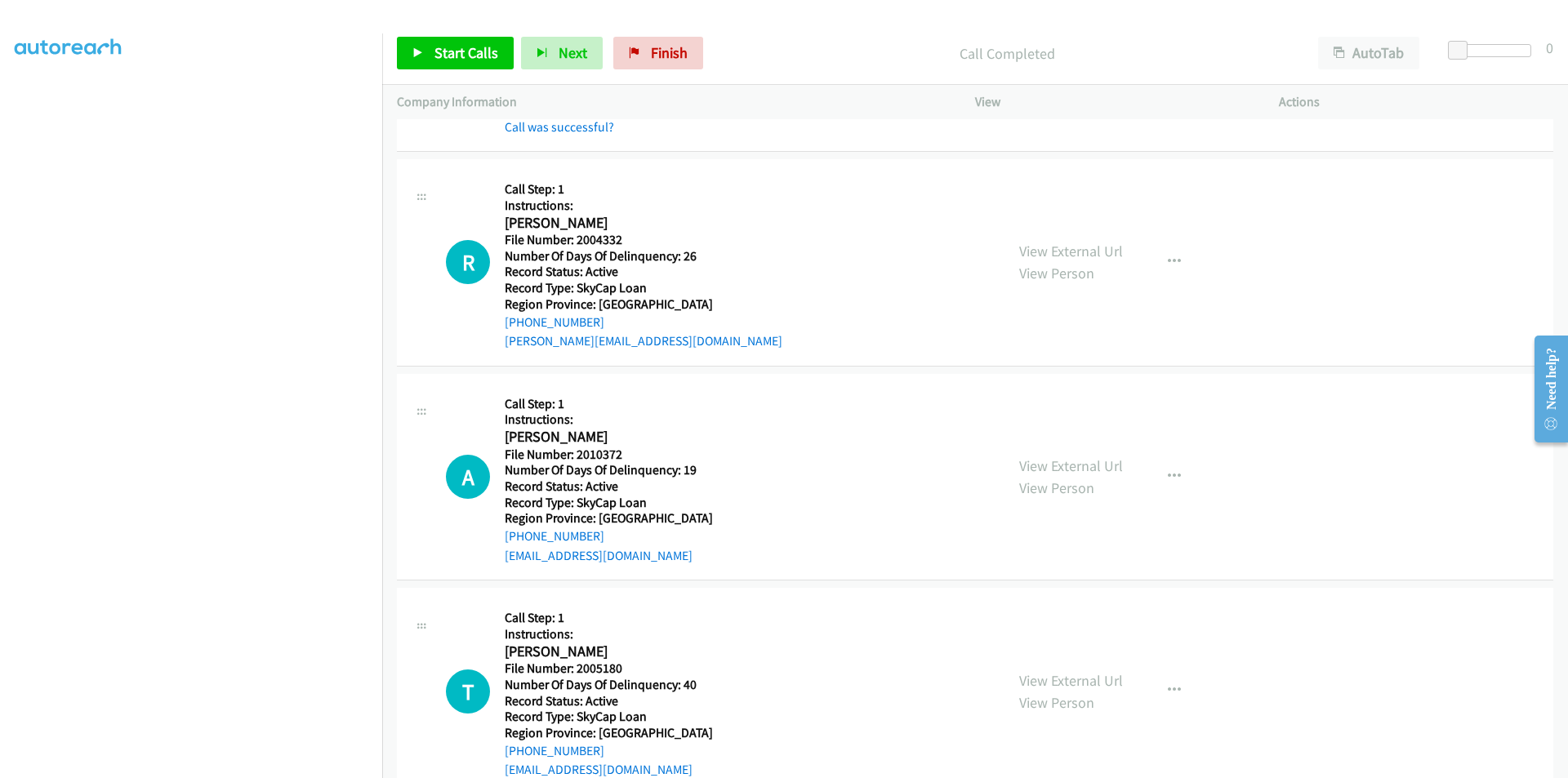
scroll to position [2235, 0]
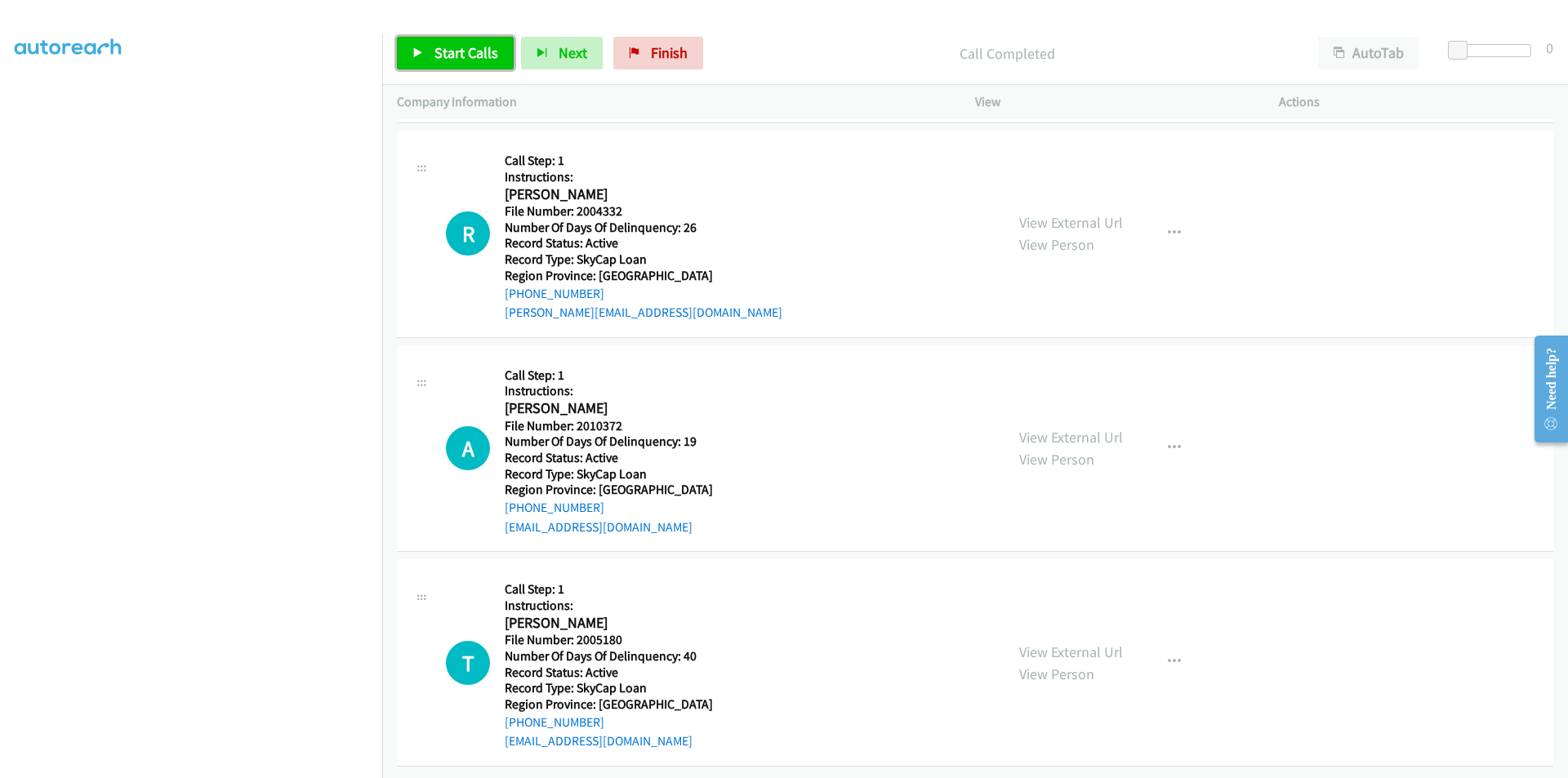
click at [464, 52] on span "Start Calls" at bounding box center [466, 52] width 64 height 19
click at [464, 51] on span "Pause" at bounding box center [453, 52] width 37 height 19
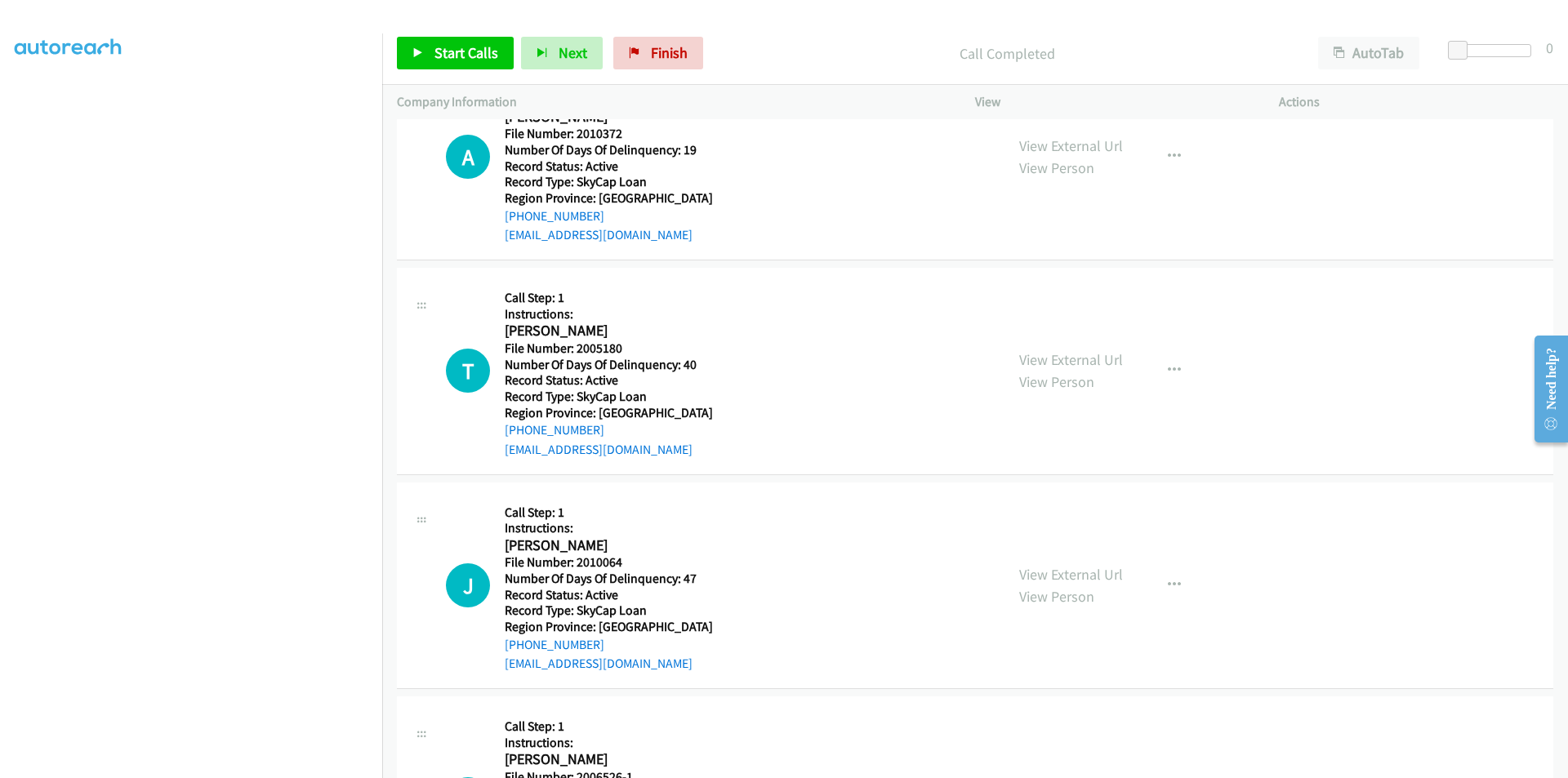
scroll to position [2480, 0]
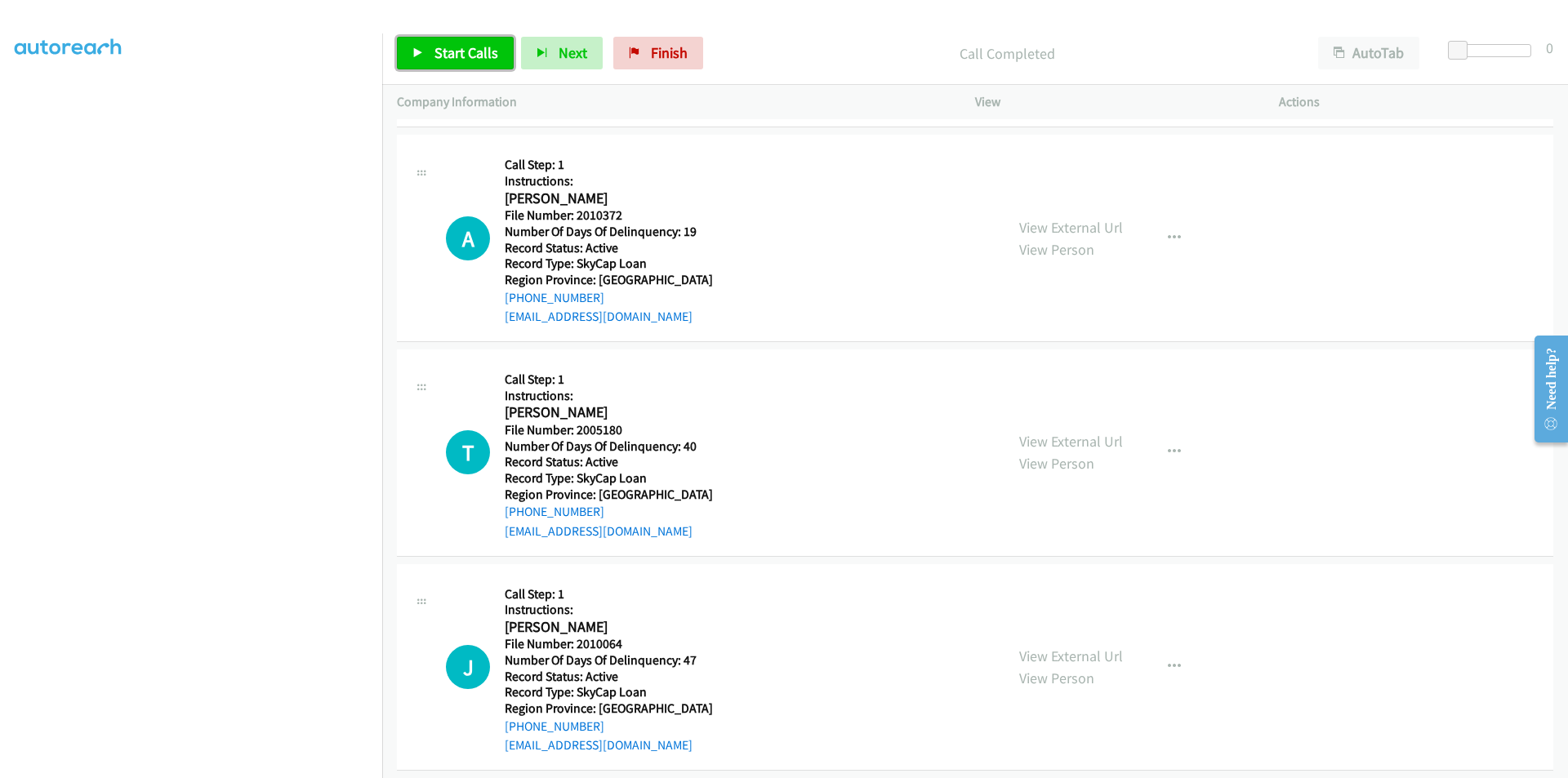
click at [473, 58] on span "Start Calls" at bounding box center [466, 52] width 64 height 19
click at [465, 48] on span "Pause" at bounding box center [453, 52] width 37 height 19
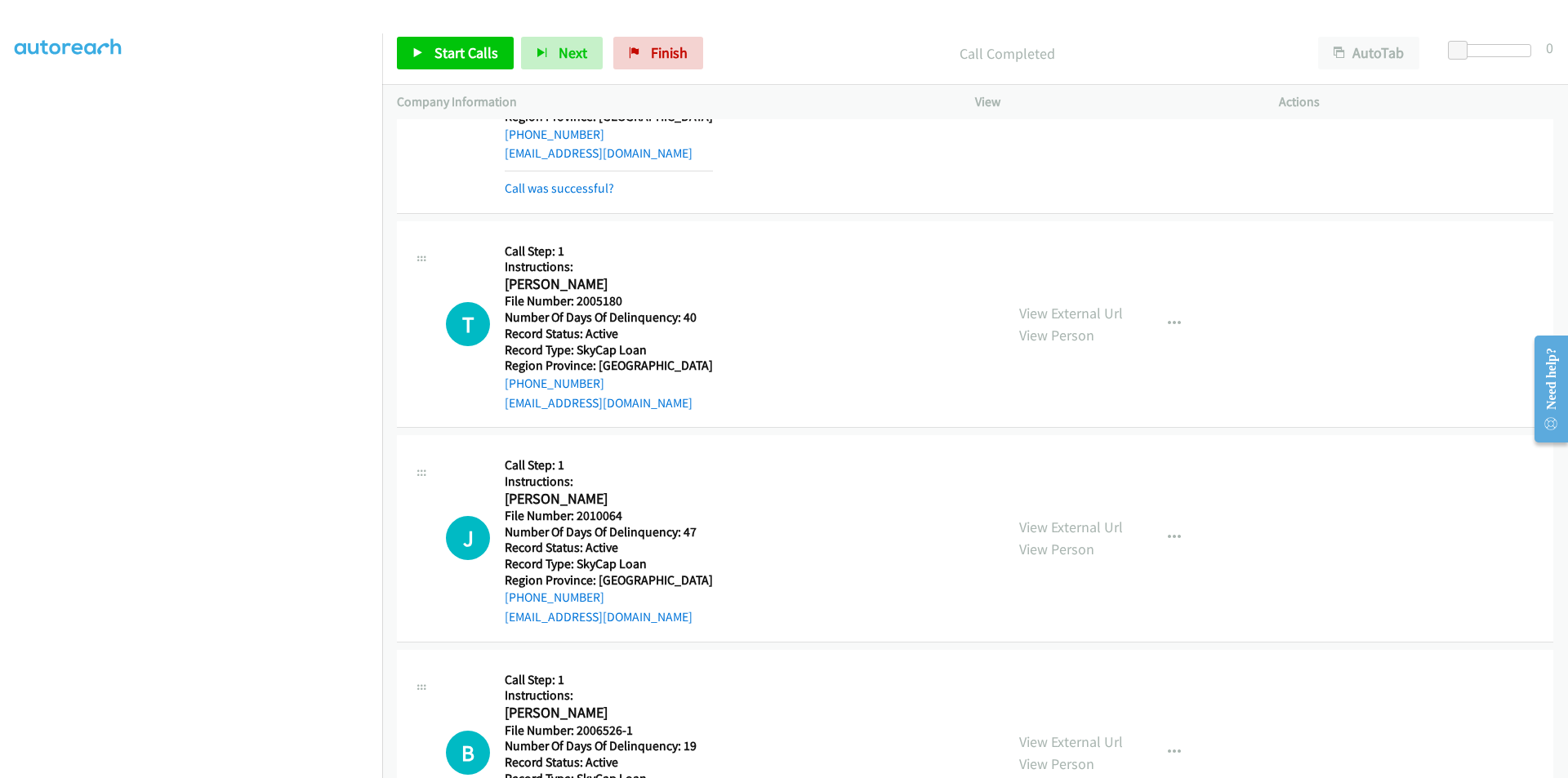
scroll to position [2725, 0]
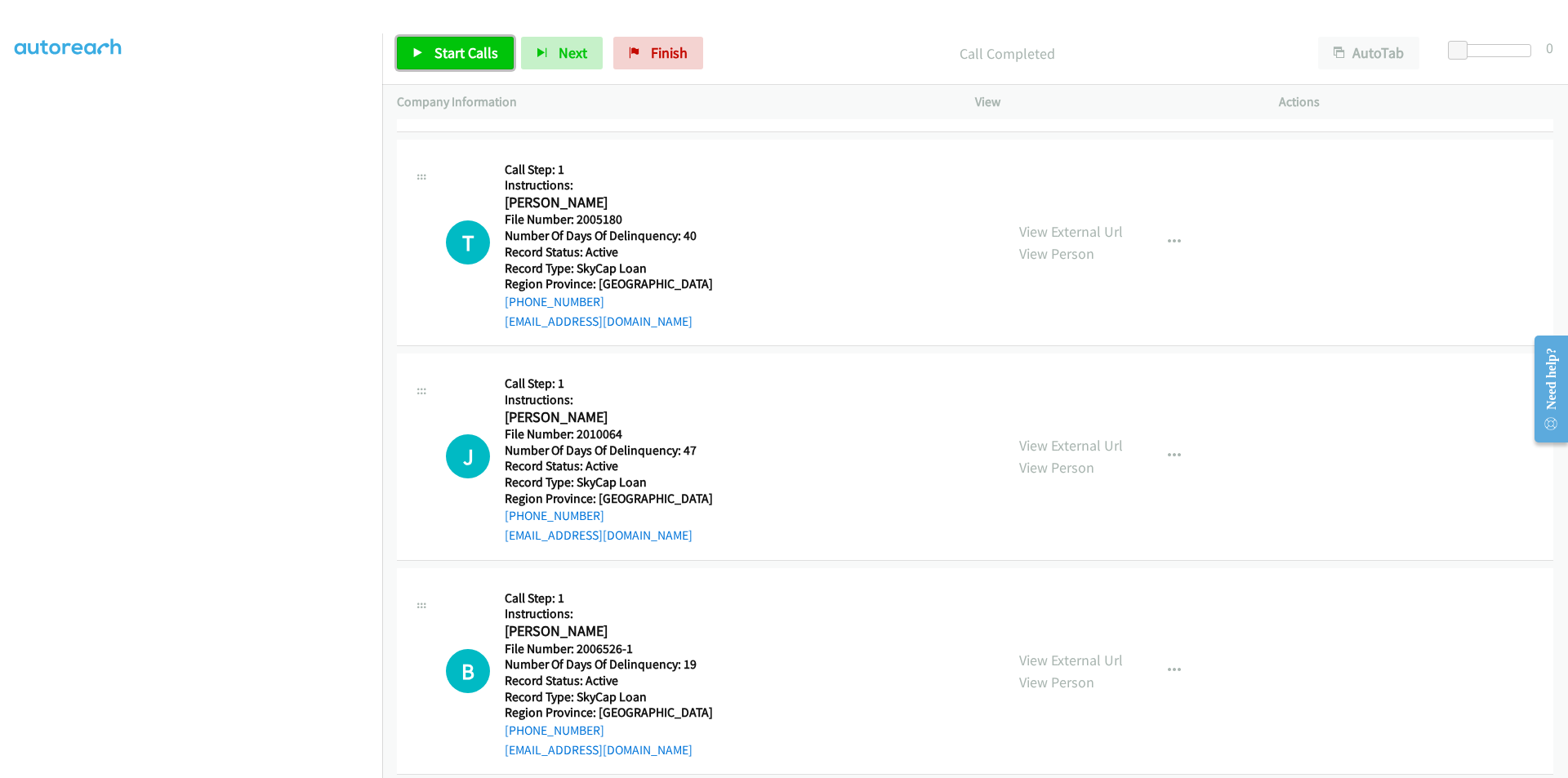
click at [457, 50] on span "Start Calls" at bounding box center [466, 52] width 64 height 19
click at [457, 50] on span "Pause" at bounding box center [453, 52] width 37 height 19
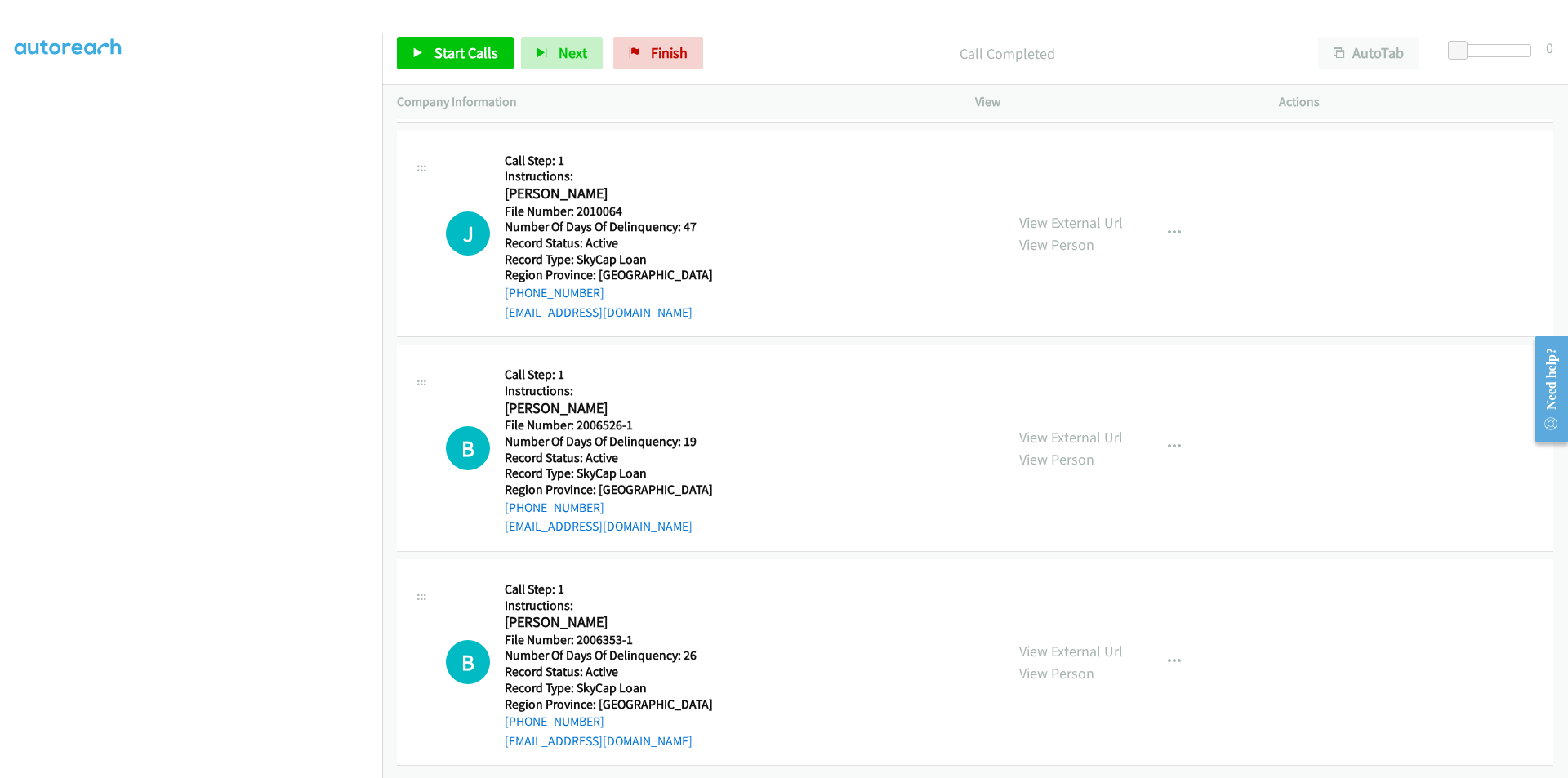
scroll to position [2995, 0]
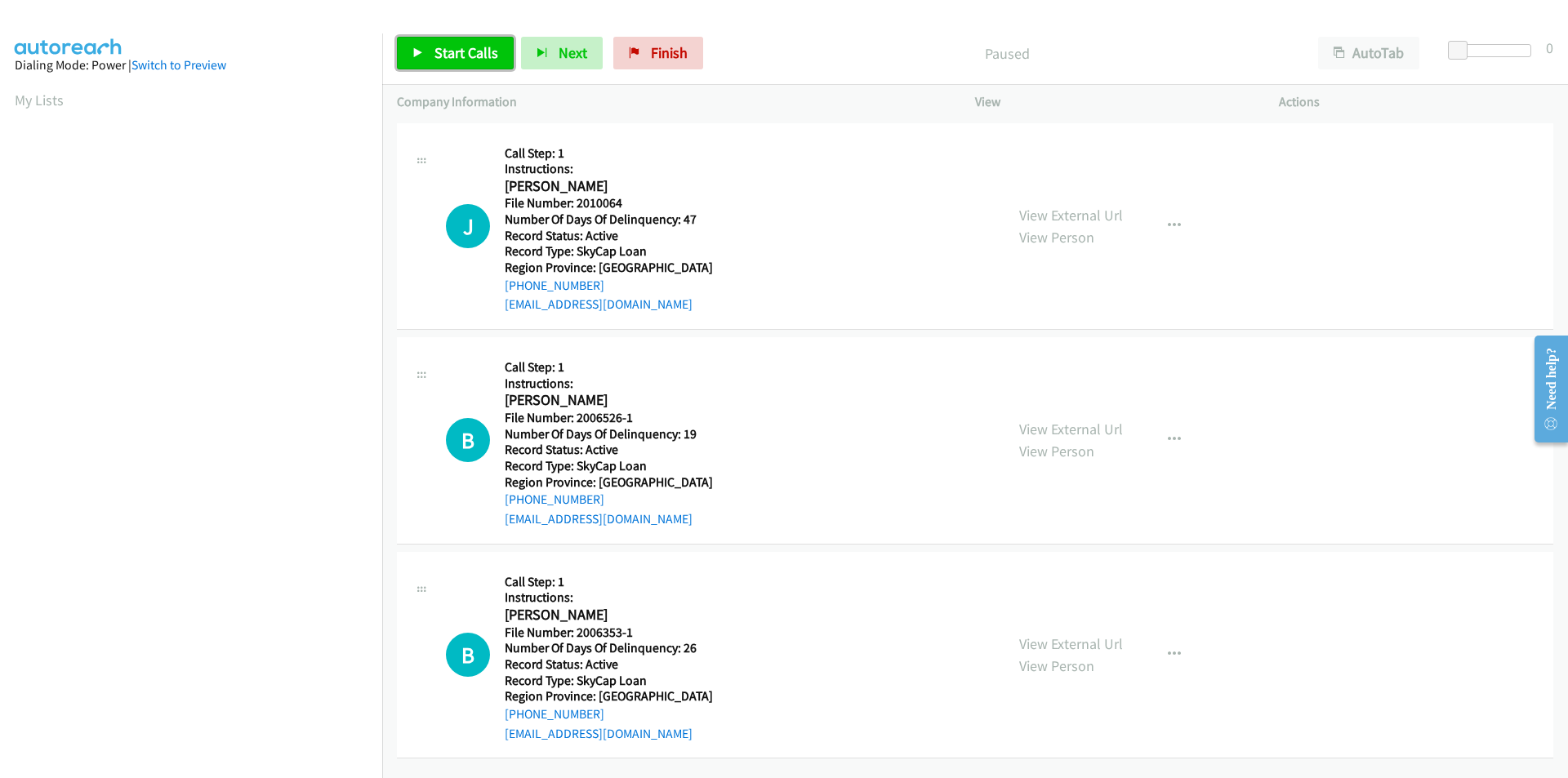
click at [484, 55] on span "Start Calls" at bounding box center [466, 52] width 64 height 19
click at [449, 46] on span "Pause" at bounding box center [453, 52] width 37 height 19
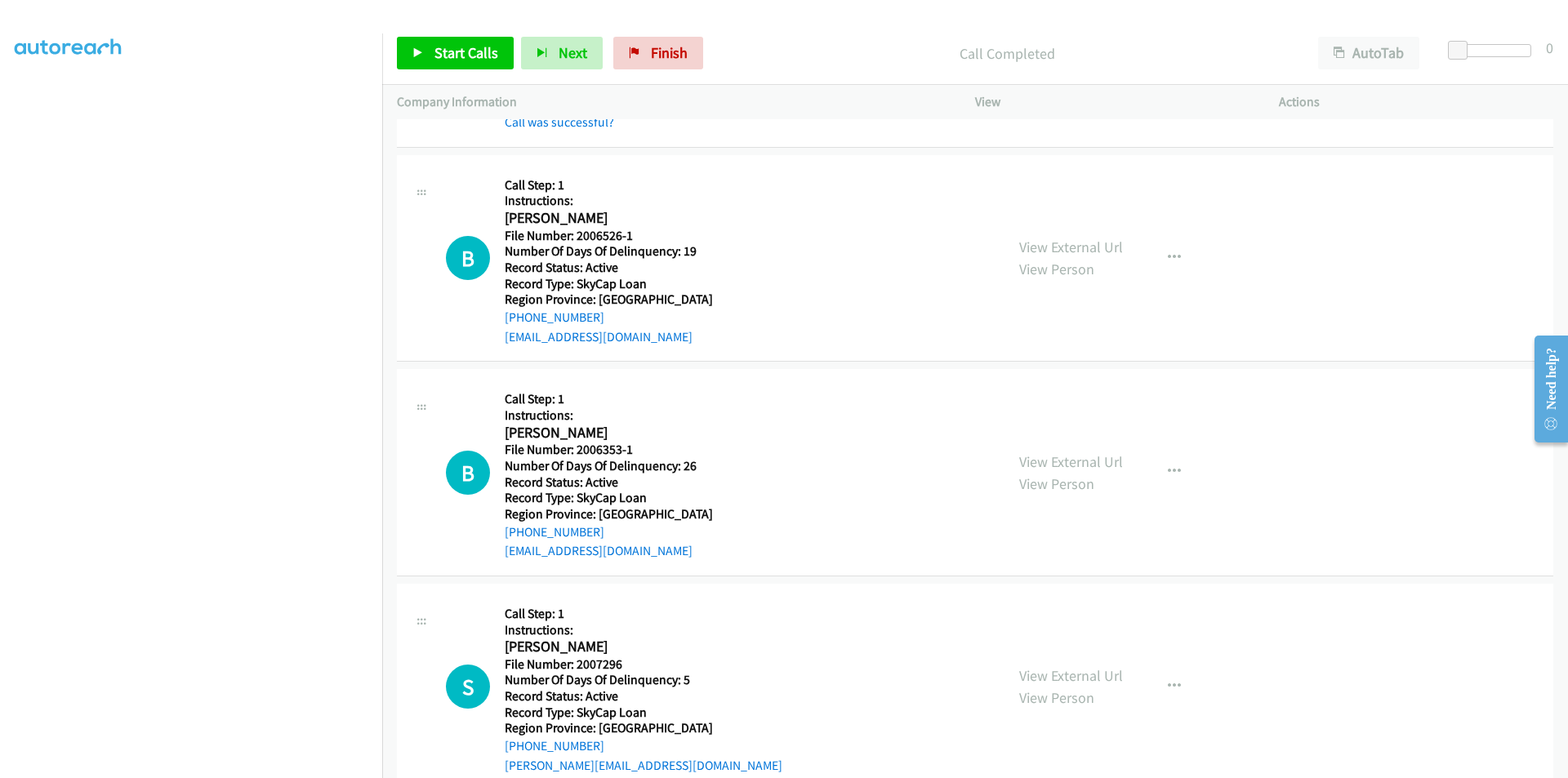
scroll to position [245, 0]
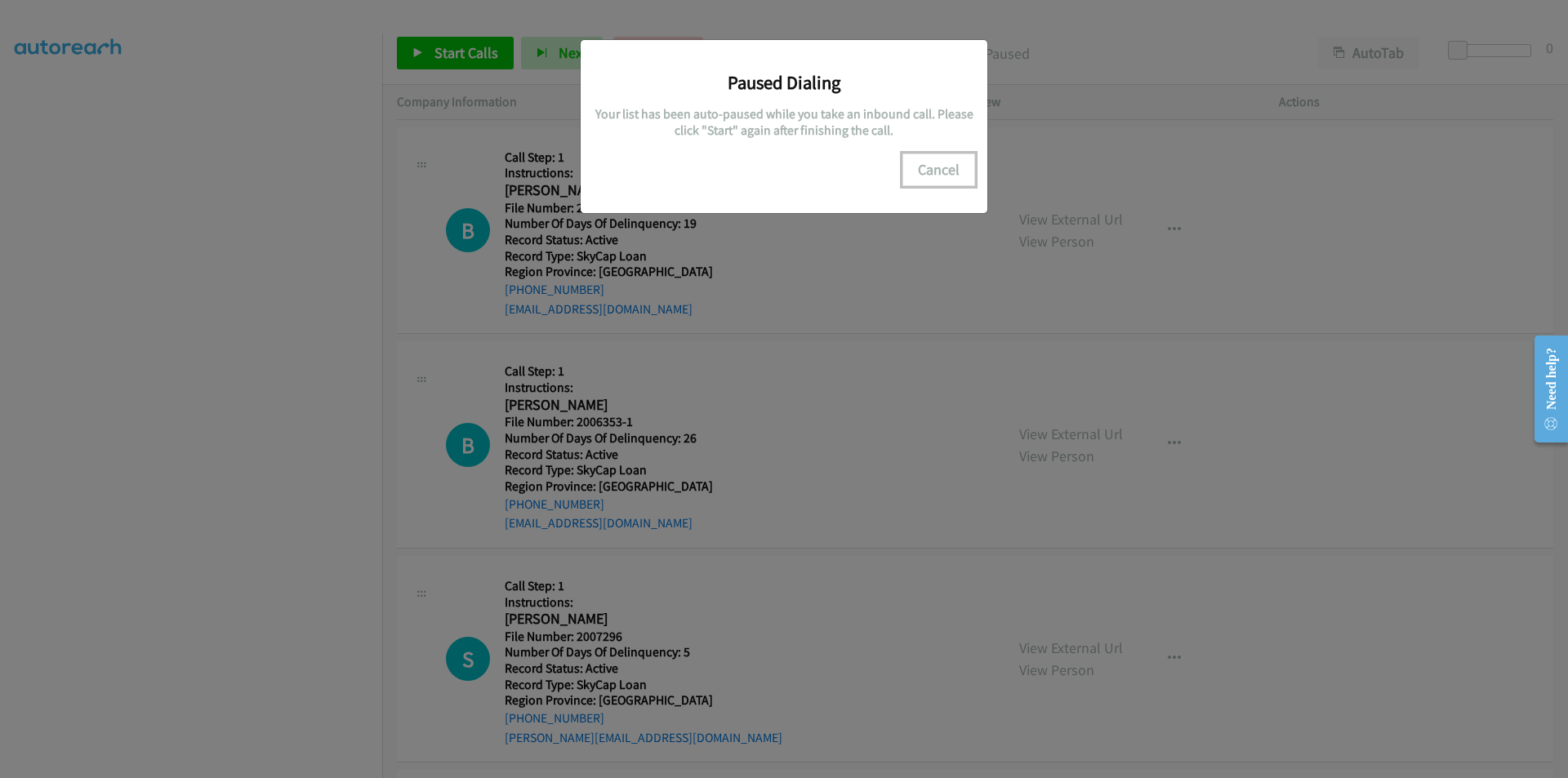
click at [932, 173] on button "Cancel" at bounding box center [939, 169] width 73 height 33
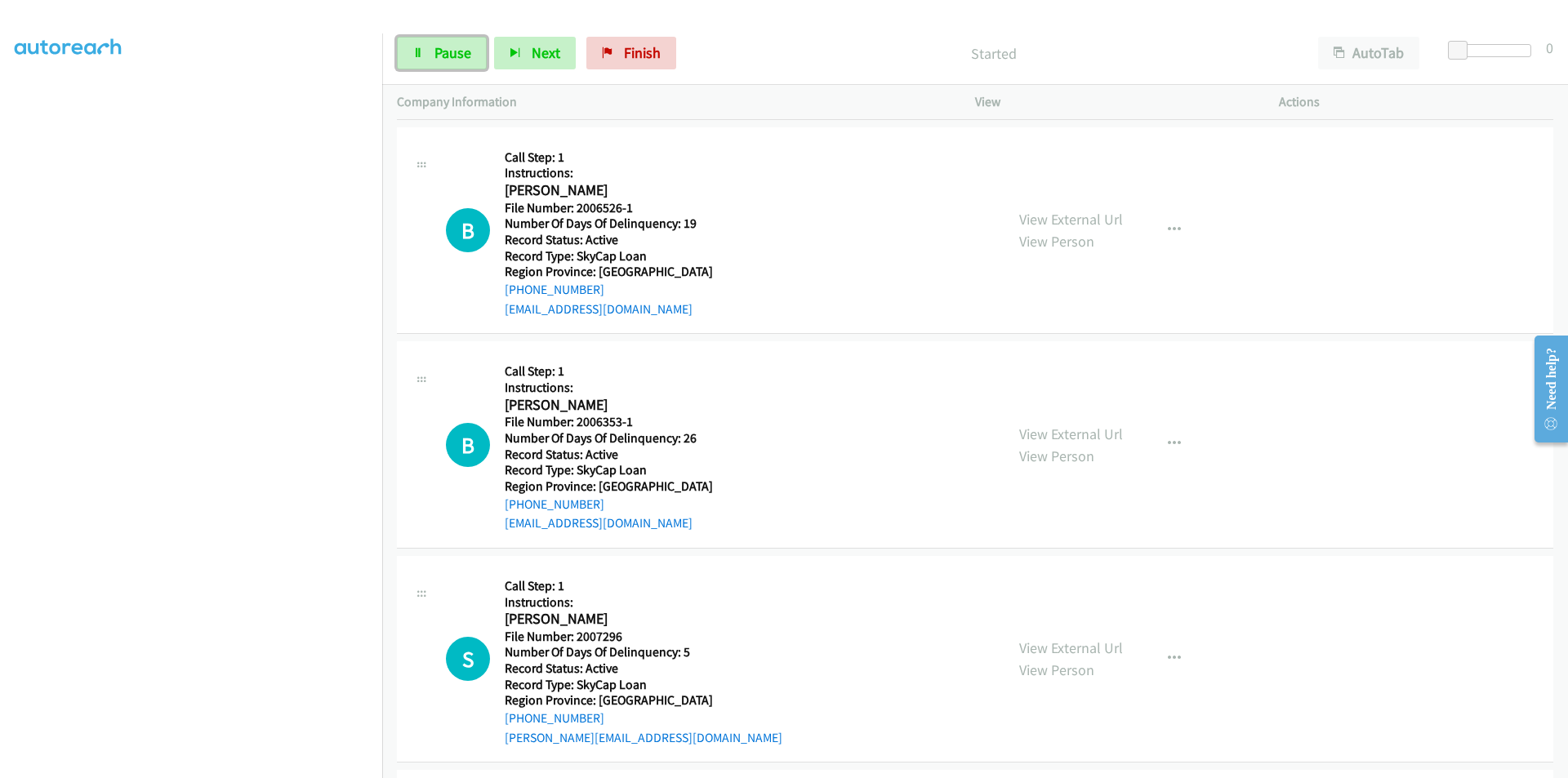
click at [465, 49] on span "Pause" at bounding box center [453, 52] width 37 height 19
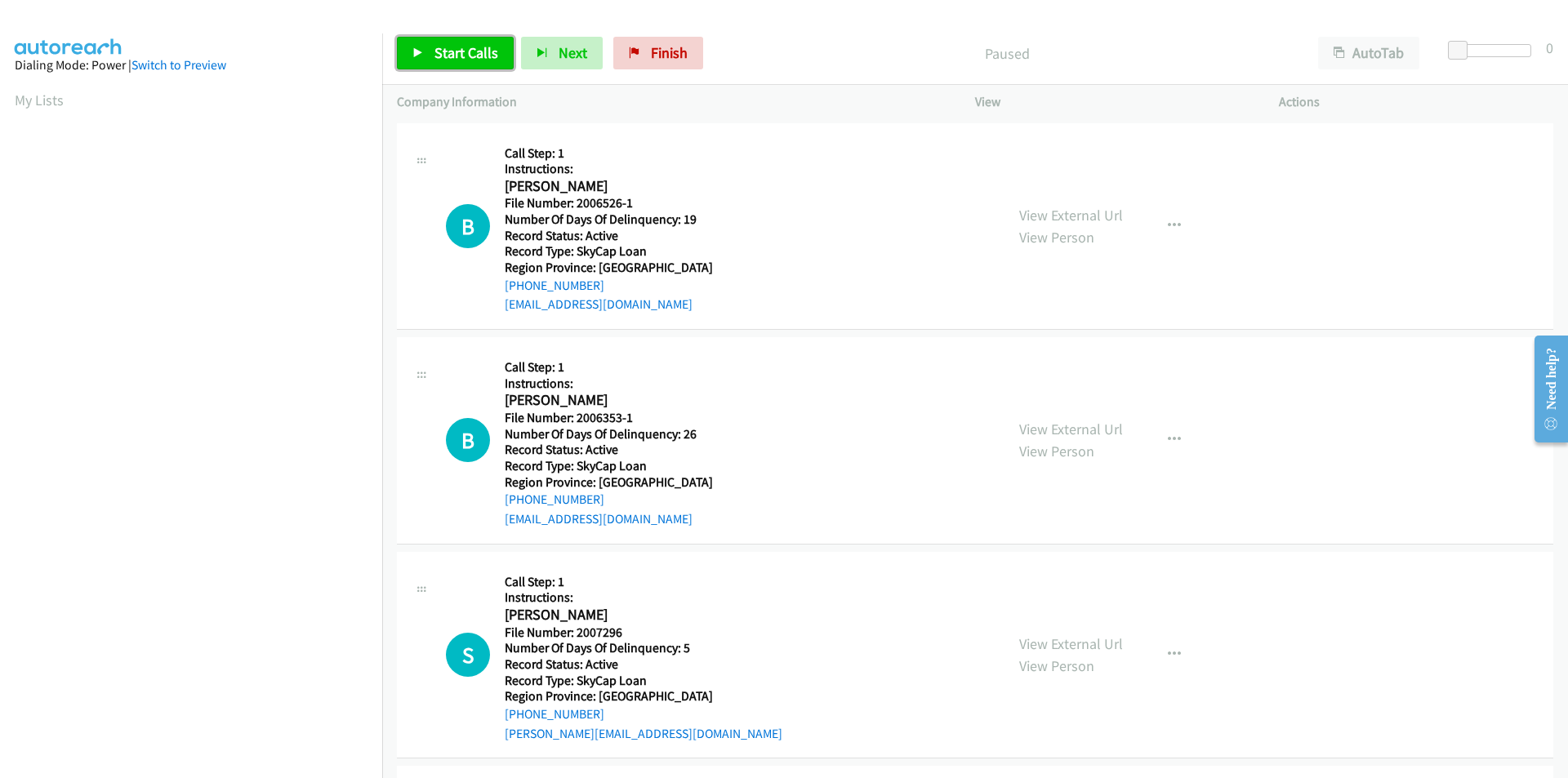
click at [449, 46] on span "Start Calls" at bounding box center [466, 52] width 64 height 19
click at [449, 46] on span "Pause" at bounding box center [453, 52] width 37 height 19
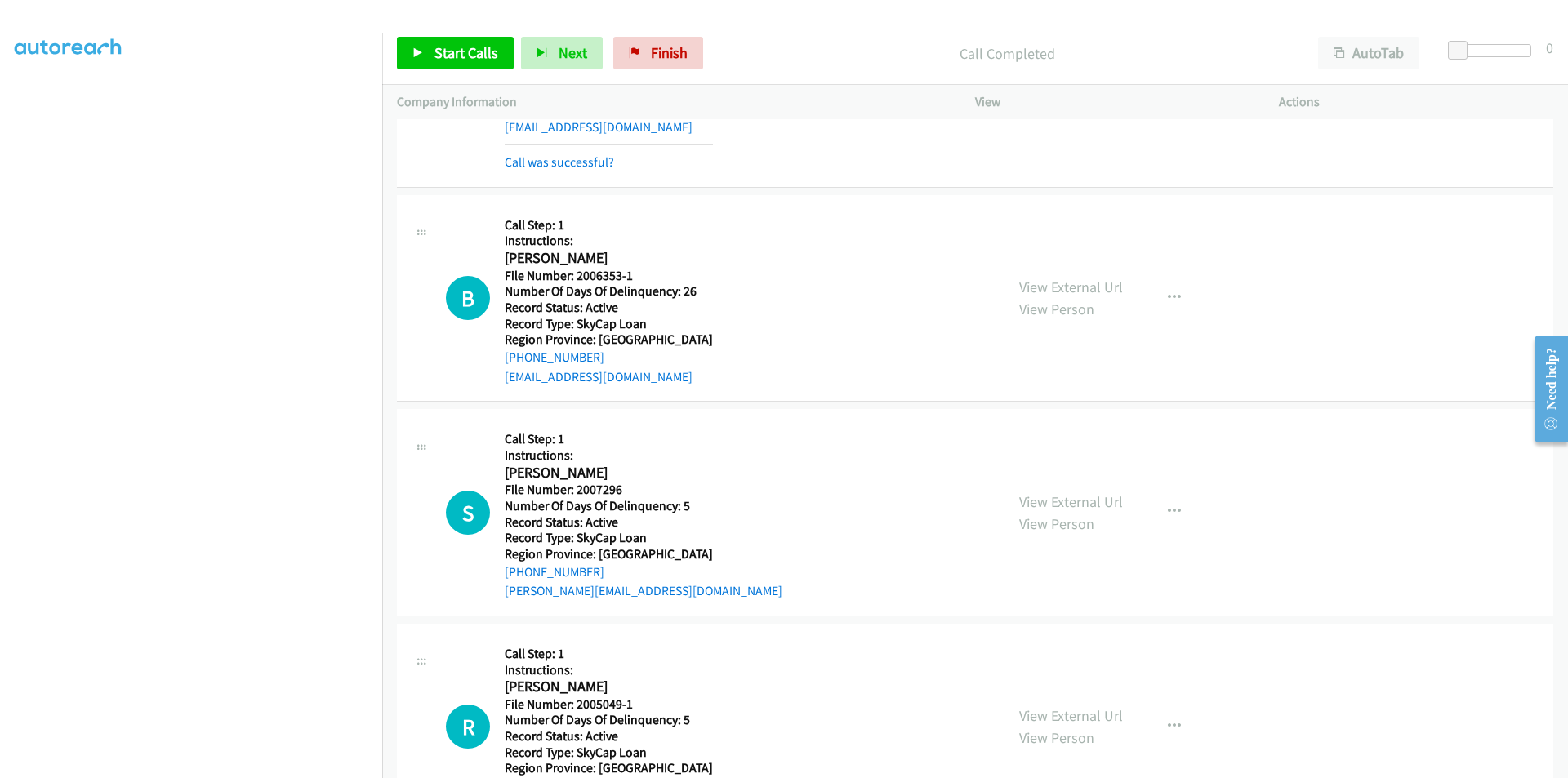
scroll to position [245, 0]
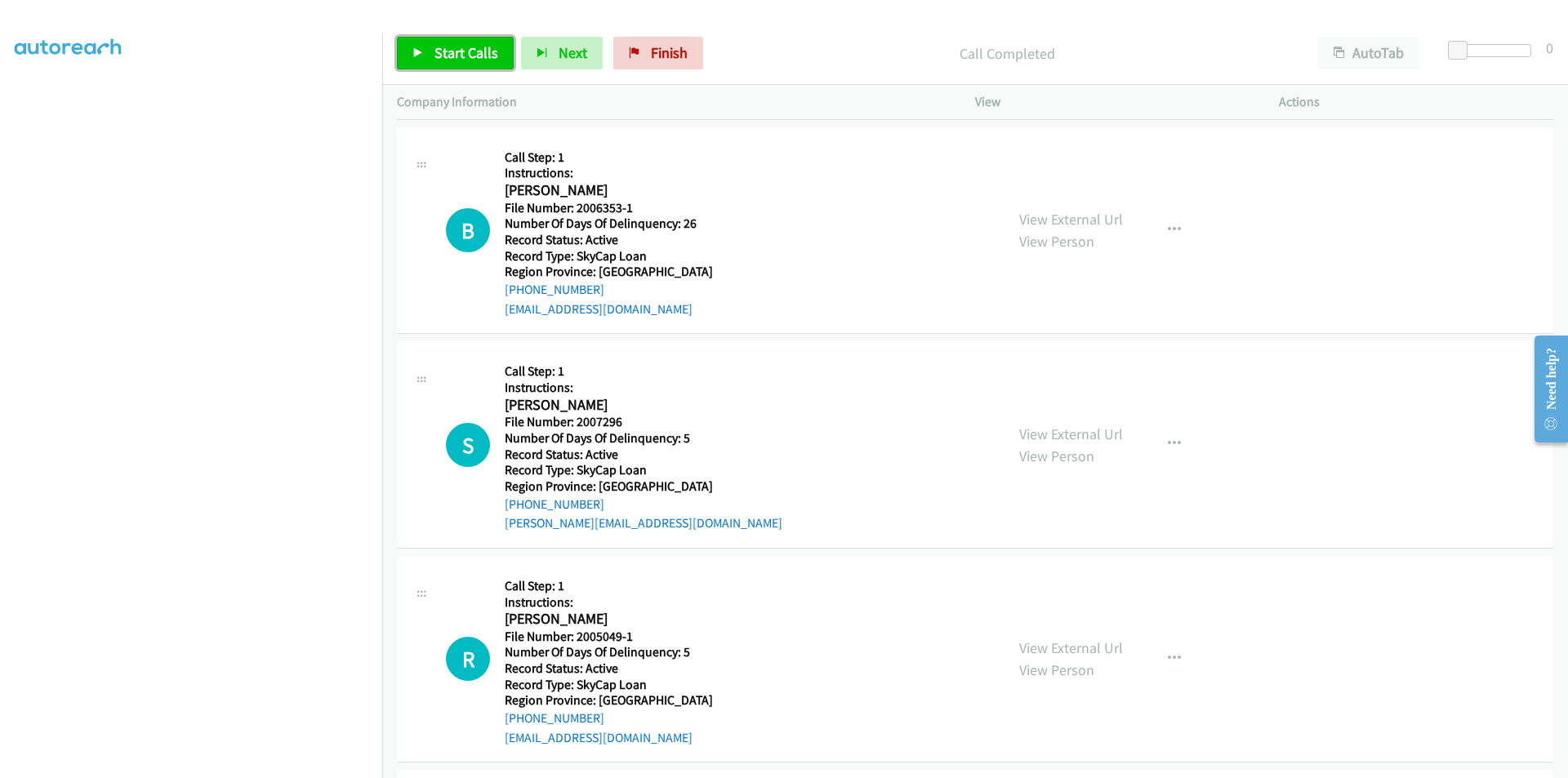
click at [457, 57] on span "Start Calls" at bounding box center [466, 52] width 64 height 19
click at [457, 57] on span "Pause" at bounding box center [453, 52] width 37 height 19
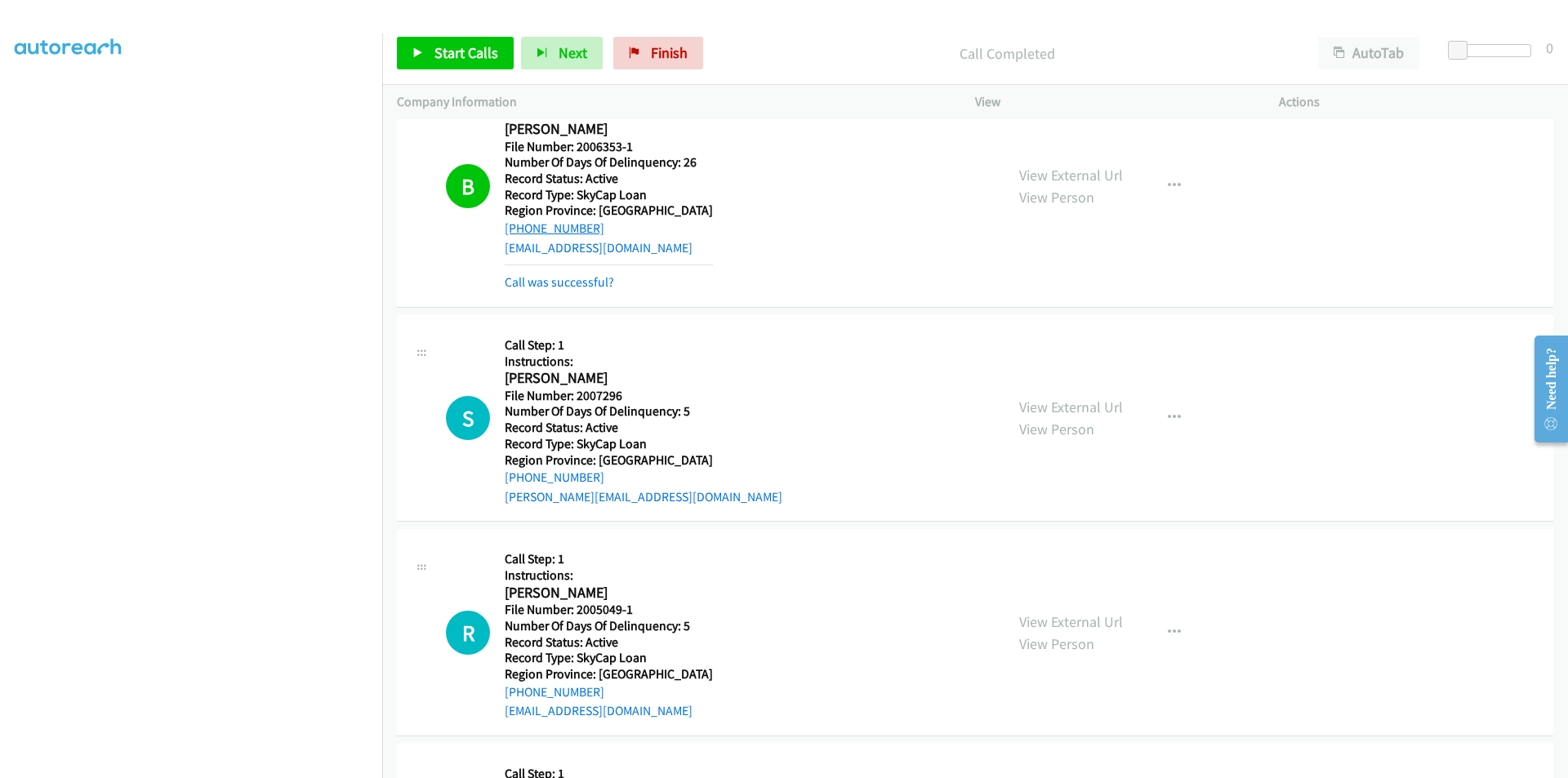
scroll to position [408, 0]
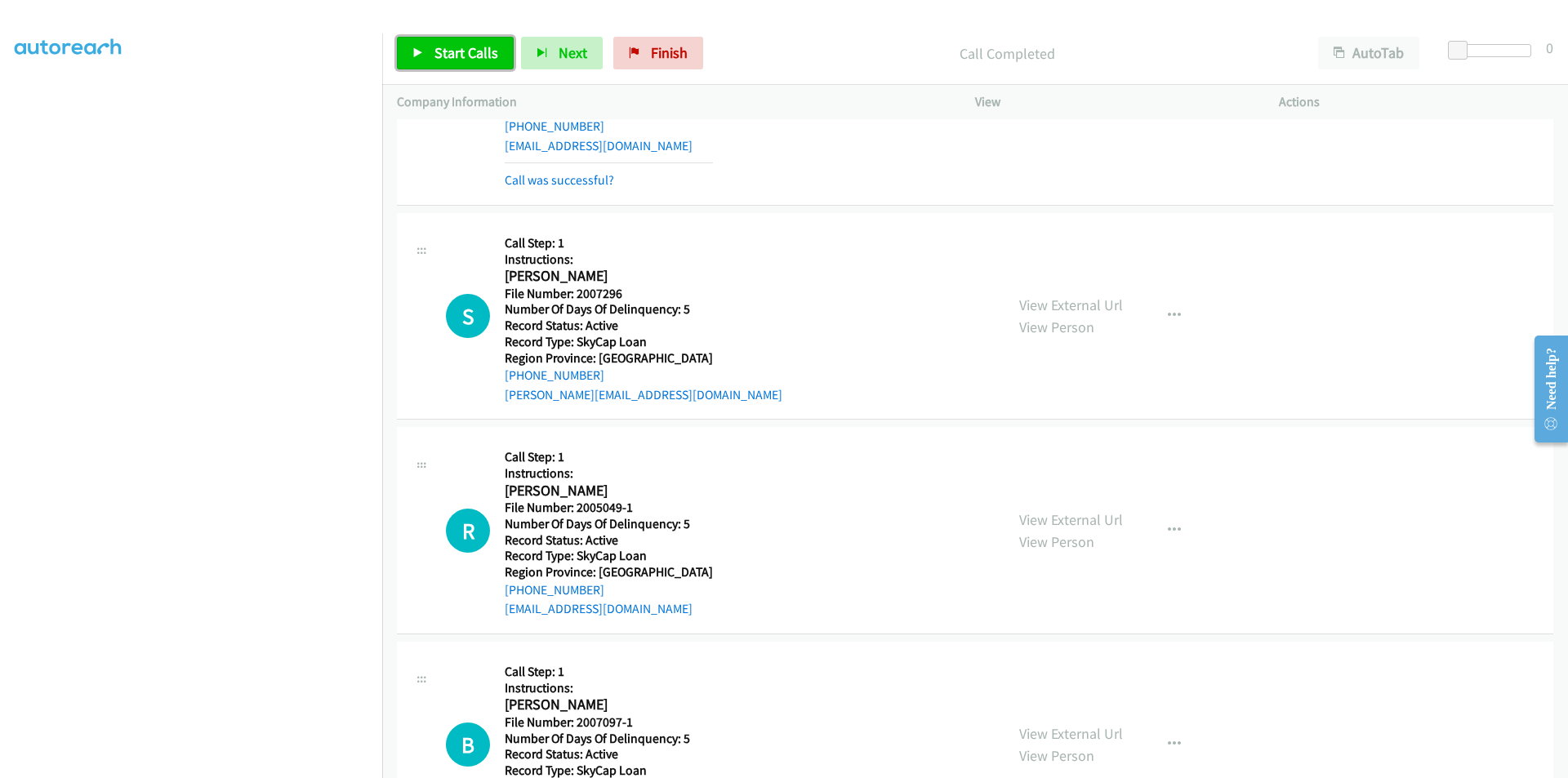
click at [474, 49] on span "Start Calls" at bounding box center [466, 52] width 64 height 19
click at [466, 50] on span "Pause" at bounding box center [453, 52] width 37 height 19
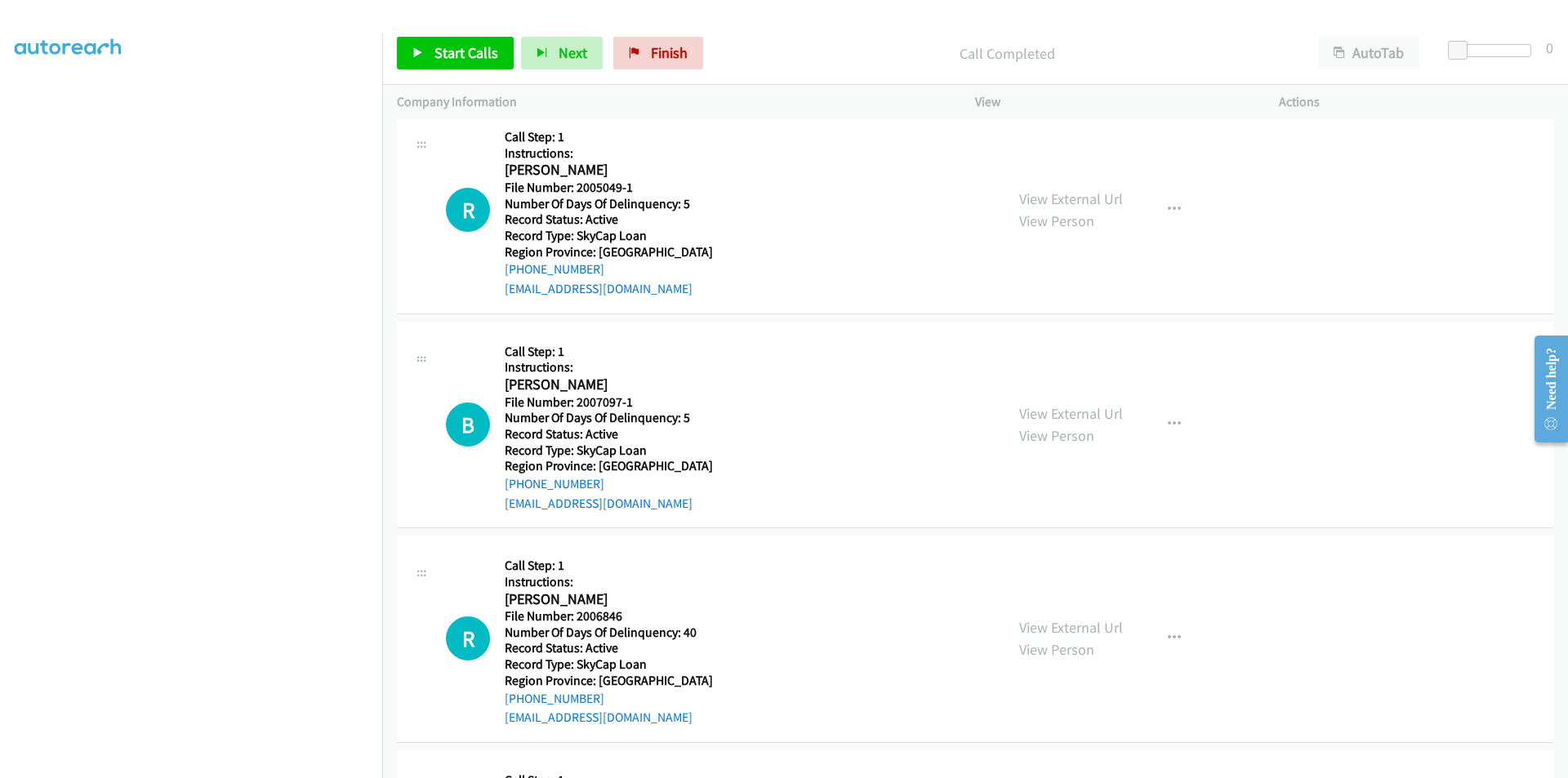
scroll to position [735, 0]
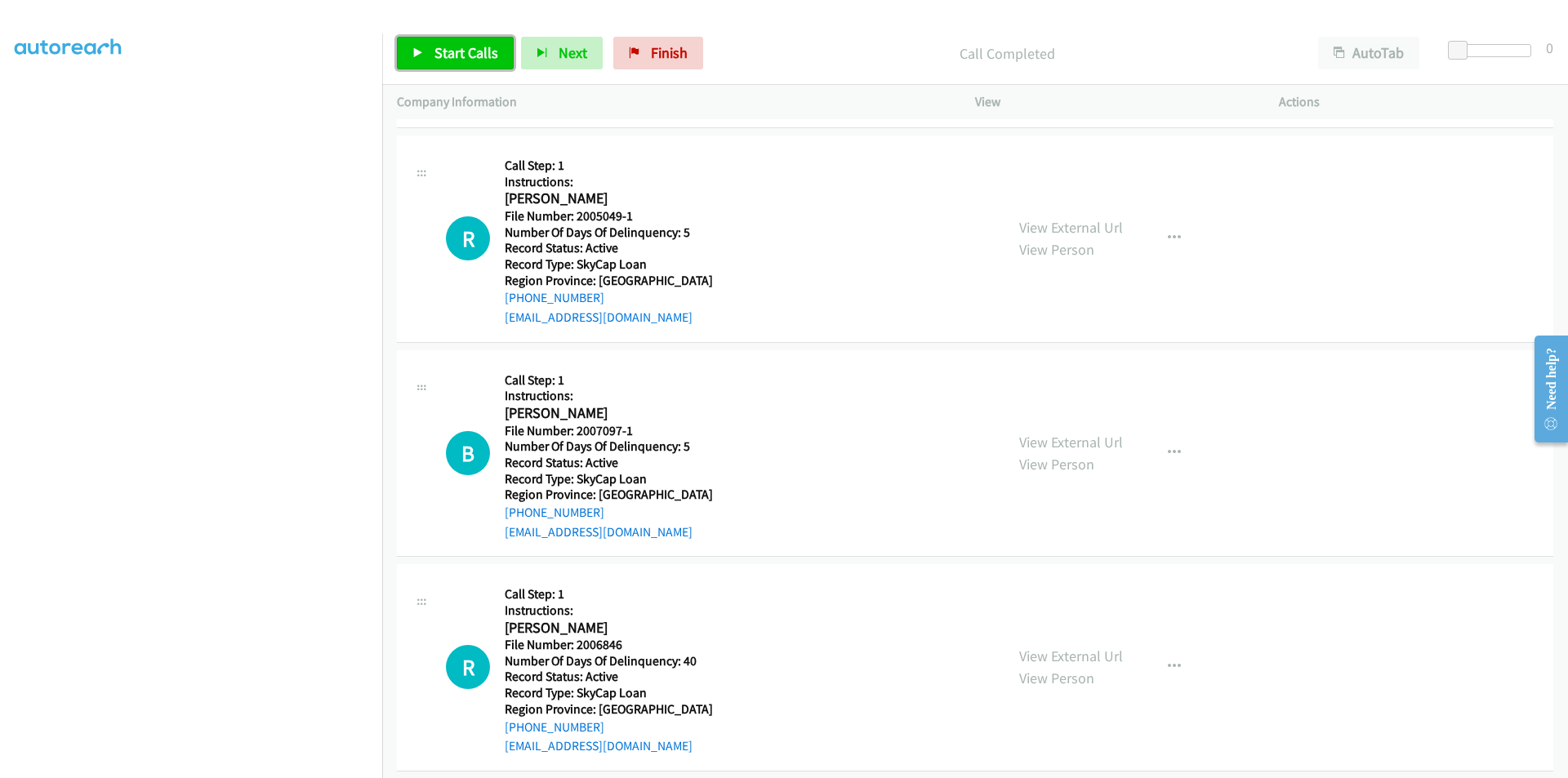
click at [458, 51] on span "Start Calls" at bounding box center [466, 52] width 64 height 19
click at [458, 51] on span "Pause" at bounding box center [453, 52] width 37 height 19
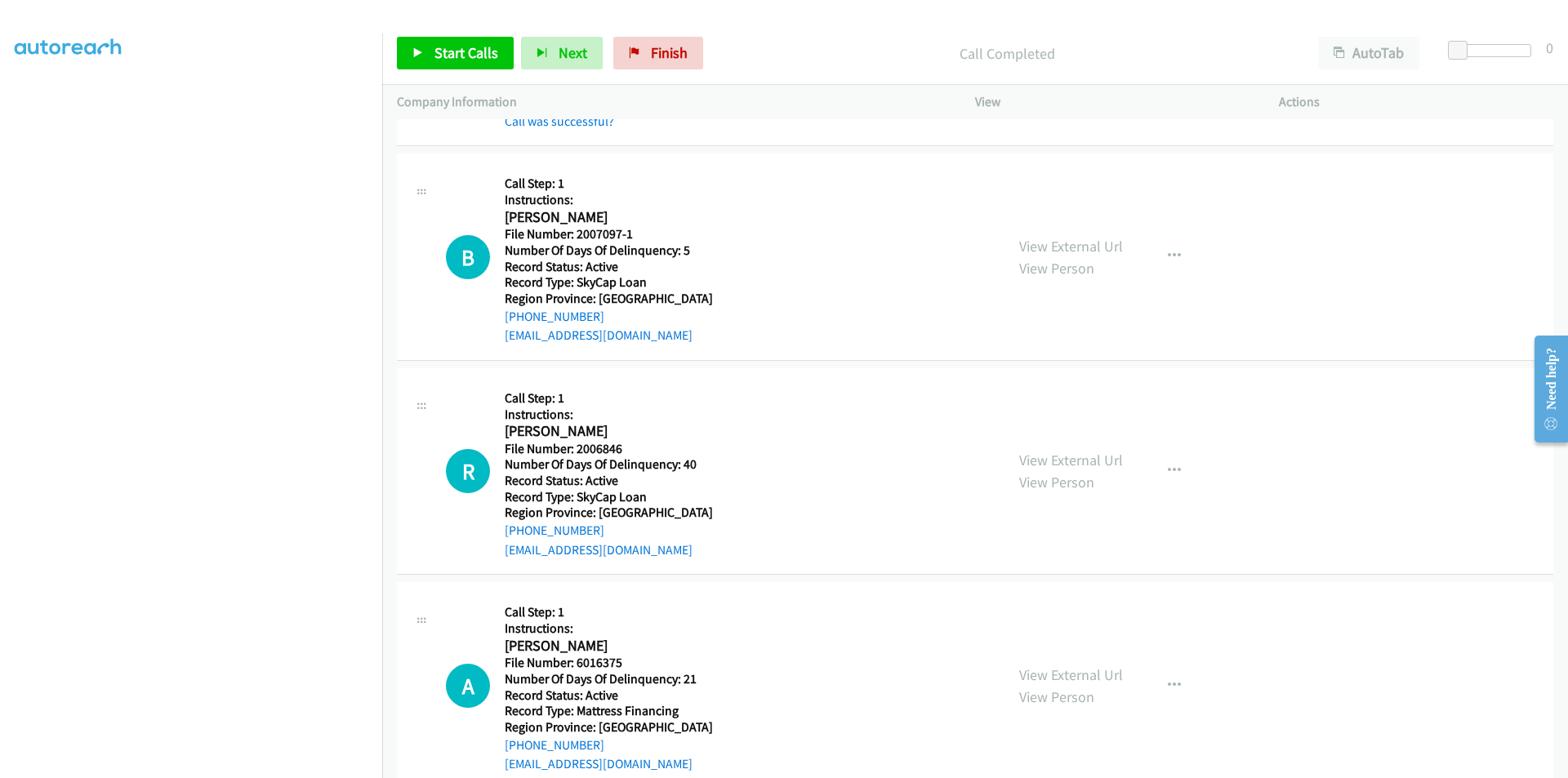
scroll to position [980, 0]
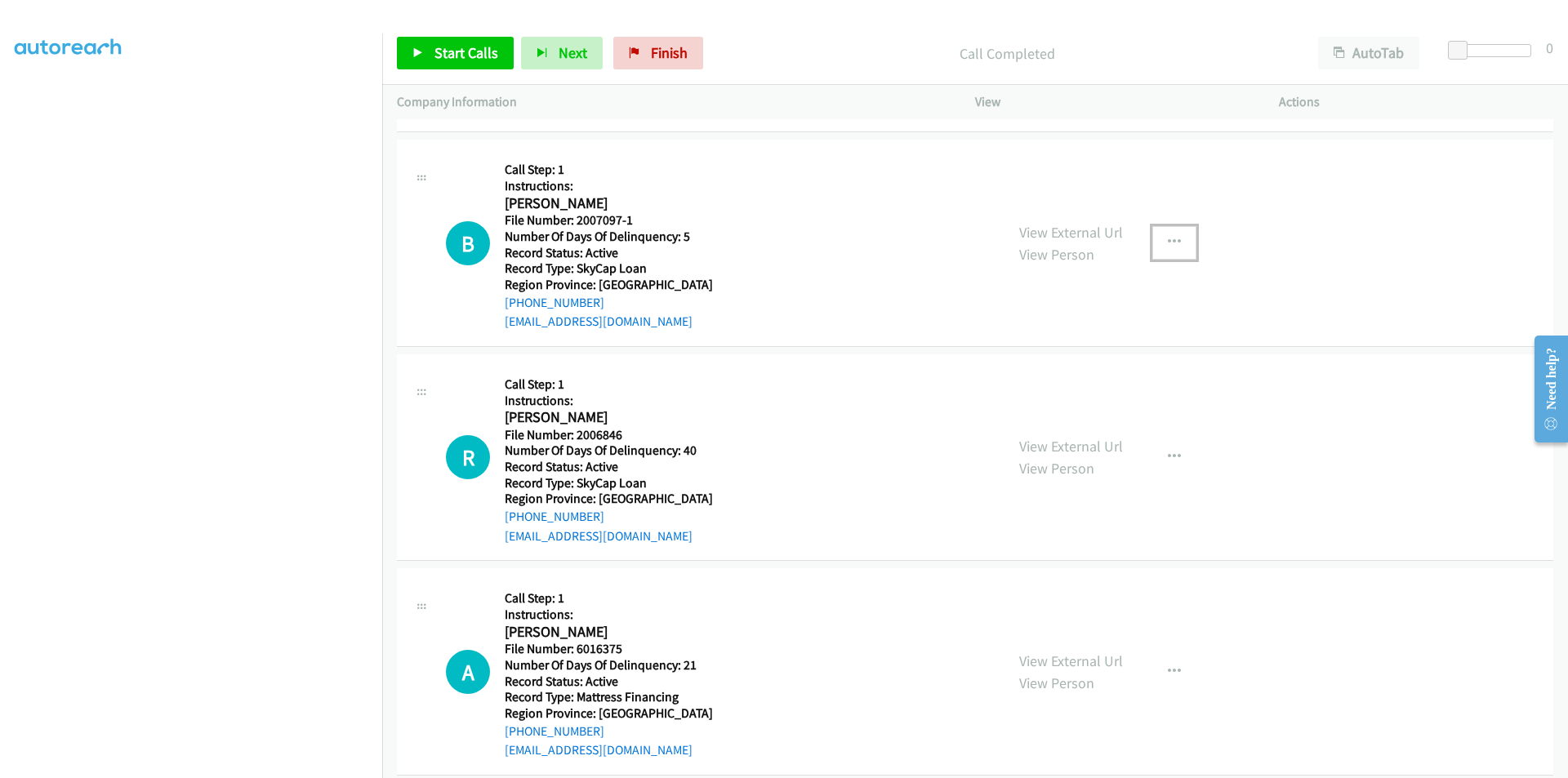
click at [1175, 240] on button "button" at bounding box center [1174, 243] width 44 height 33
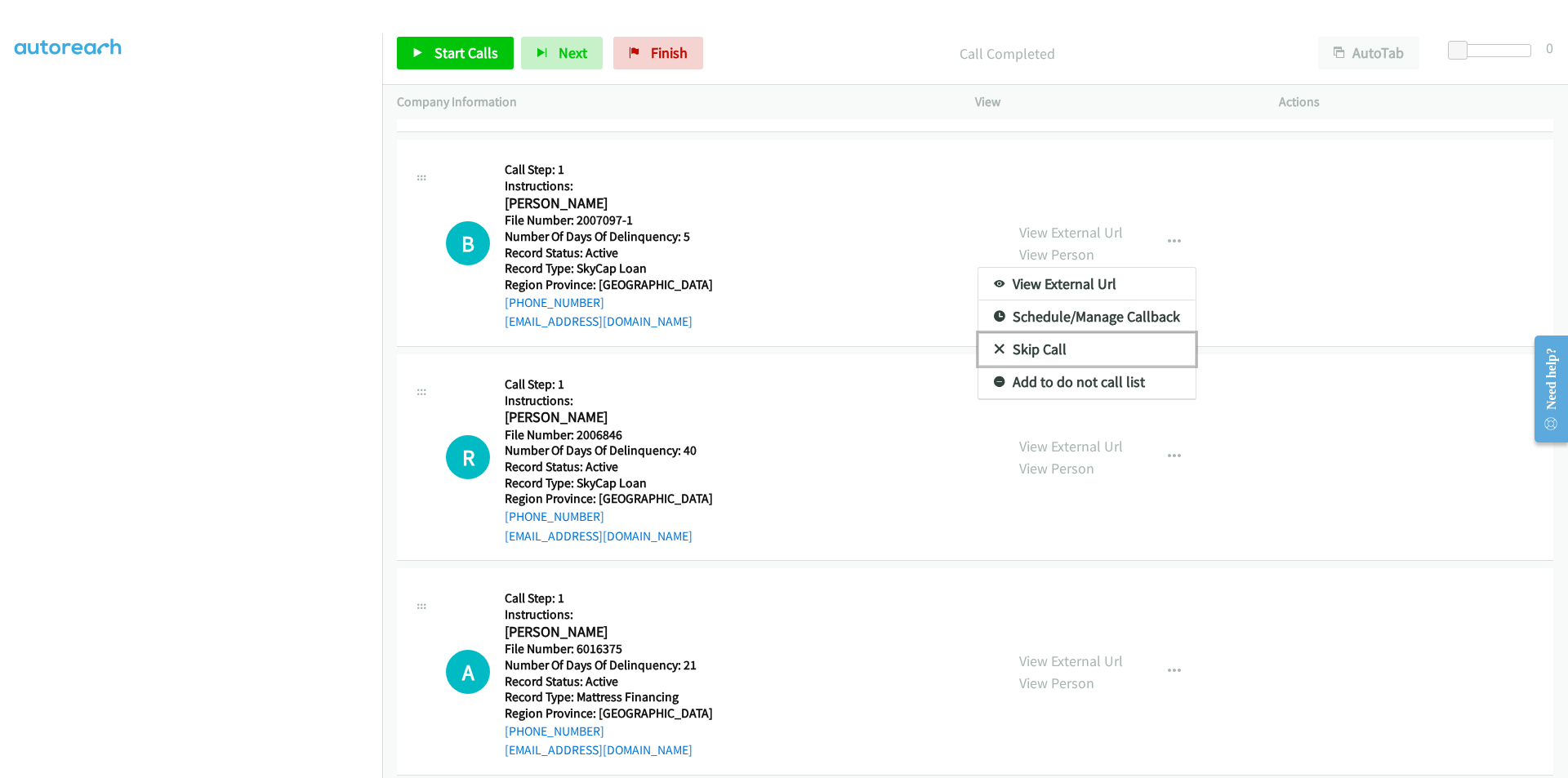
click at [1082, 350] on link "Skip Call" at bounding box center [1086, 349] width 217 height 33
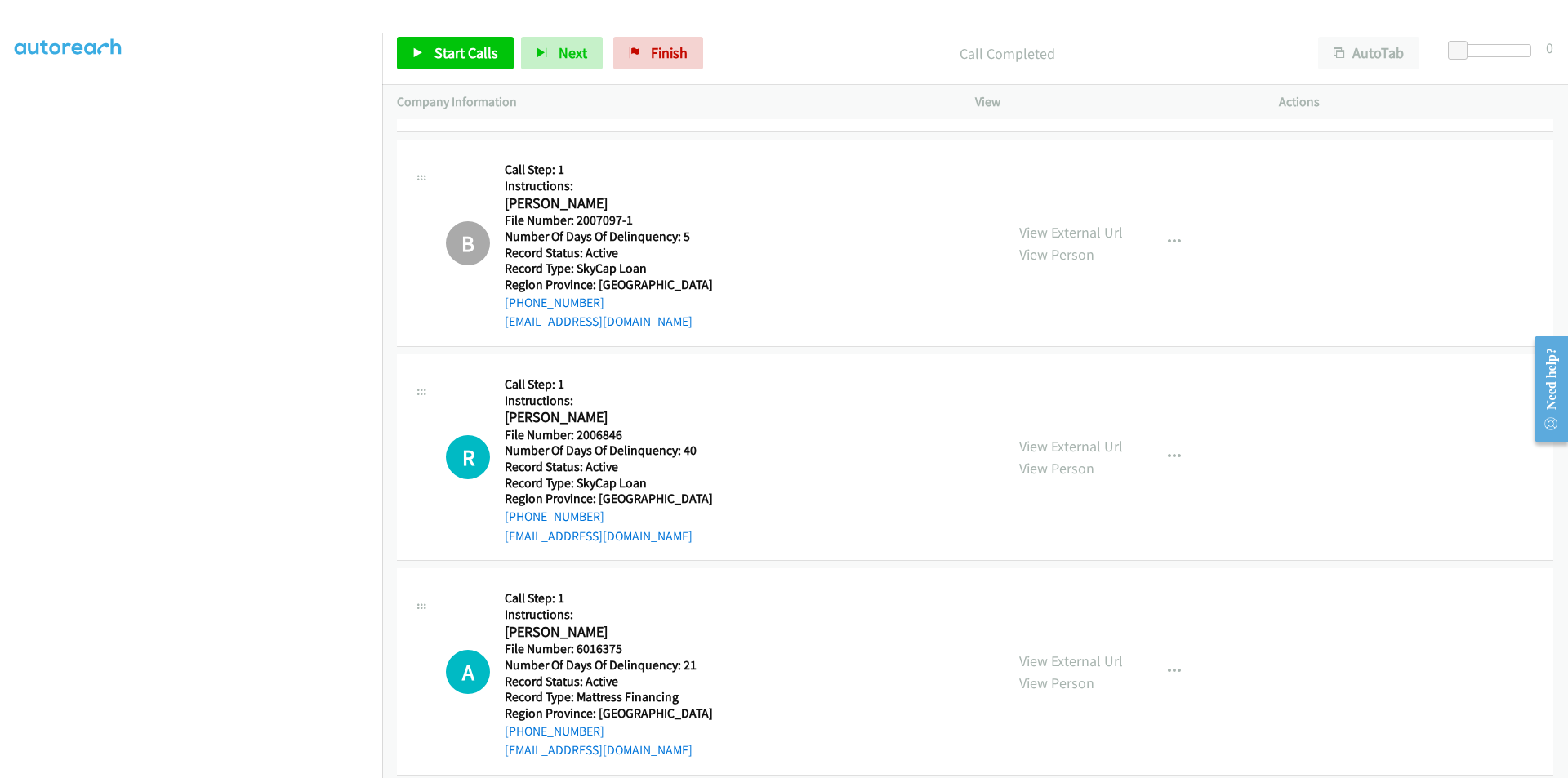
scroll to position [1144, 0]
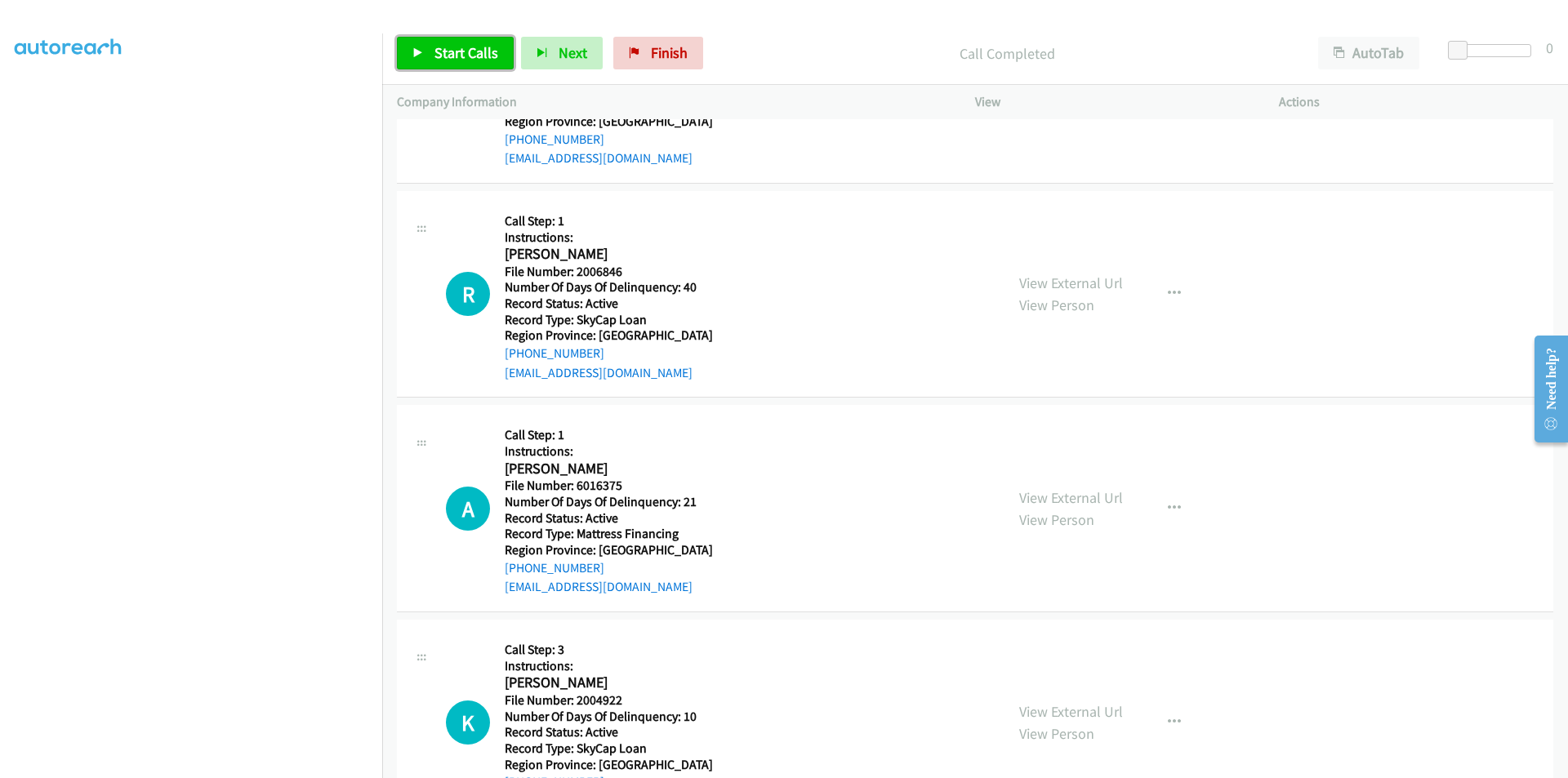
click at [482, 50] on span "Start Calls" at bounding box center [466, 52] width 64 height 19
click at [454, 51] on span "Pause" at bounding box center [453, 52] width 37 height 19
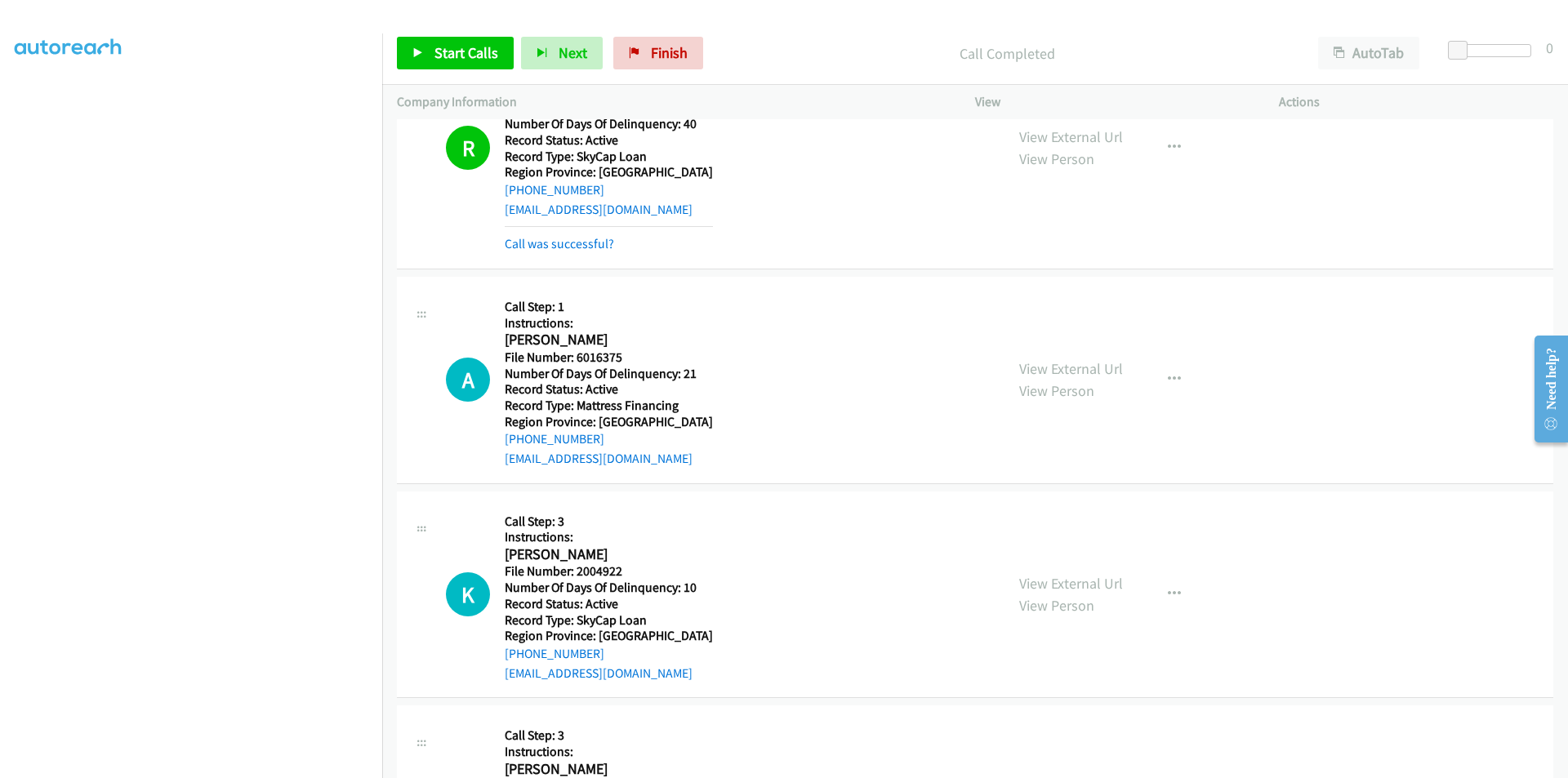
scroll to position [1461, 0]
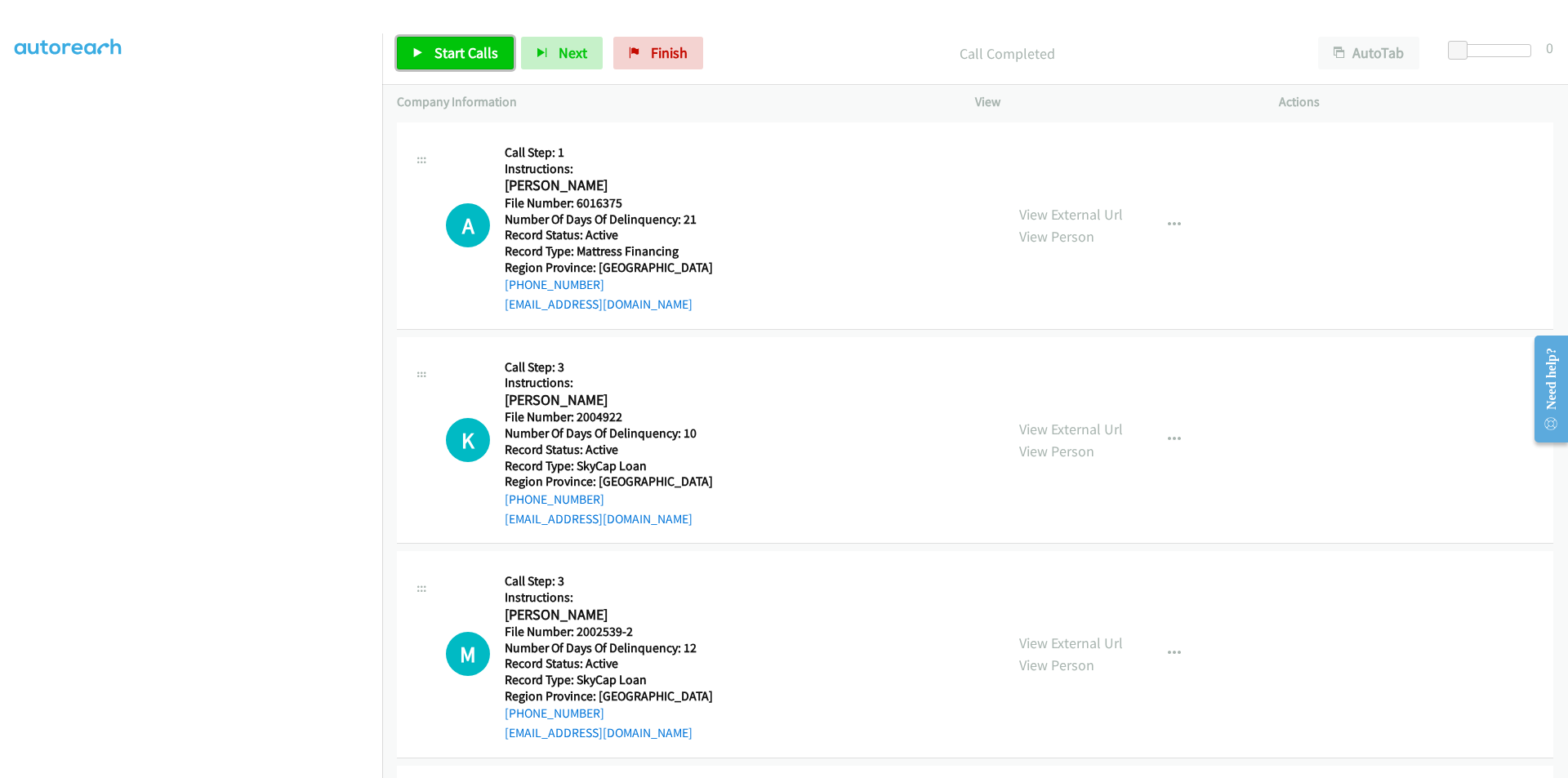
click at [444, 54] on span "Start Calls" at bounding box center [466, 52] width 64 height 19
click at [449, 54] on span "Pause" at bounding box center [453, 52] width 37 height 19
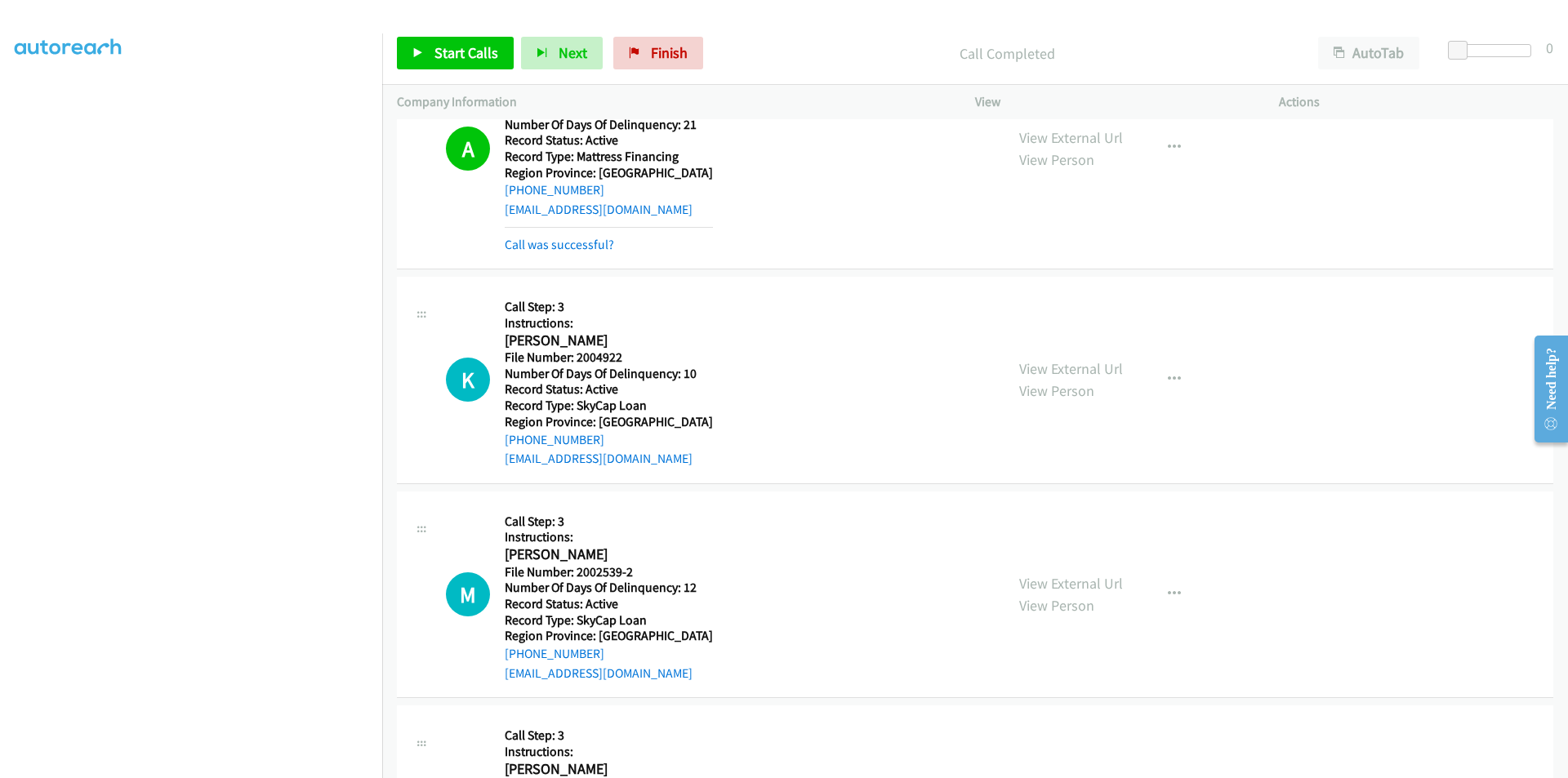
scroll to position [1706, 0]
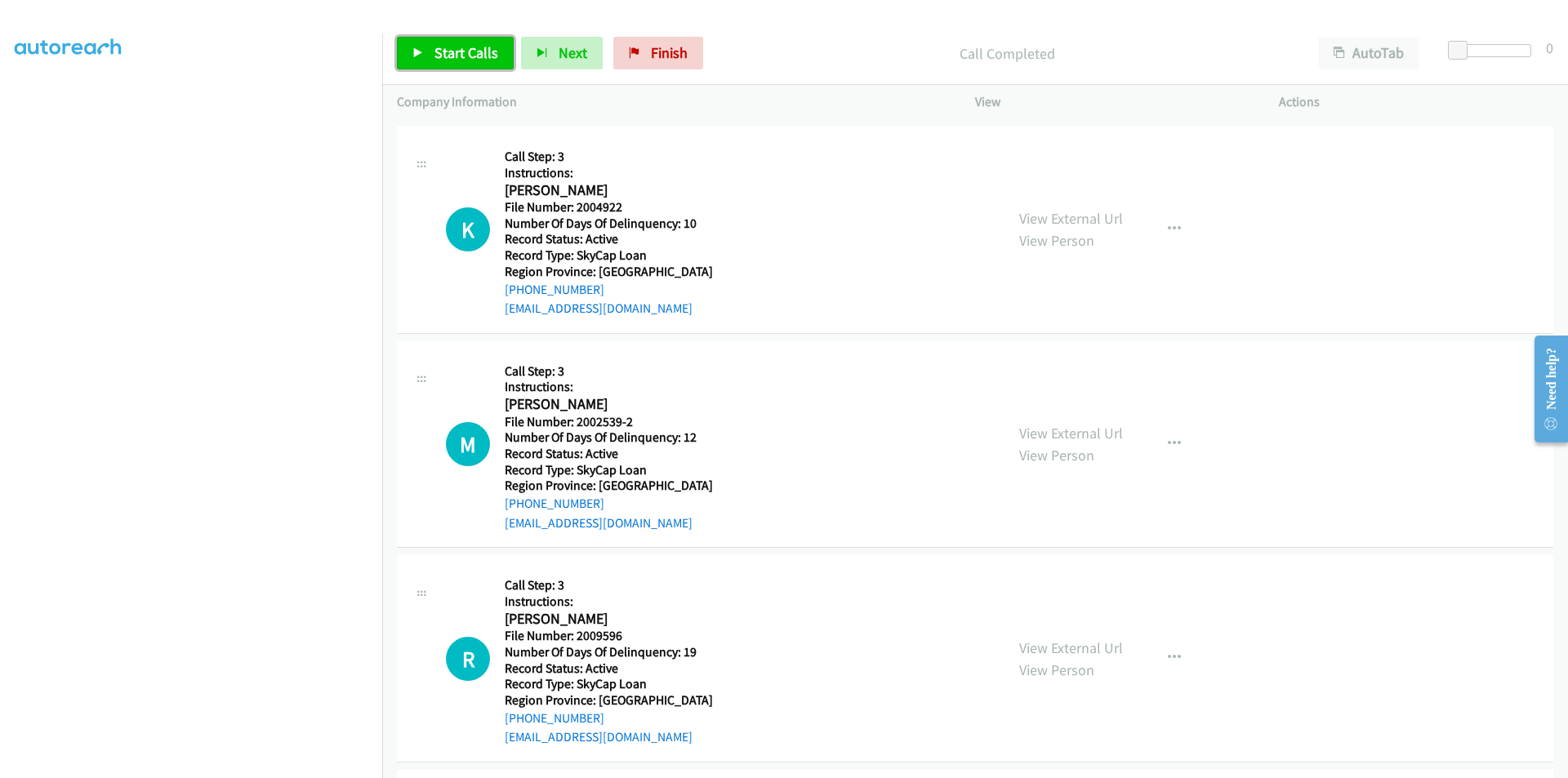
click at [432, 53] on link "Start Calls" at bounding box center [455, 53] width 117 height 33
click at [434, 53] on span "Pause" at bounding box center [453, 52] width 37 height 19
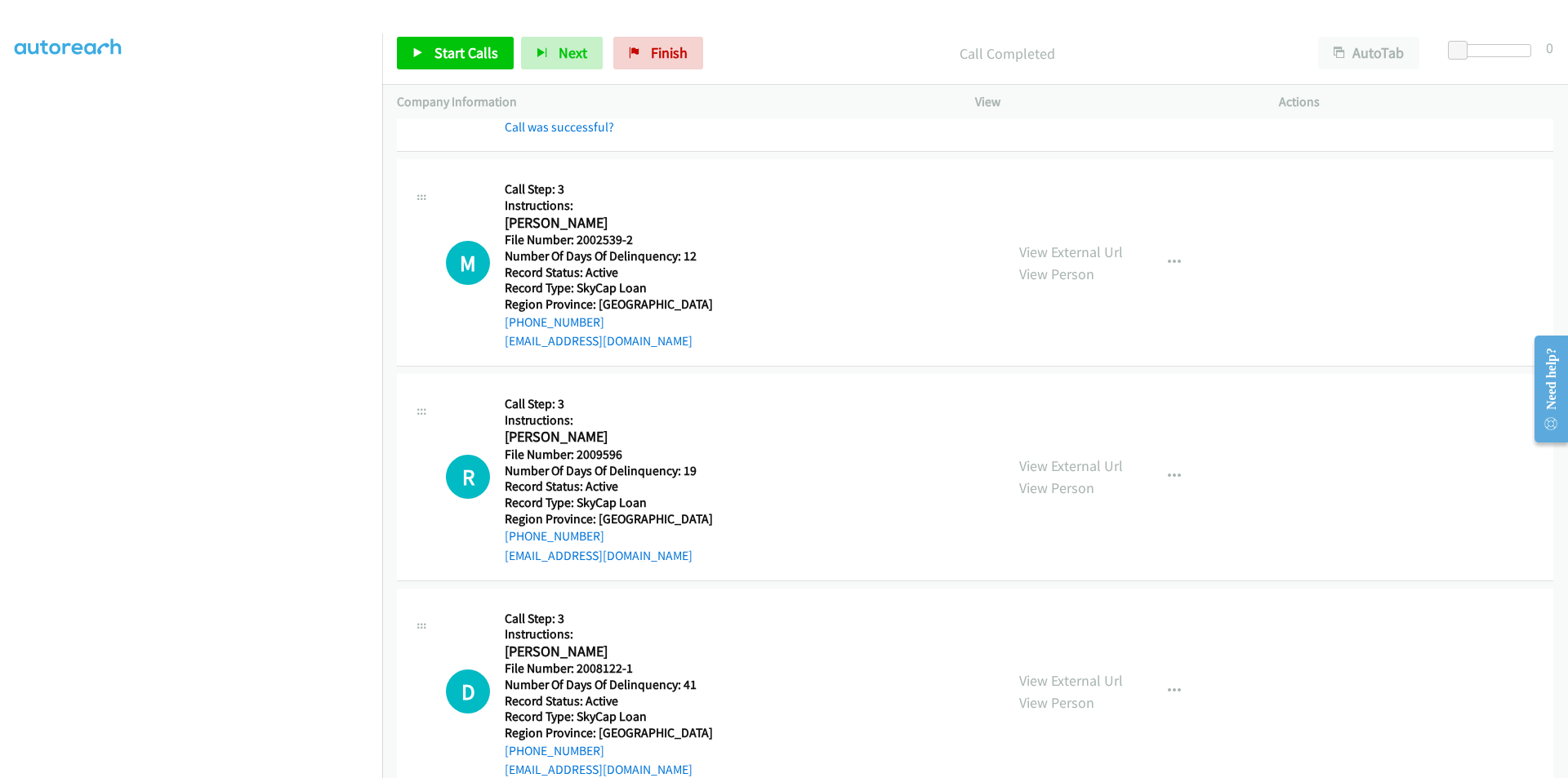
scroll to position [1951, 0]
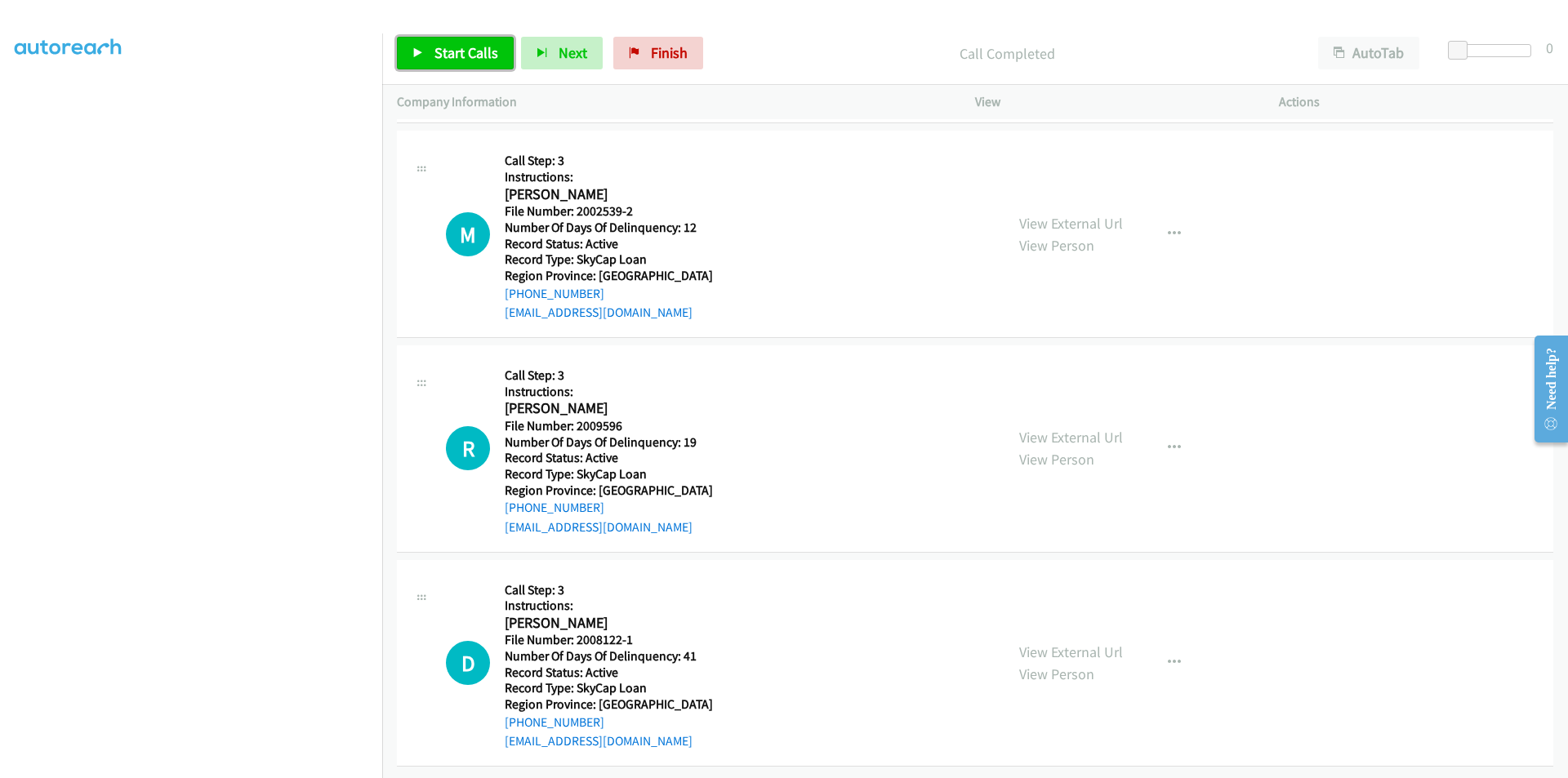
click at [426, 56] on link "Start Calls" at bounding box center [455, 53] width 117 height 33
click at [428, 55] on link "Pause" at bounding box center [441, 53] width 89 height 33
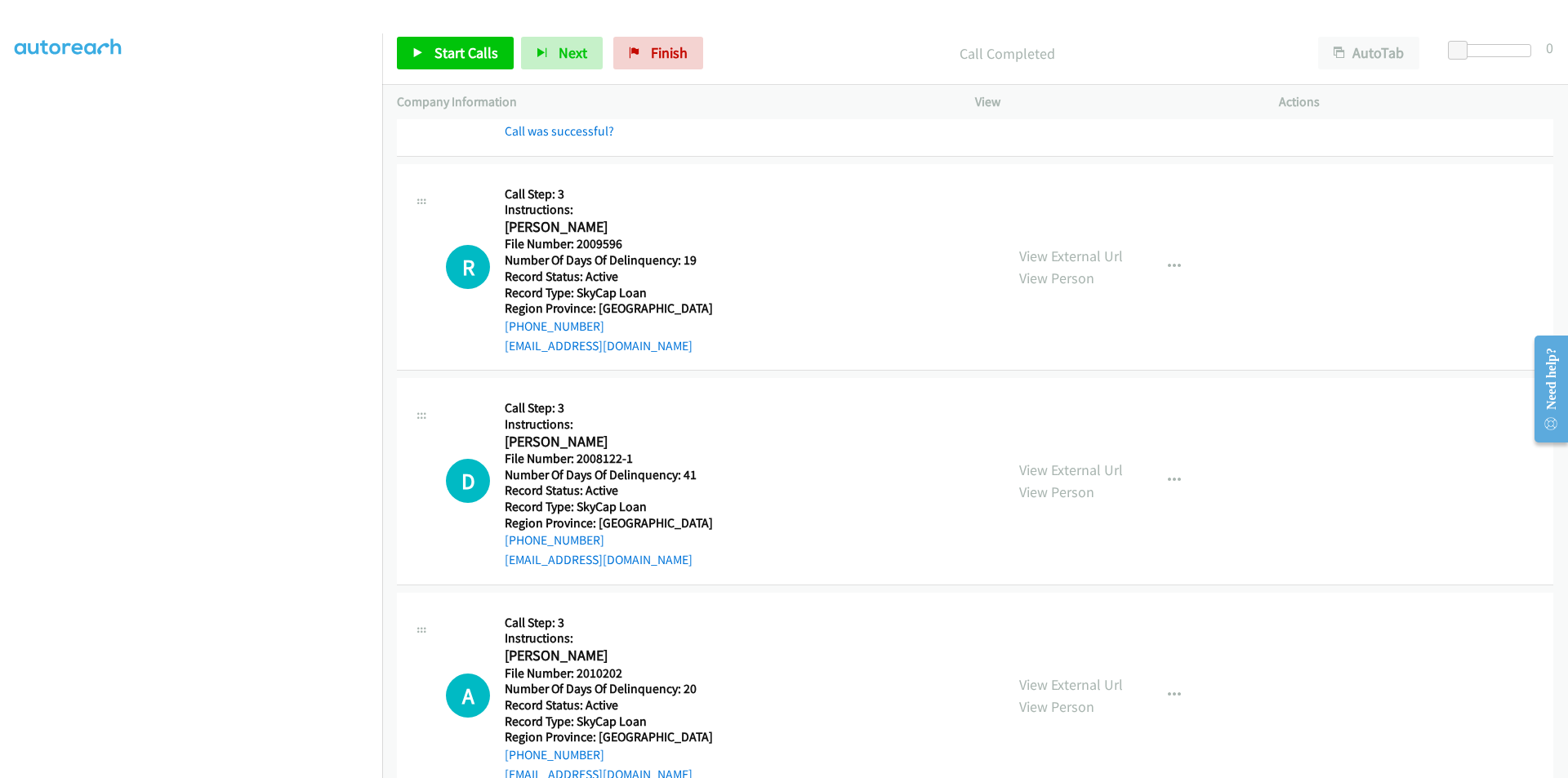
scroll to position [2196, 0]
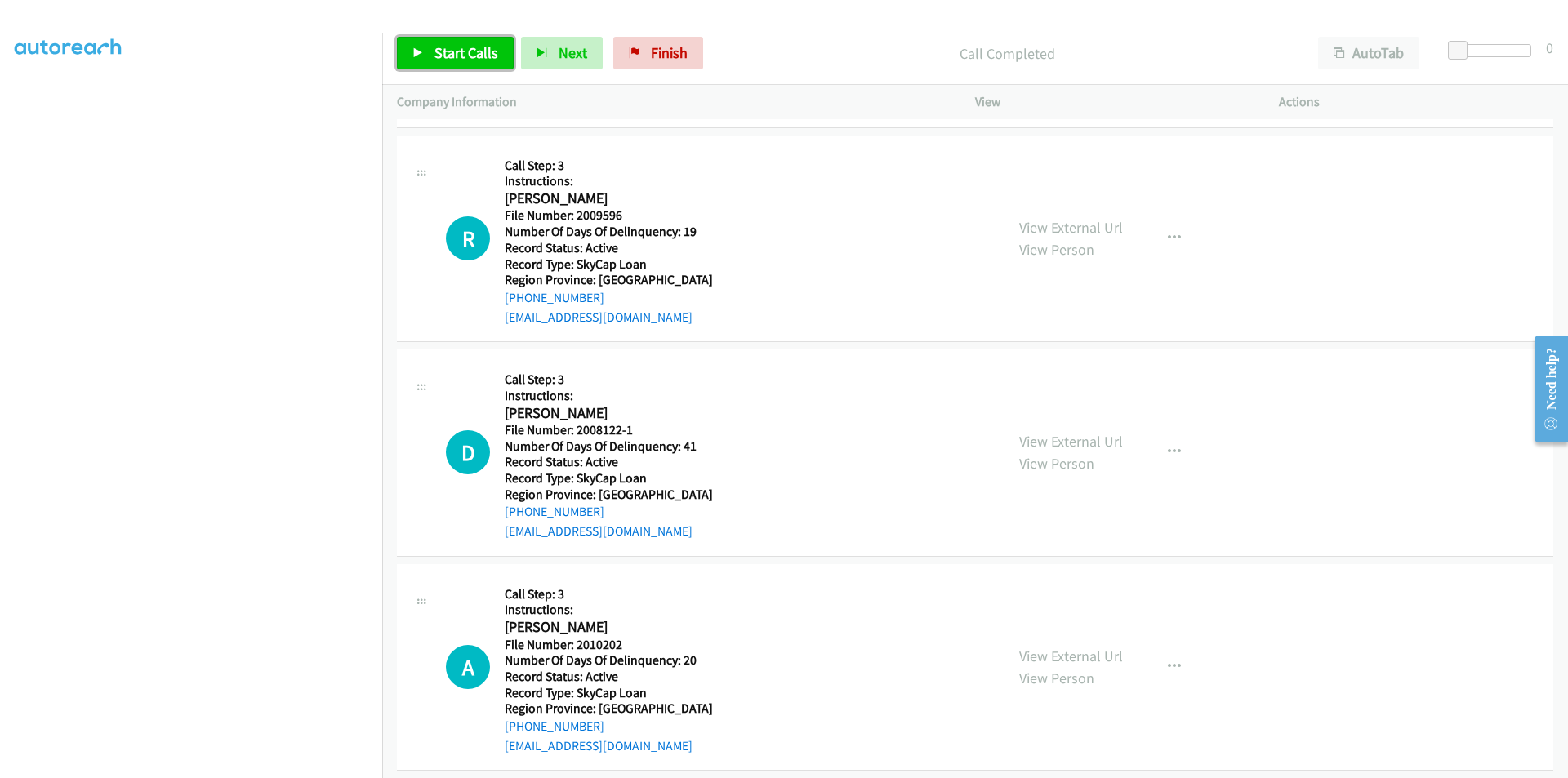
click at [449, 49] on span "Start Calls" at bounding box center [466, 52] width 64 height 19
click at [449, 49] on span "Pause" at bounding box center [453, 52] width 37 height 19
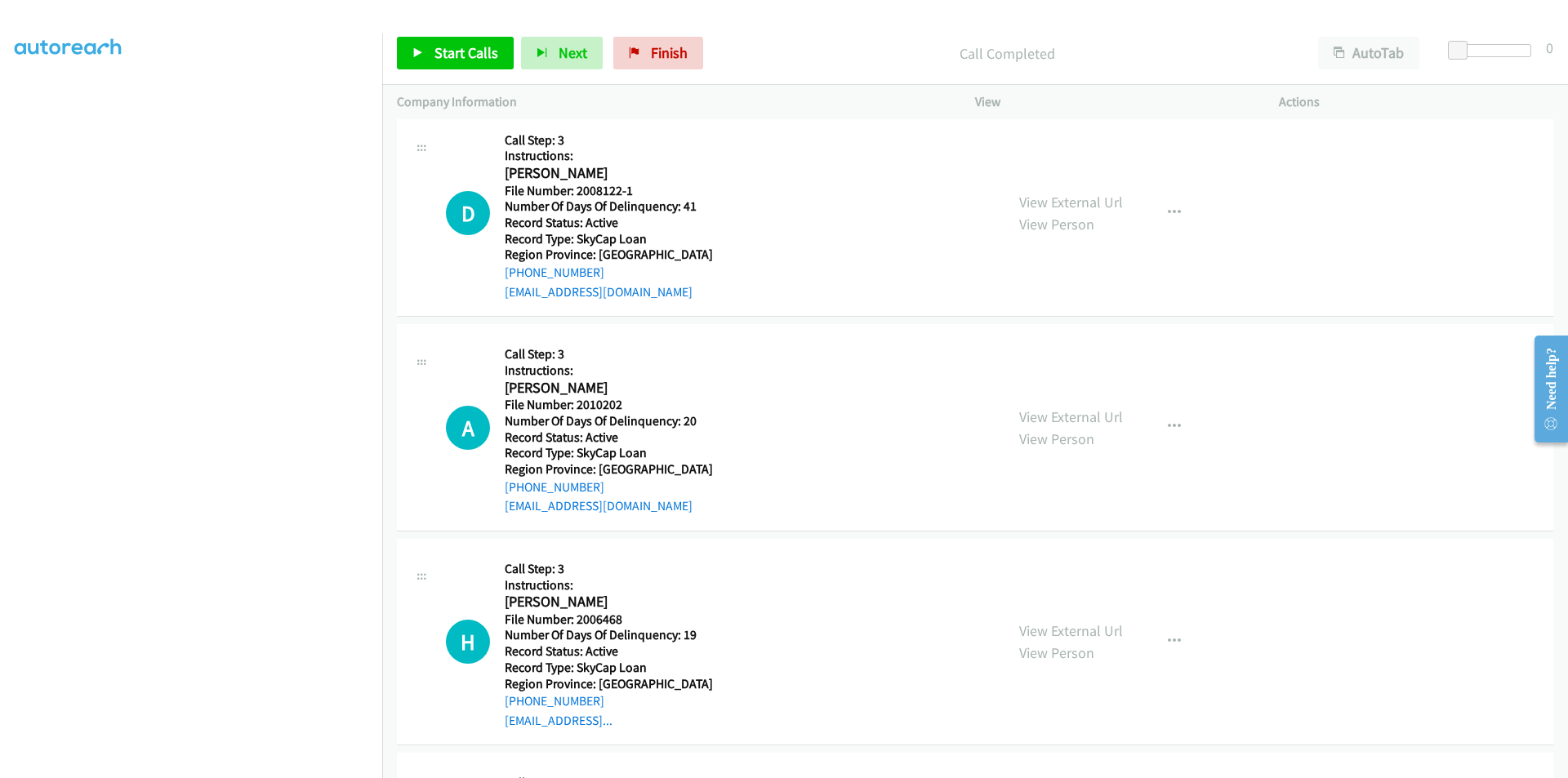
scroll to position [2441, 0]
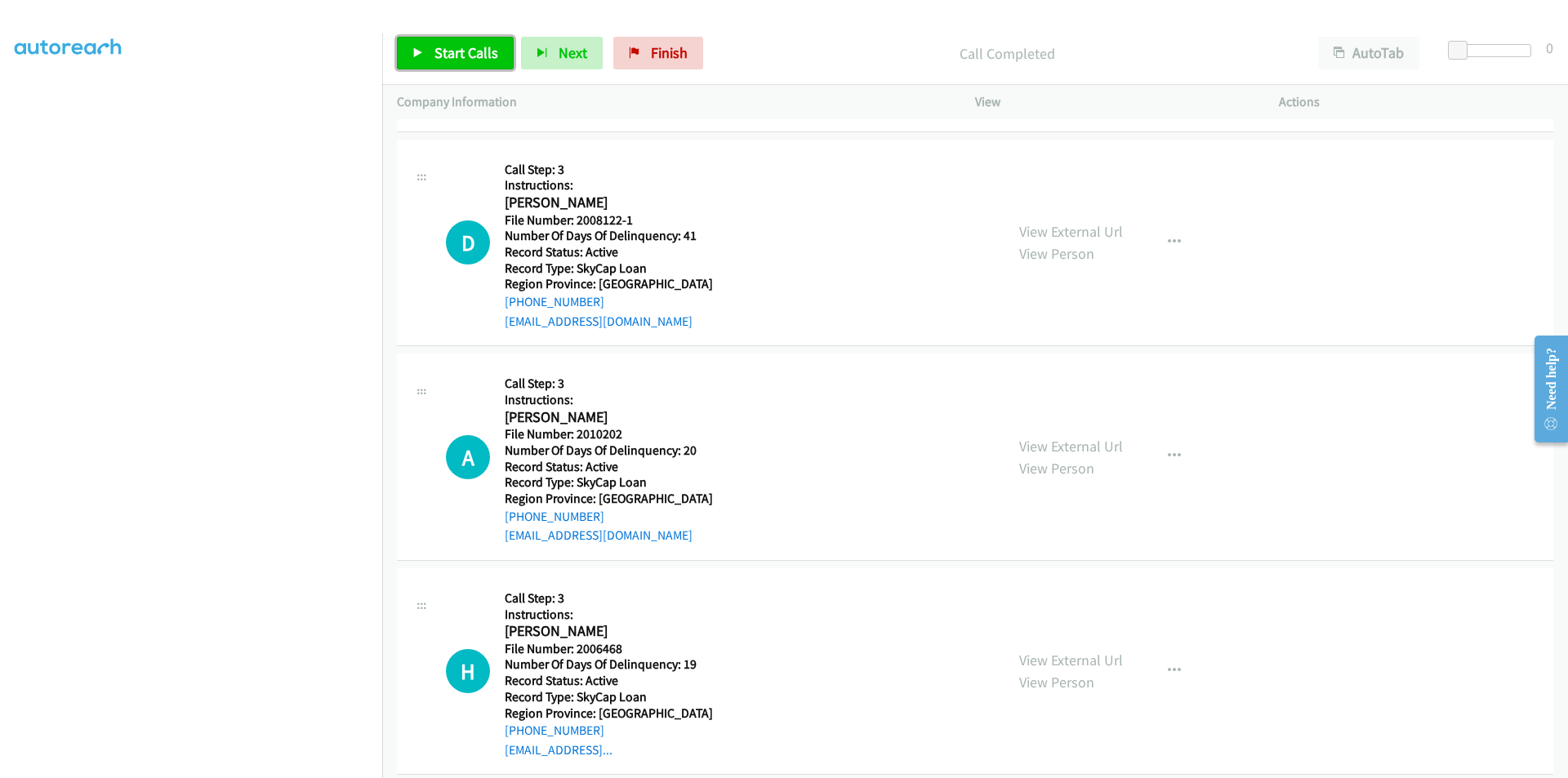
click at [456, 51] on span "Start Calls" at bounding box center [466, 52] width 64 height 19
click at [466, 48] on span "Pause" at bounding box center [453, 52] width 37 height 19
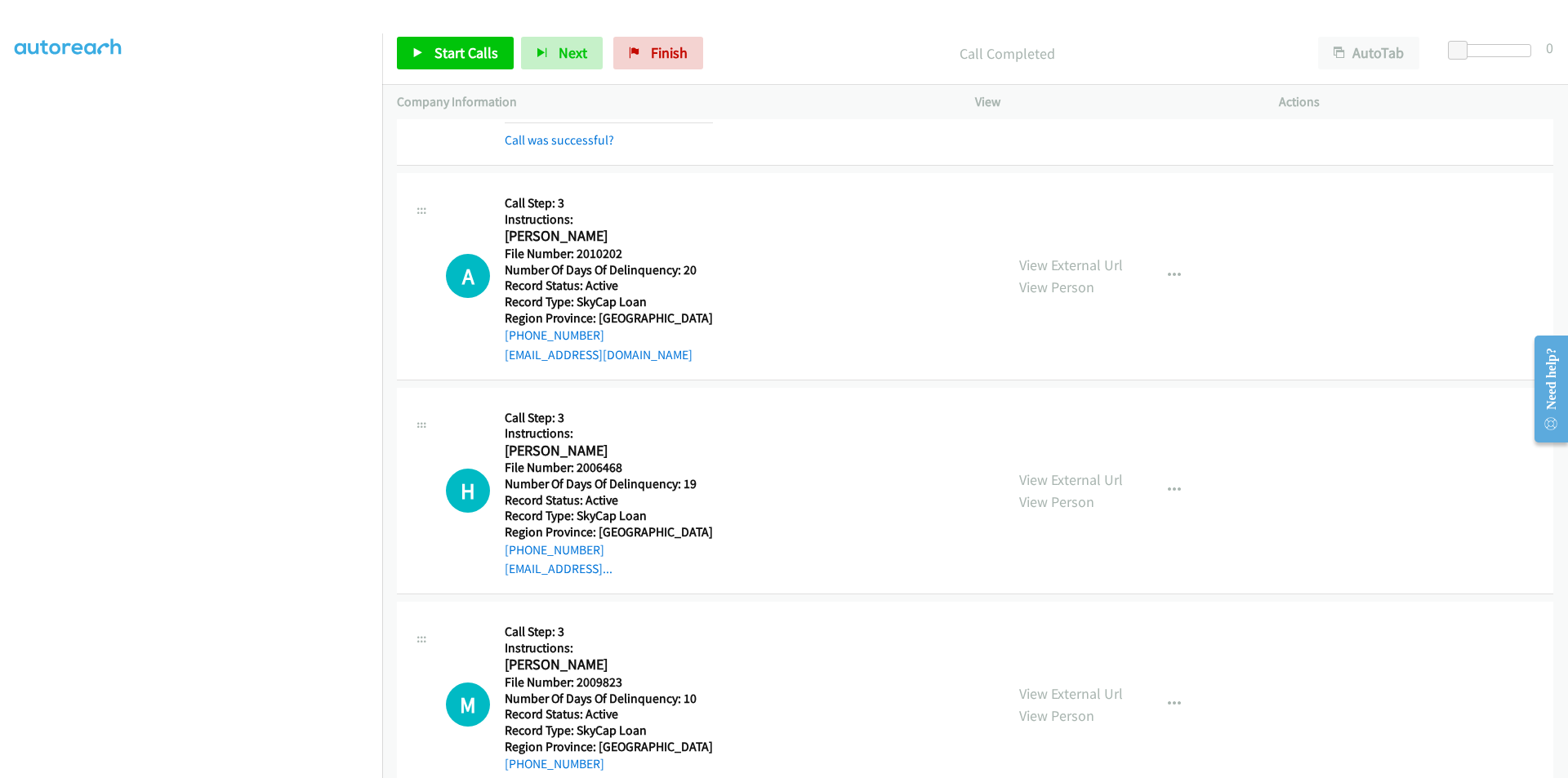
scroll to position [2711, 0]
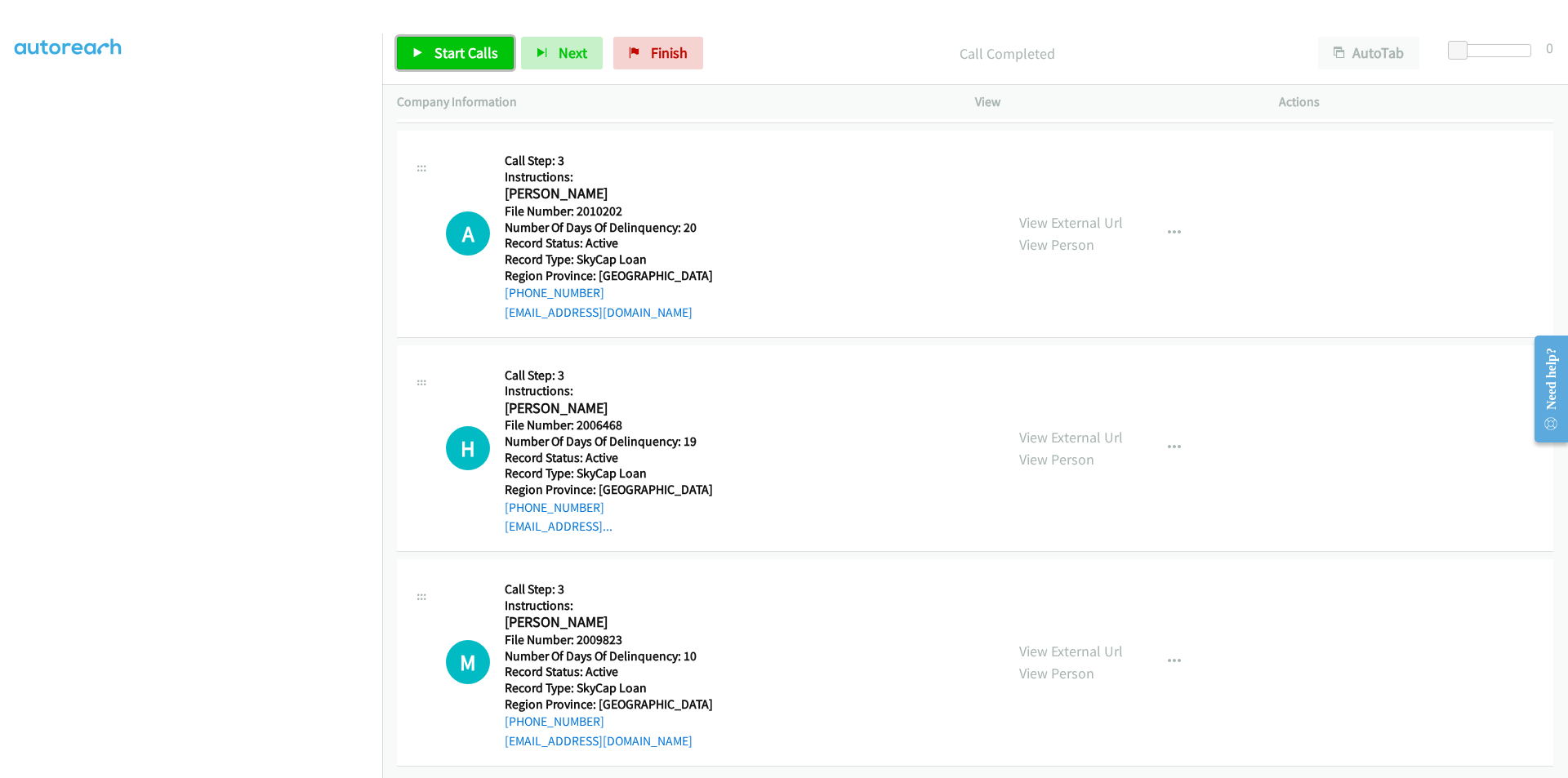
click at [480, 53] on span "Start Calls" at bounding box center [466, 52] width 64 height 19
click at [462, 49] on span "Pause" at bounding box center [453, 52] width 37 height 19
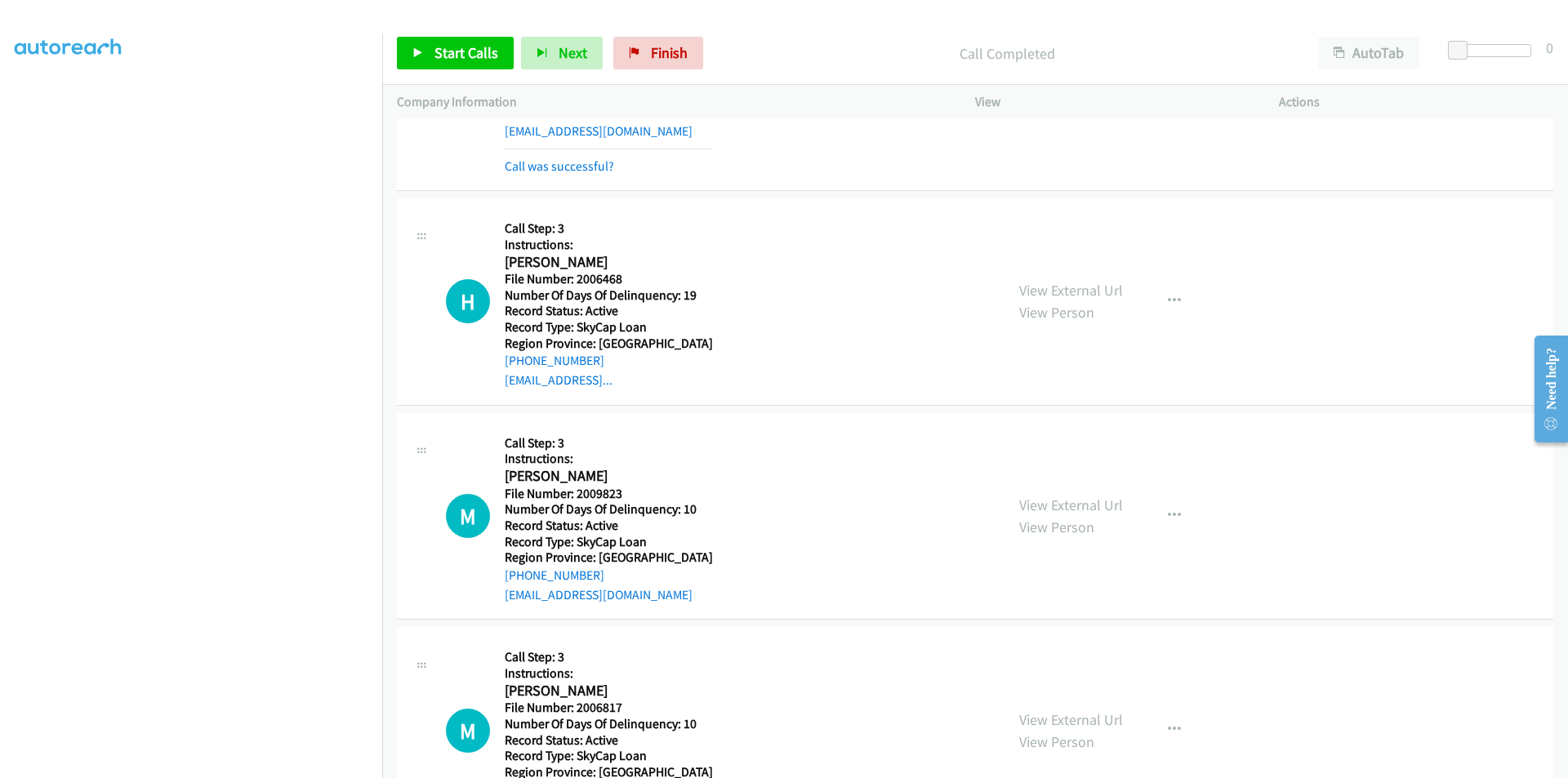
scroll to position [2875, 0]
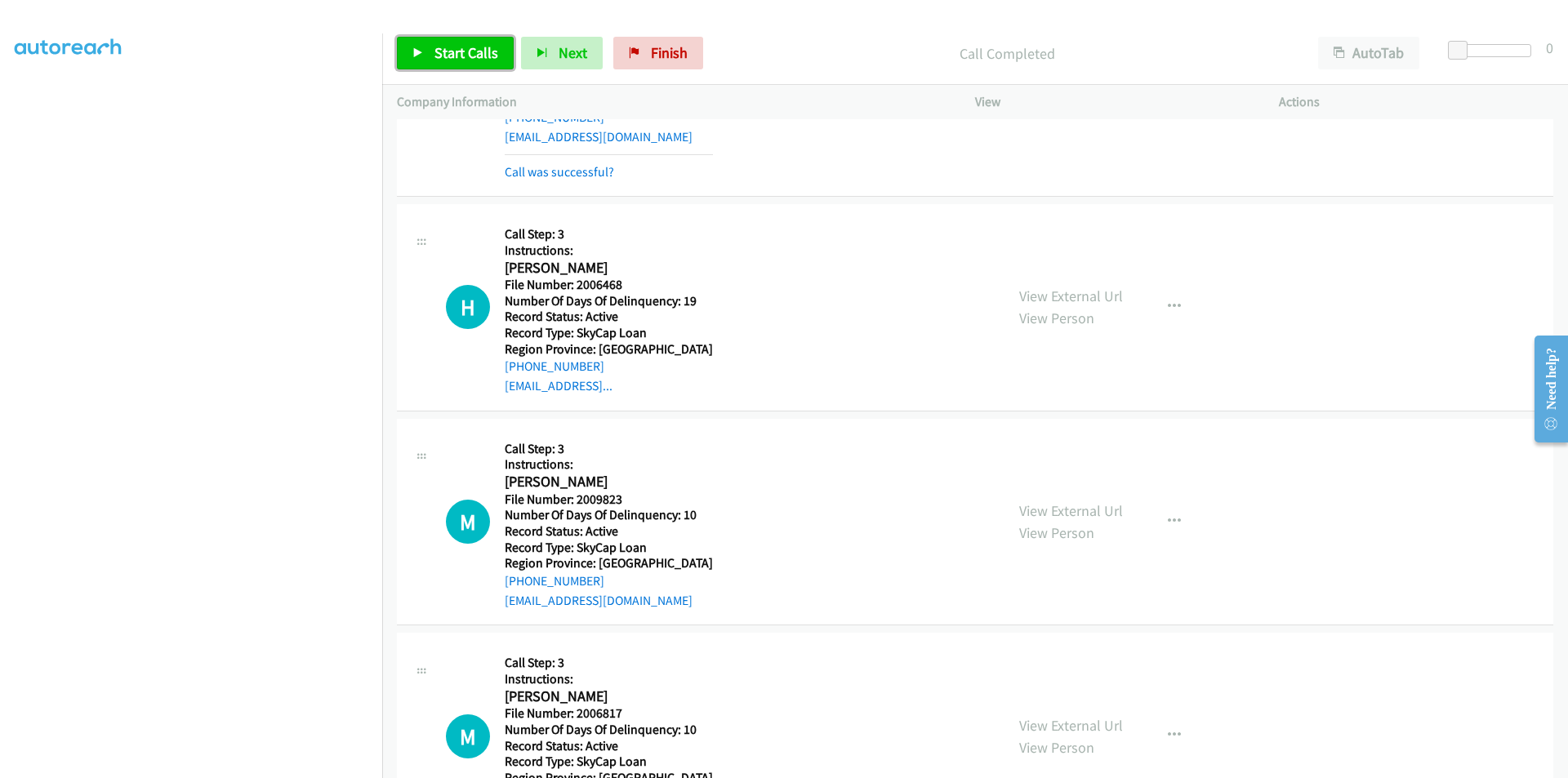
click at [463, 49] on span "Start Calls" at bounding box center [466, 52] width 64 height 19
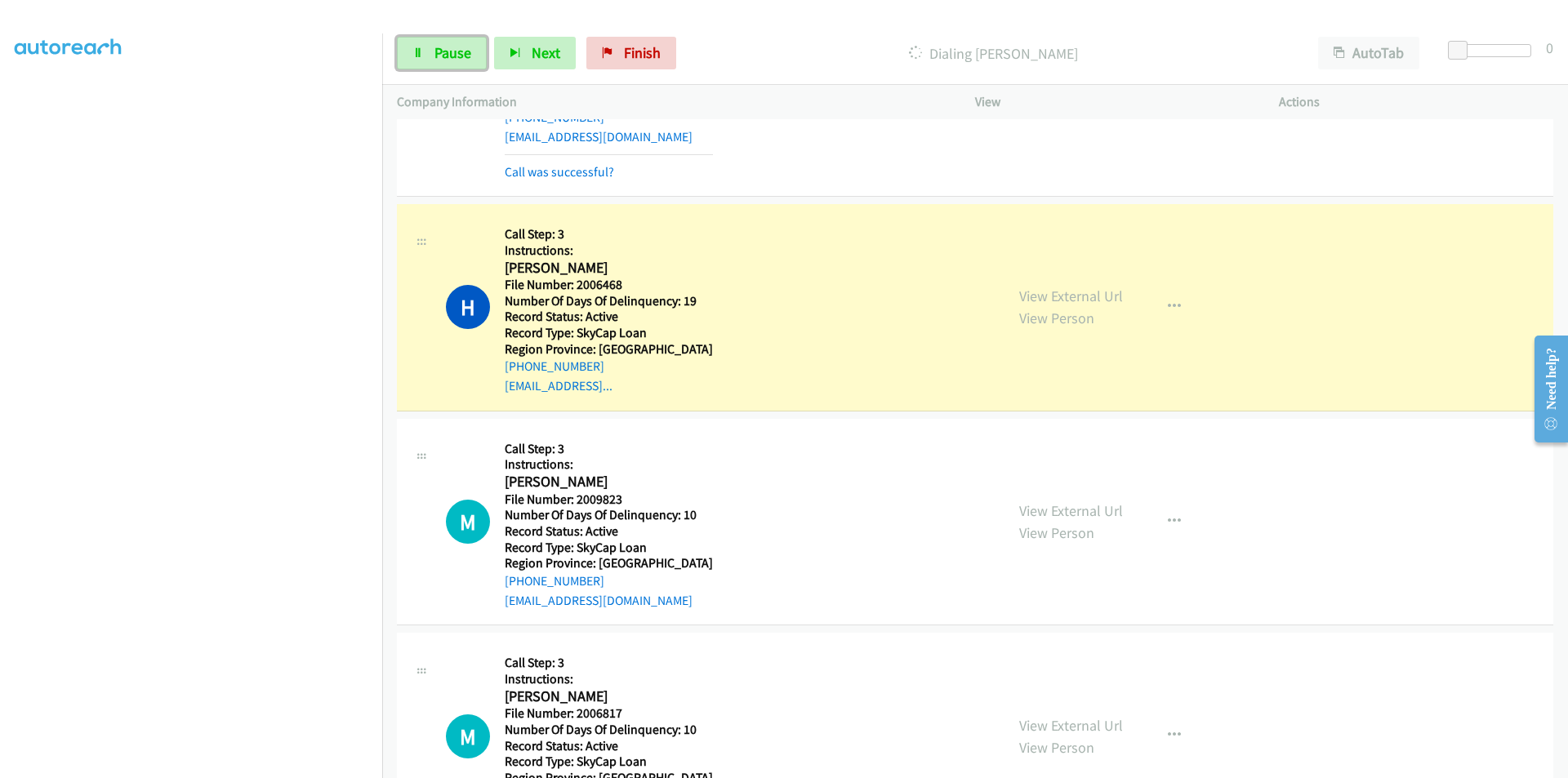
click at [463, 49] on span "Pause" at bounding box center [453, 52] width 37 height 19
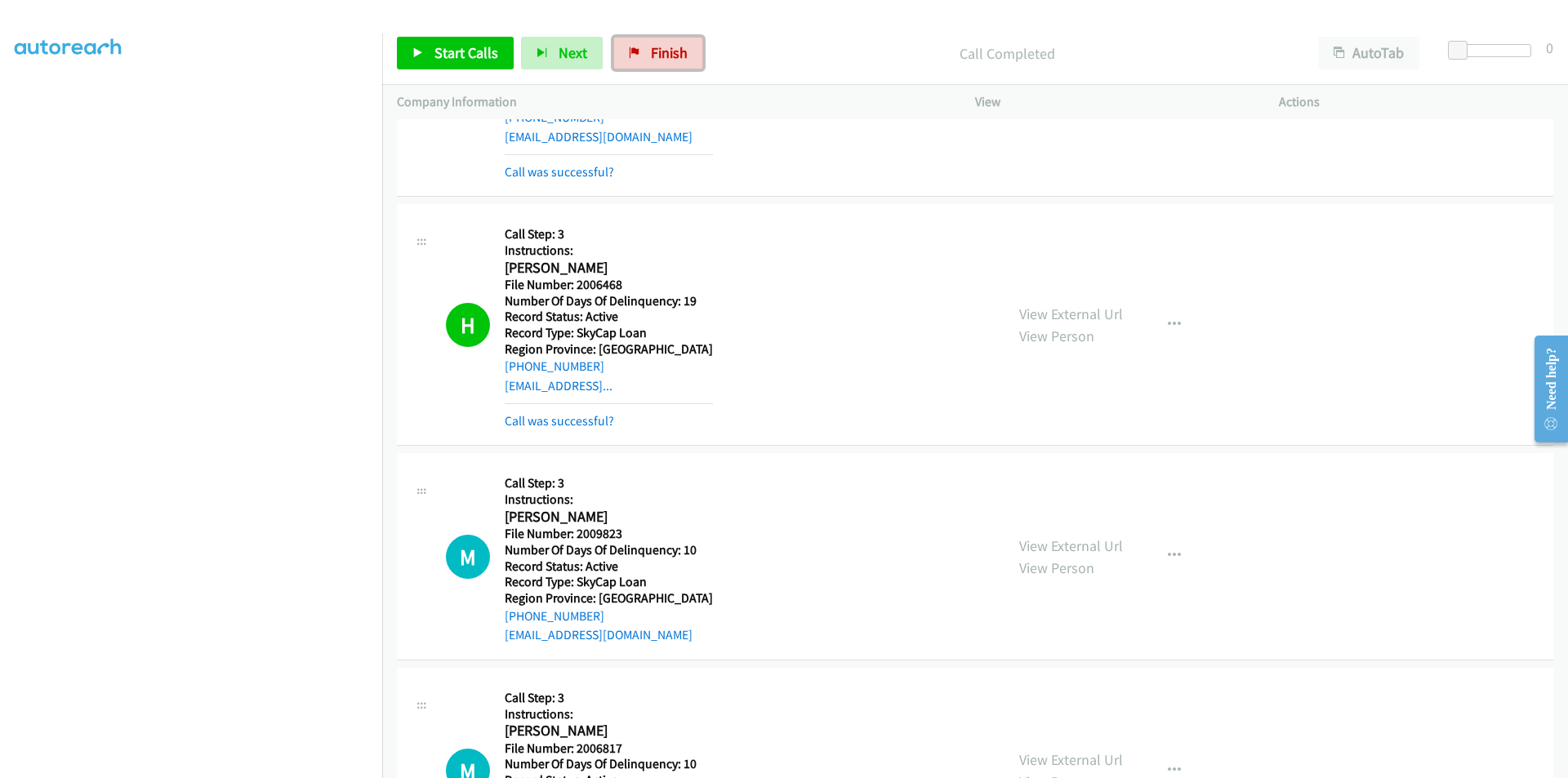
drag, startPoint x: 655, startPoint y: 57, endPoint x: 876, endPoint y: 89, distance: 223.3
click at [655, 57] on span "Finish" at bounding box center [669, 52] width 37 height 19
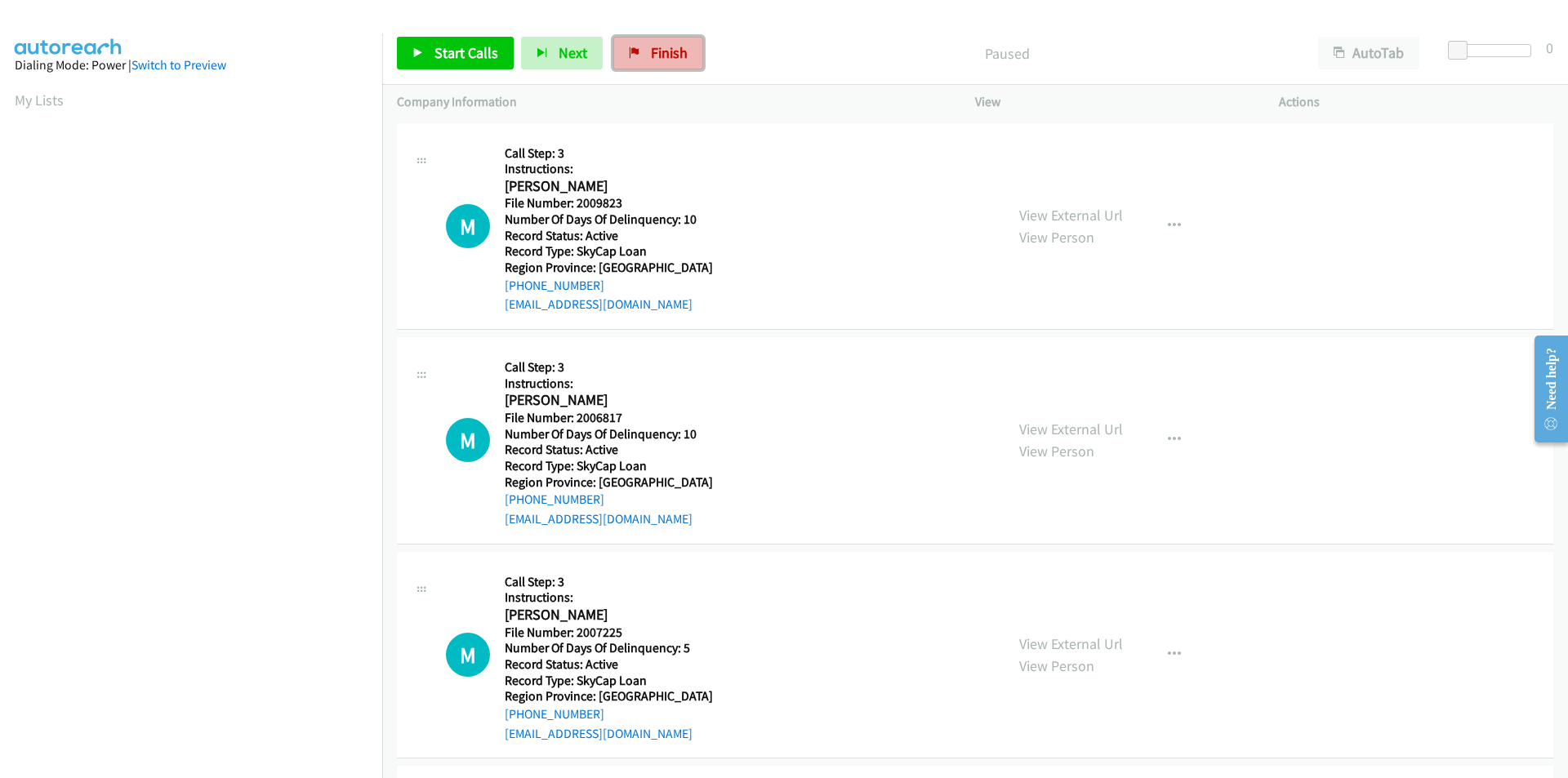
click at [650, 53] on span "Finish" at bounding box center [669, 52] width 37 height 19
click at [464, 45] on span "Start Calls" at bounding box center [466, 52] width 64 height 19
click at [454, 50] on span "Pause" at bounding box center [453, 52] width 37 height 19
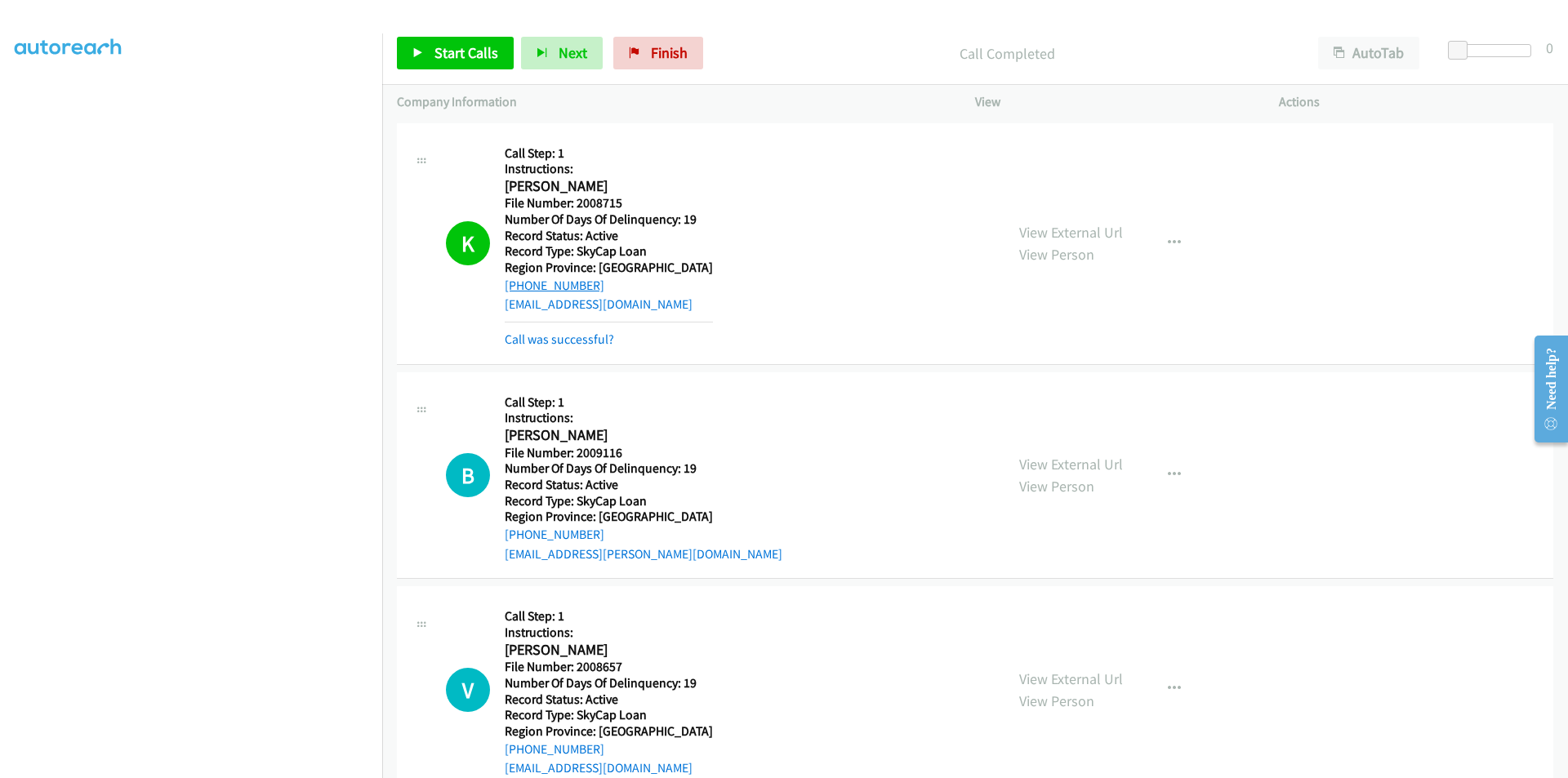
scroll to position [245, 0]
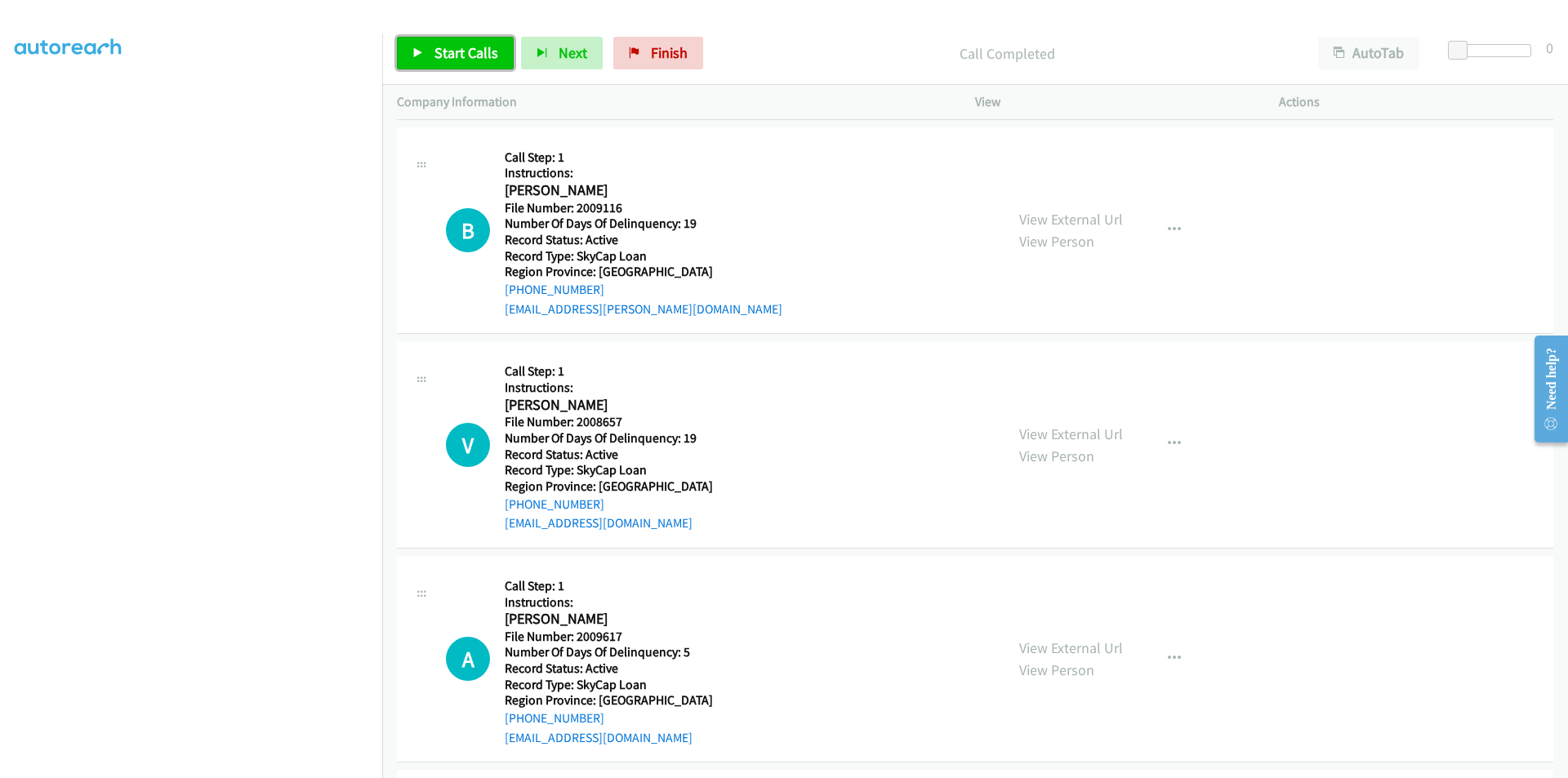
click at [442, 49] on span "Start Calls" at bounding box center [466, 52] width 64 height 19
click at [452, 51] on span "Pause" at bounding box center [453, 52] width 37 height 19
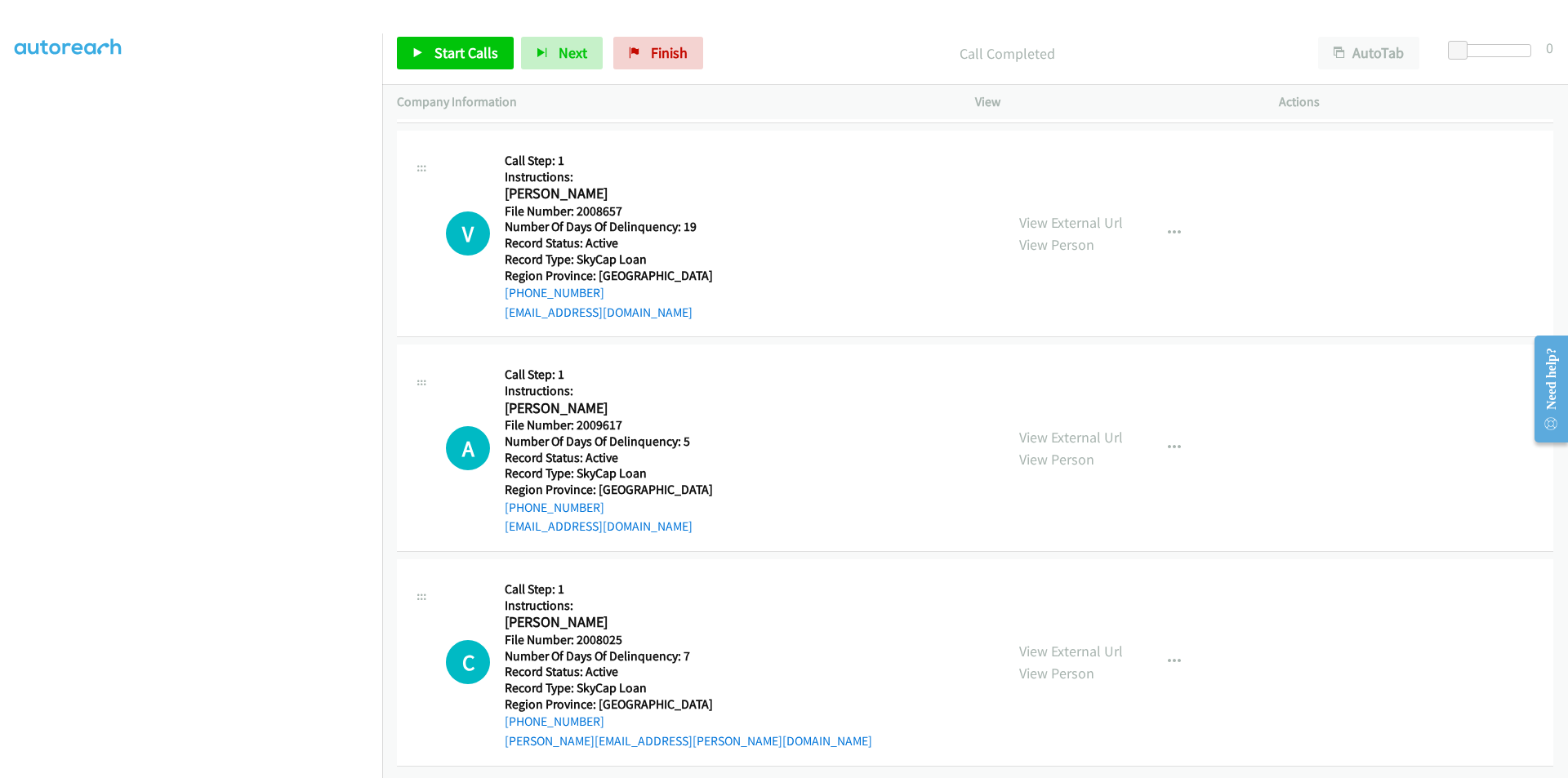
scroll to position [503, 0]
click at [455, 53] on span "Start Calls" at bounding box center [466, 52] width 64 height 19
click at [455, 53] on span "Pause" at bounding box center [453, 52] width 37 height 19
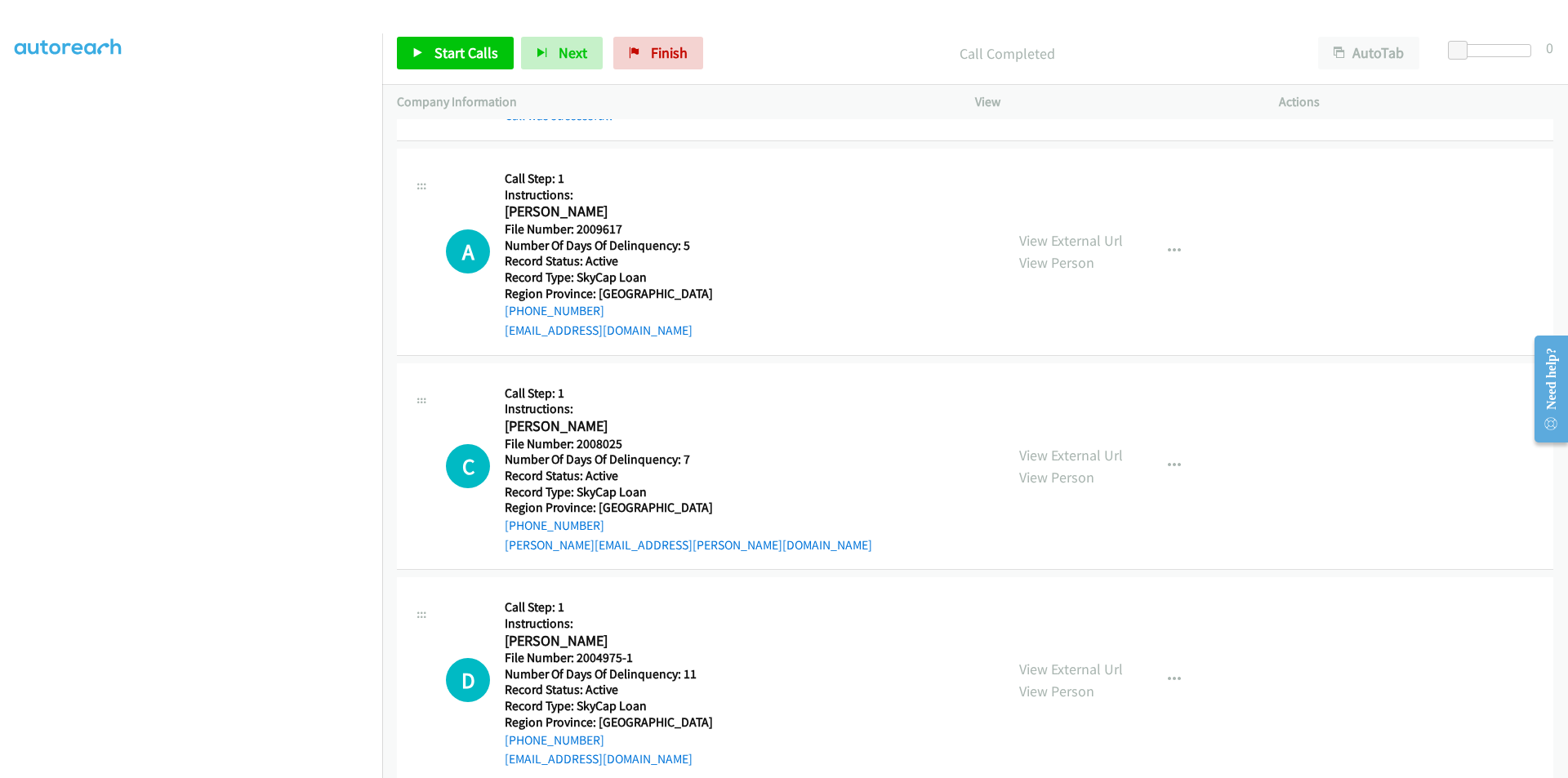
scroll to position [748, 0]
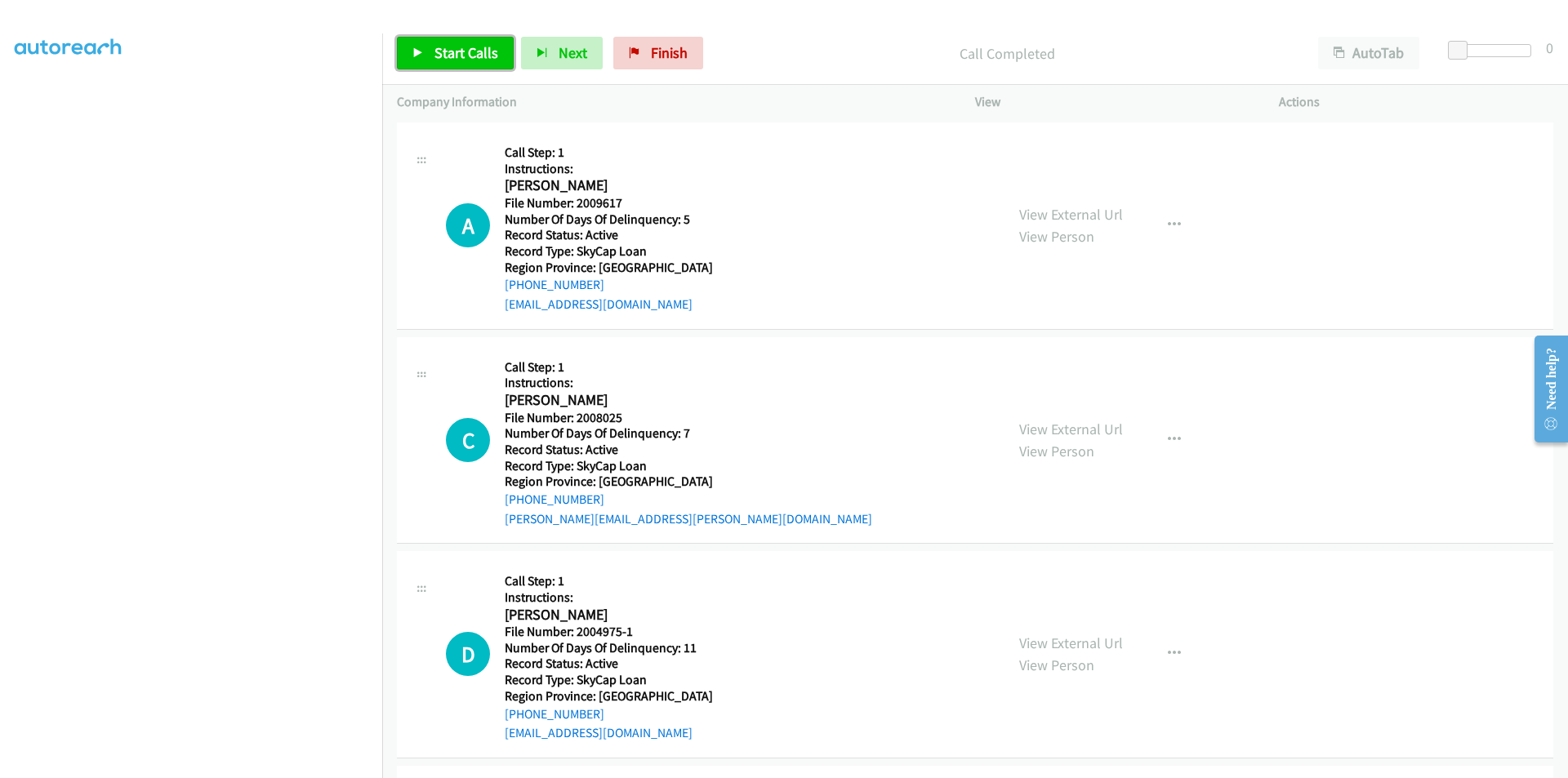
click at [457, 49] on span "Start Calls" at bounding box center [466, 52] width 64 height 19
click at [457, 49] on span "Pause" at bounding box center [453, 52] width 37 height 19
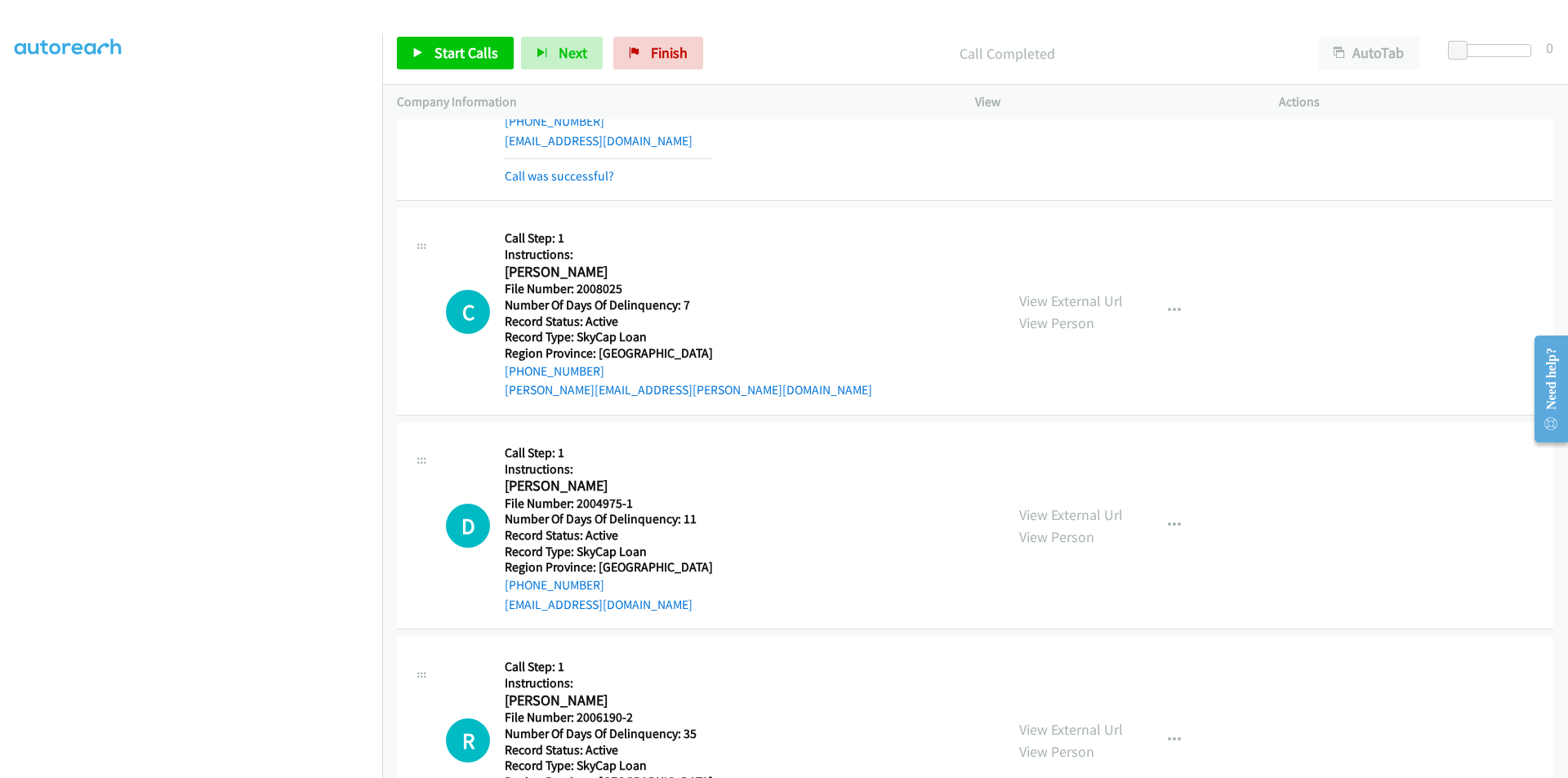
scroll to position [993, 0]
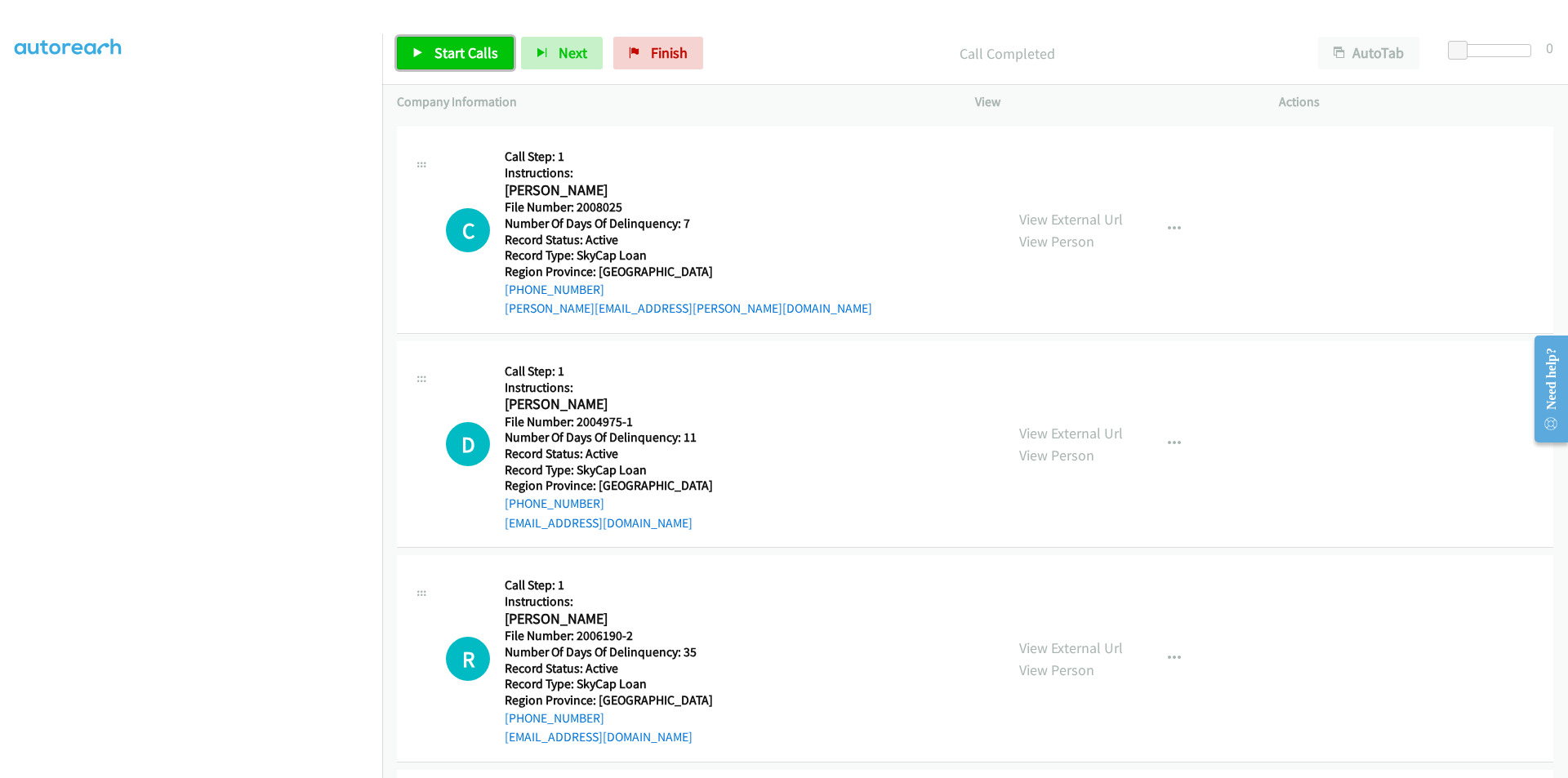
click at [439, 58] on span "Start Calls" at bounding box center [466, 52] width 64 height 19
click at [458, 45] on span "Pause" at bounding box center [453, 52] width 37 height 19
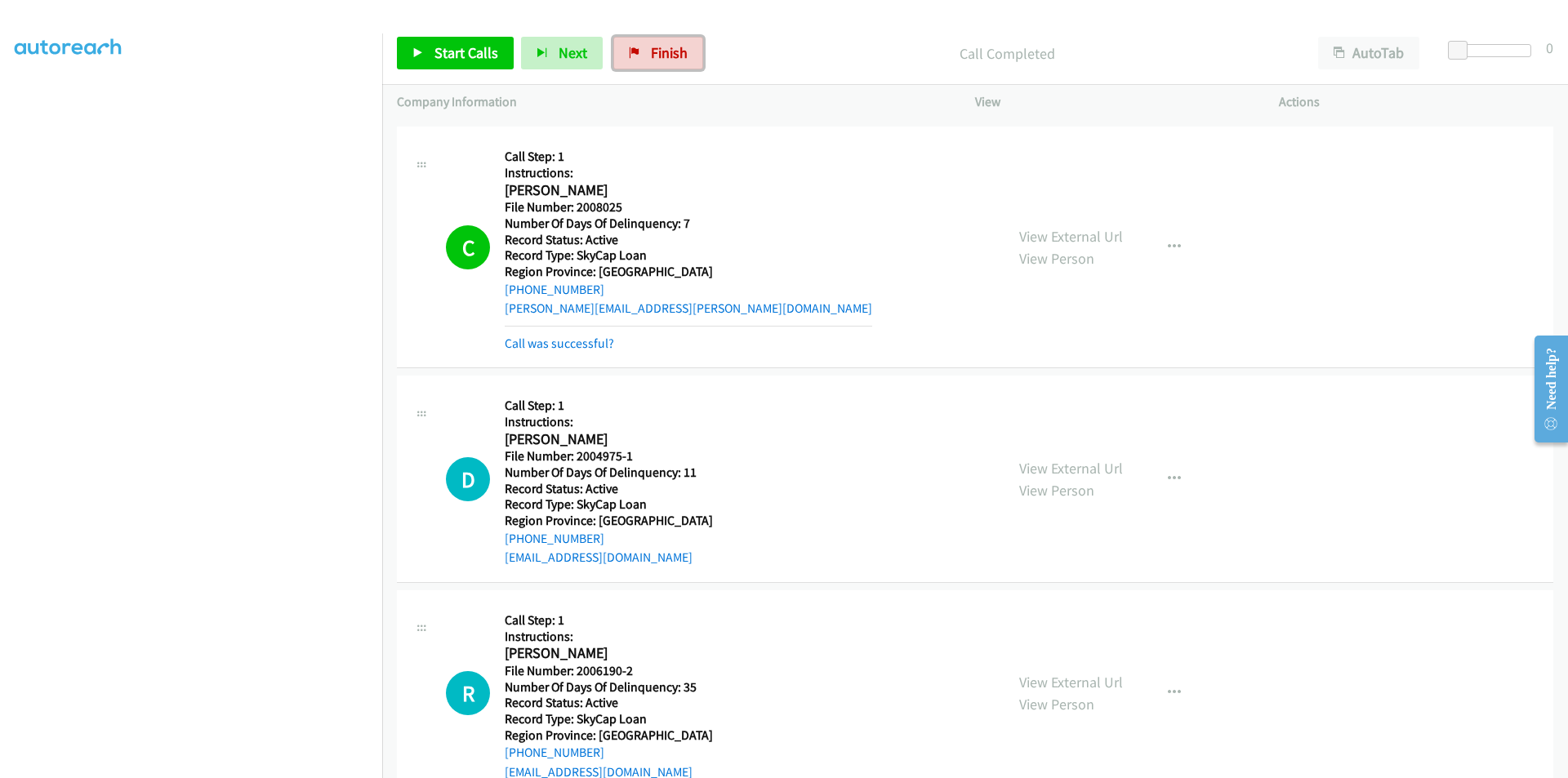
drag, startPoint x: 673, startPoint y: 50, endPoint x: 582, endPoint y: 25, distance: 94.4
click at [673, 50] on span "Finish" at bounding box center [669, 52] width 37 height 19
